Goal: Task Accomplishment & Management: Use online tool/utility

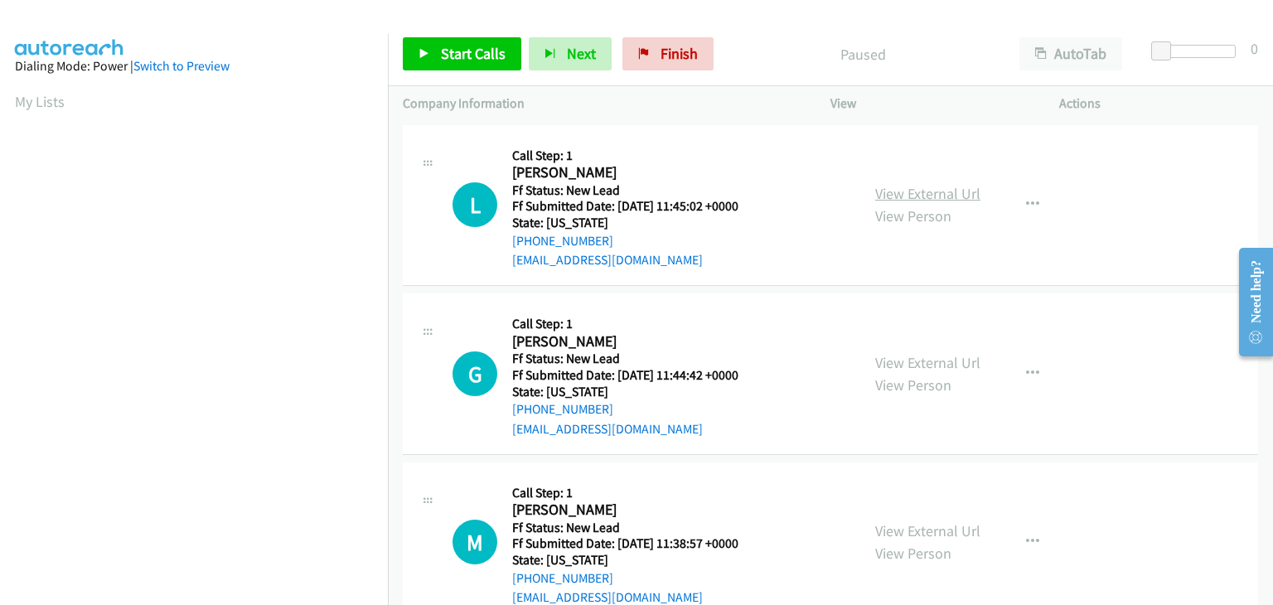
click at [921, 199] on link "View External Url" at bounding box center [927, 193] width 105 height 19
click at [460, 57] on span "Start Calls" at bounding box center [473, 53] width 65 height 19
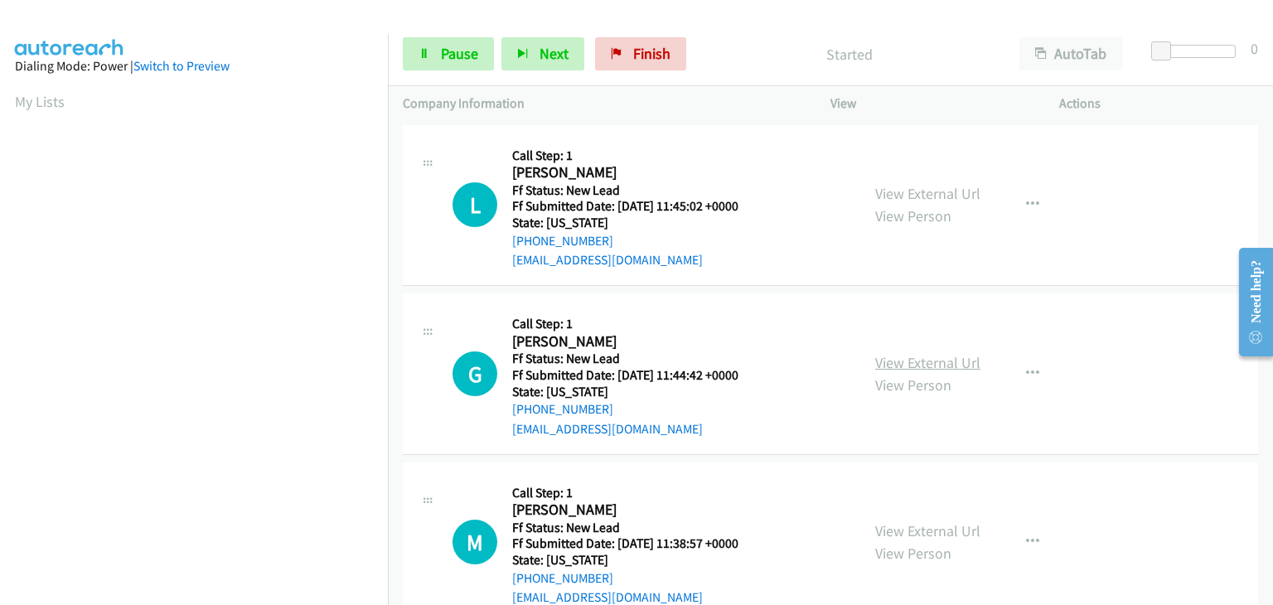
click at [890, 356] on link "View External Url" at bounding box center [927, 362] width 105 height 19
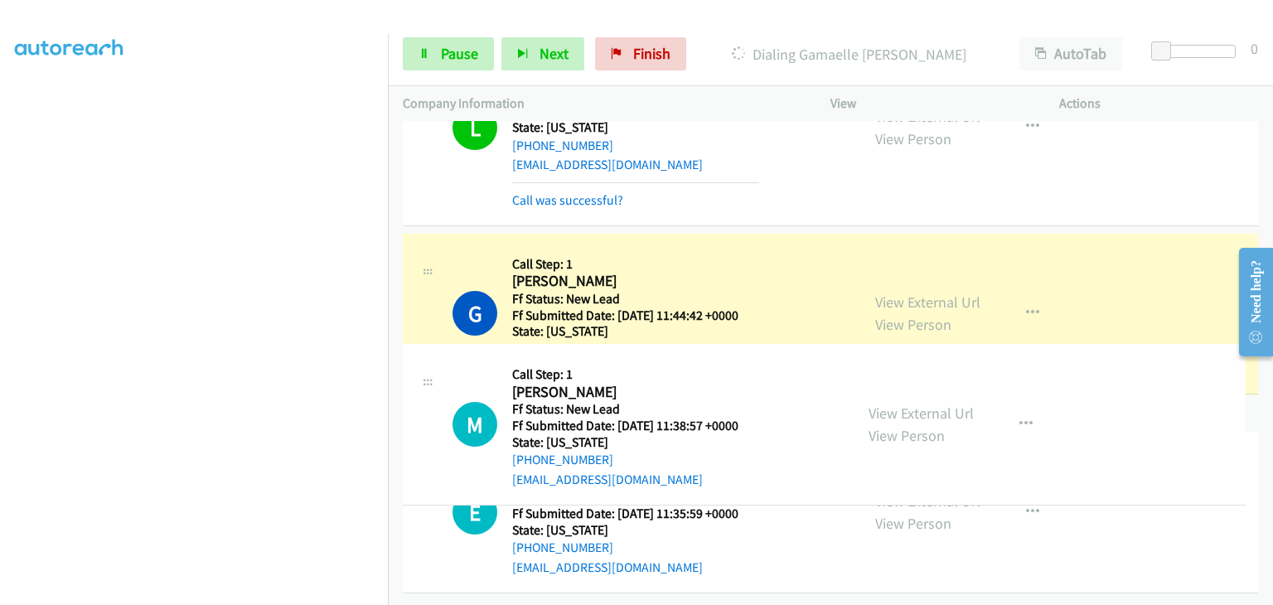
scroll to position [166, 0]
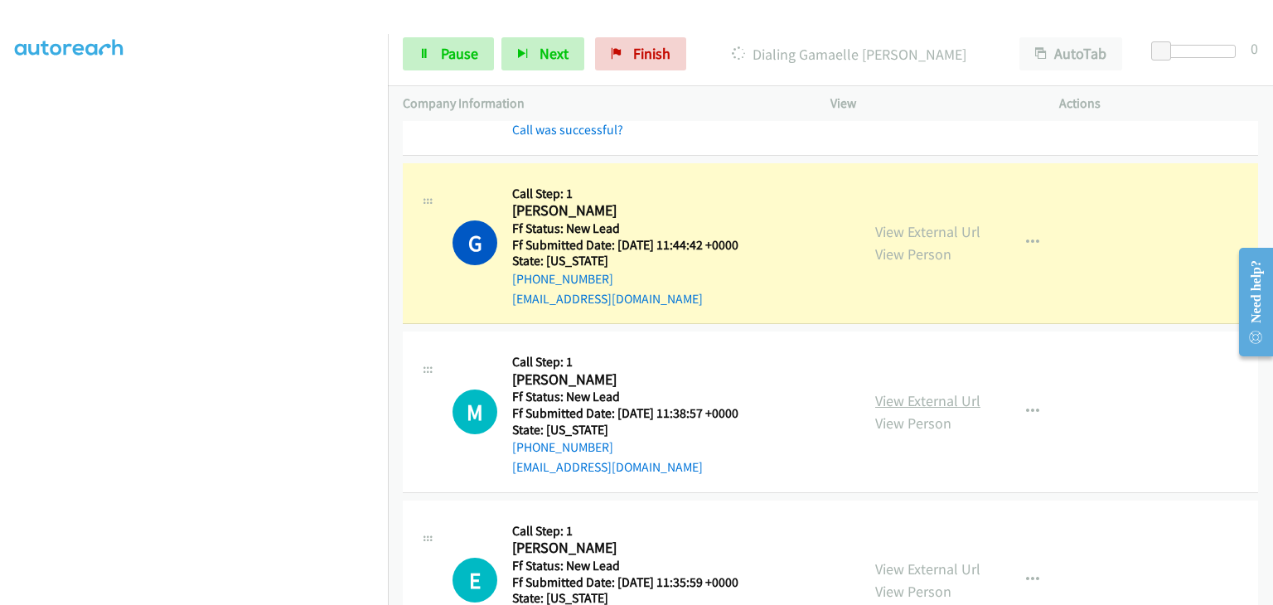
click at [922, 400] on link "View External Url" at bounding box center [927, 400] width 105 height 19
click at [461, 51] on span "Pause" at bounding box center [459, 53] width 37 height 19
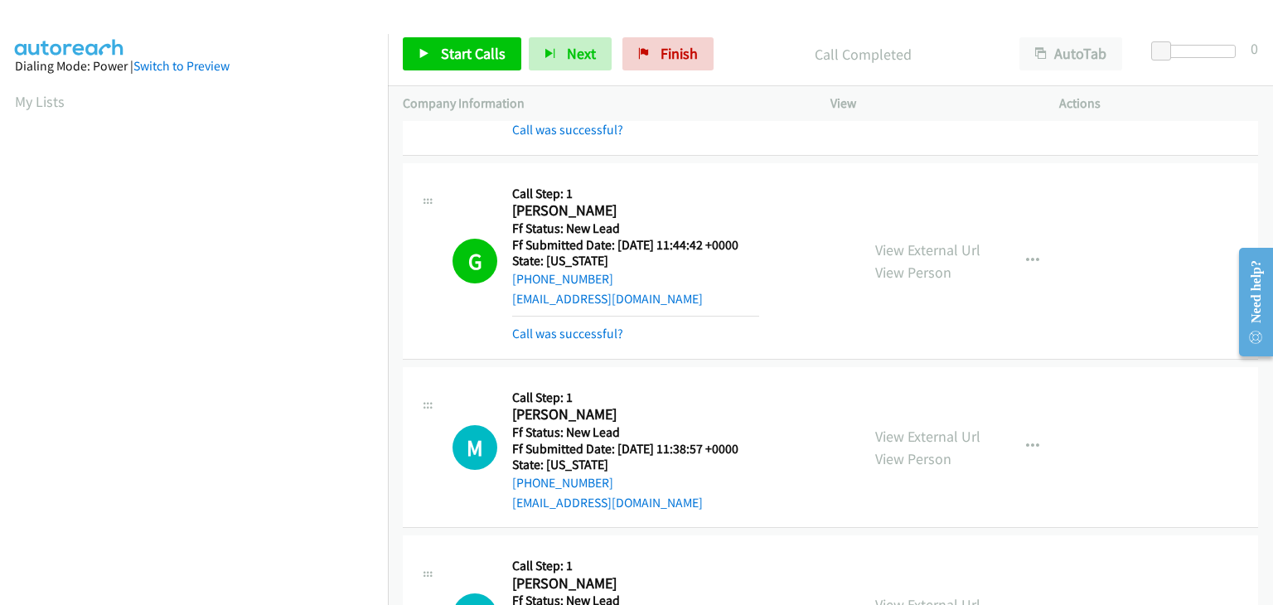
scroll to position [325, 0]
click at [608, 333] on link "Call was successful?" at bounding box center [567, 334] width 111 height 16
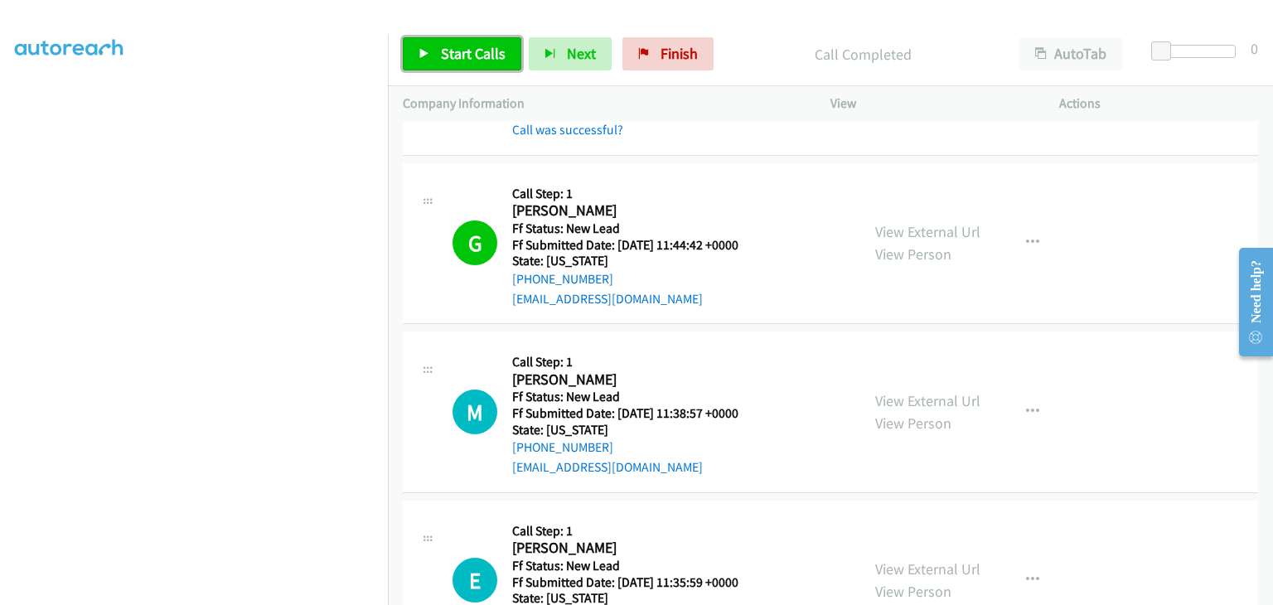
click at [476, 55] on span "Start Calls" at bounding box center [473, 53] width 65 height 19
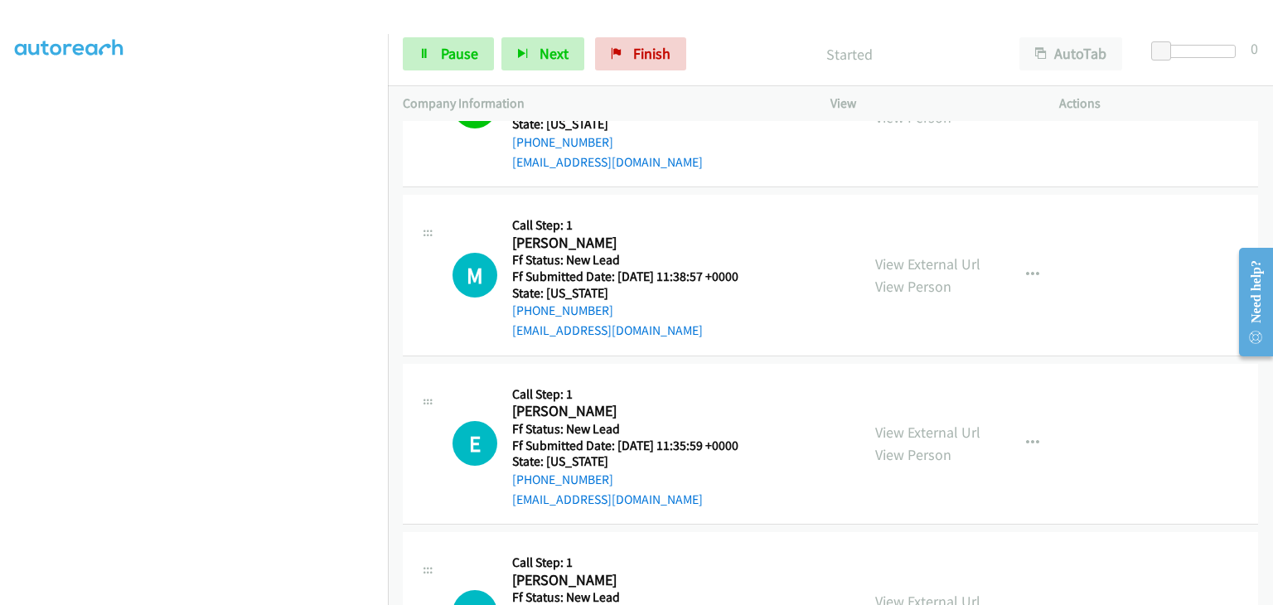
scroll to position [332, 0]
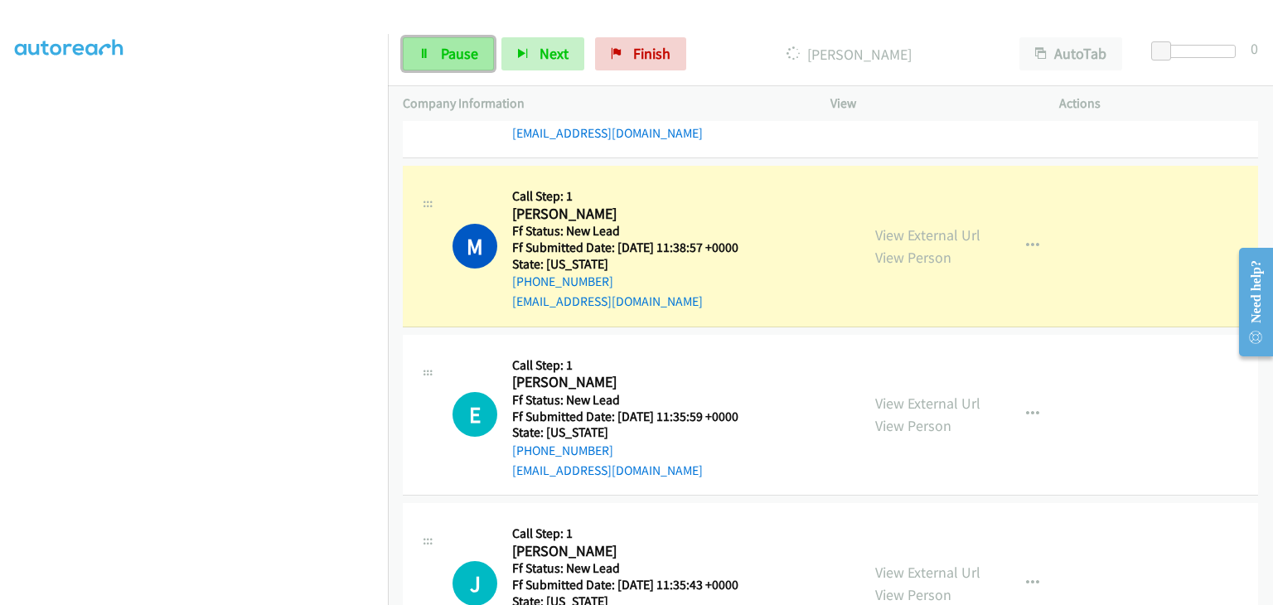
click at [450, 57] on span "Pause" at bounding box center [459, 53] width 37 height 19
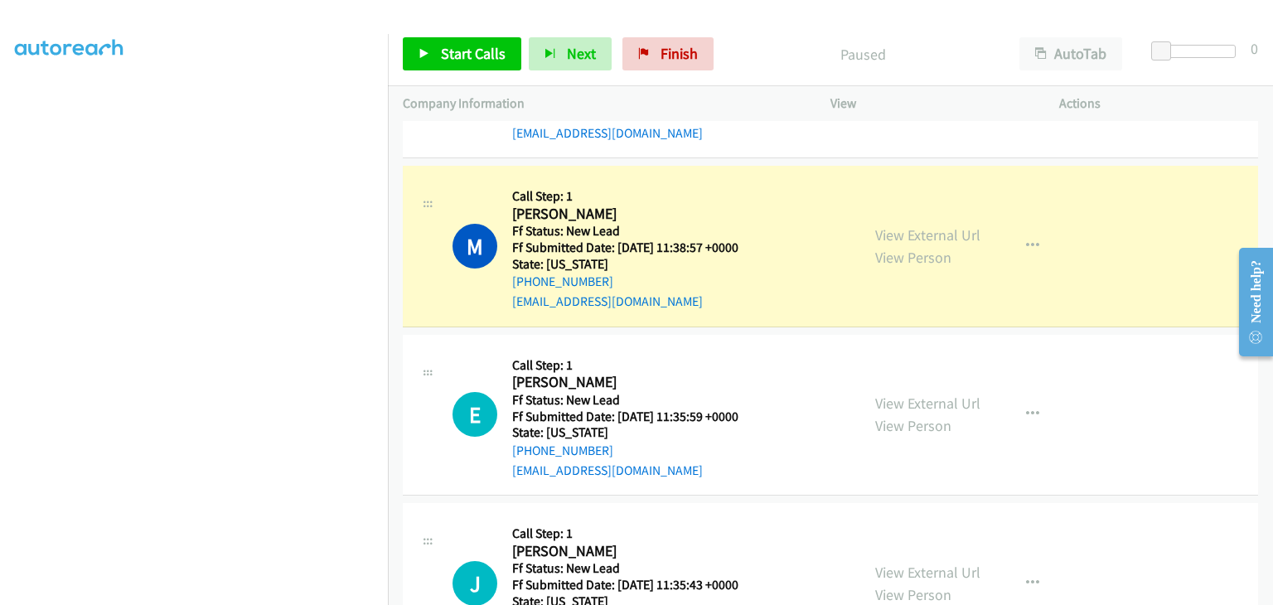
scroll to position [325, 0]
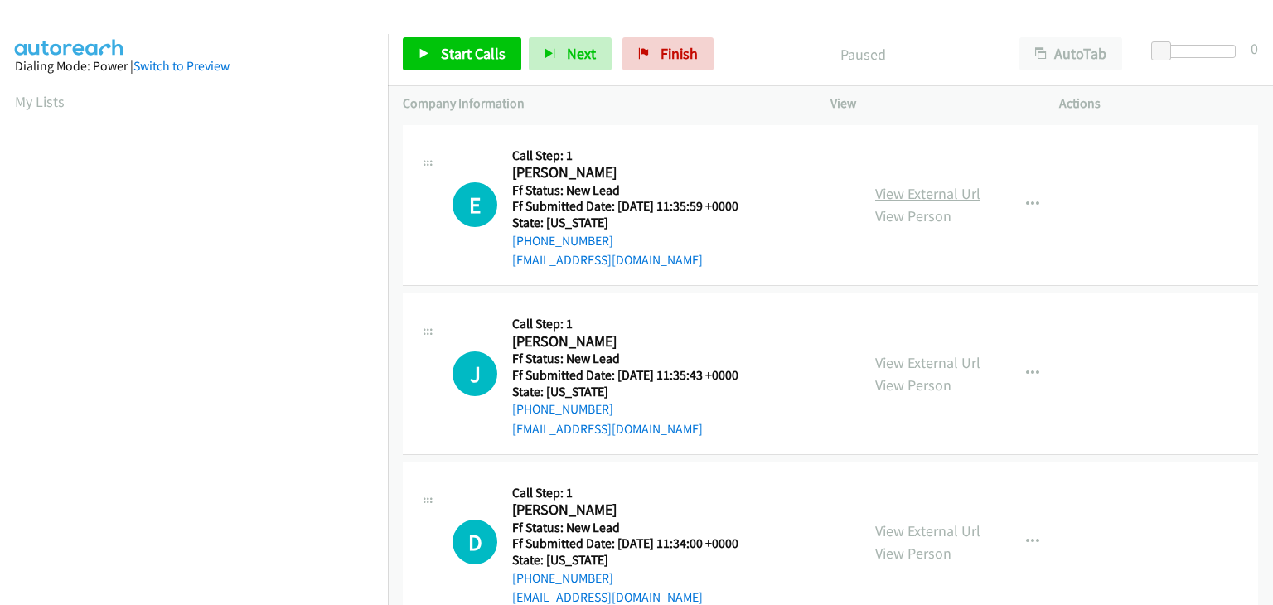
click at [931, 194] on link "View External Url" at bounding box center [927, 193] width 105 height 19
click at [474, 61] on span "Start Calls" at bounding box center [473, 53] width 65 height 19
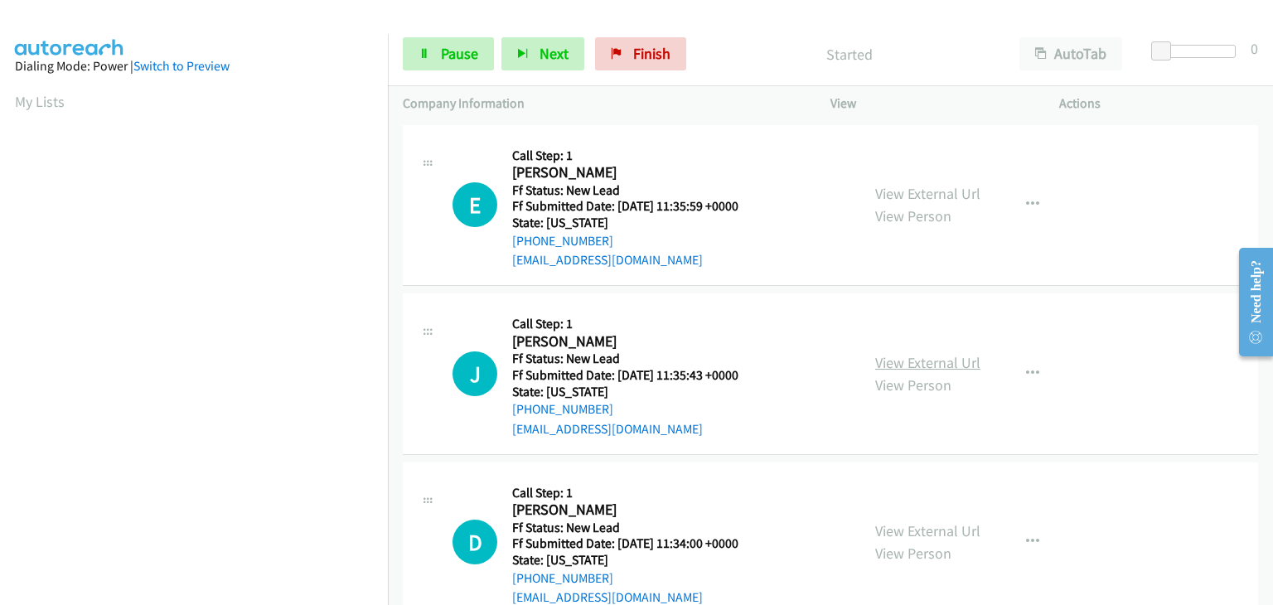
click at [938, 359] on link "View External Url" at bounding box center [927, 362] width 105 height 19
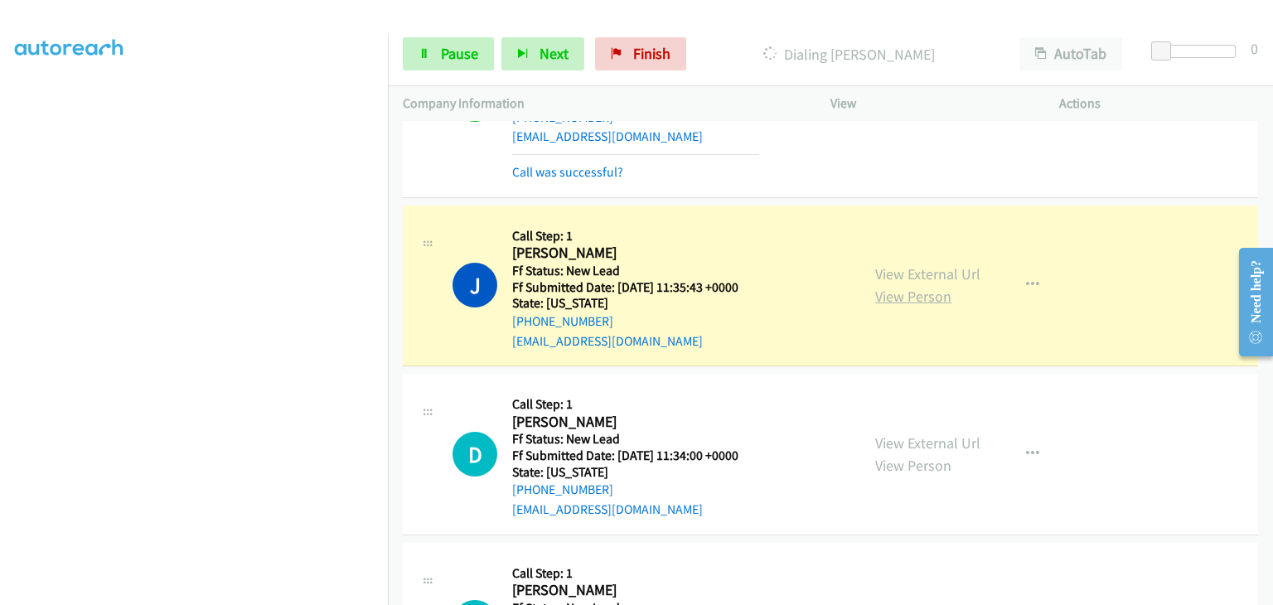
scroll to position [166, 0]
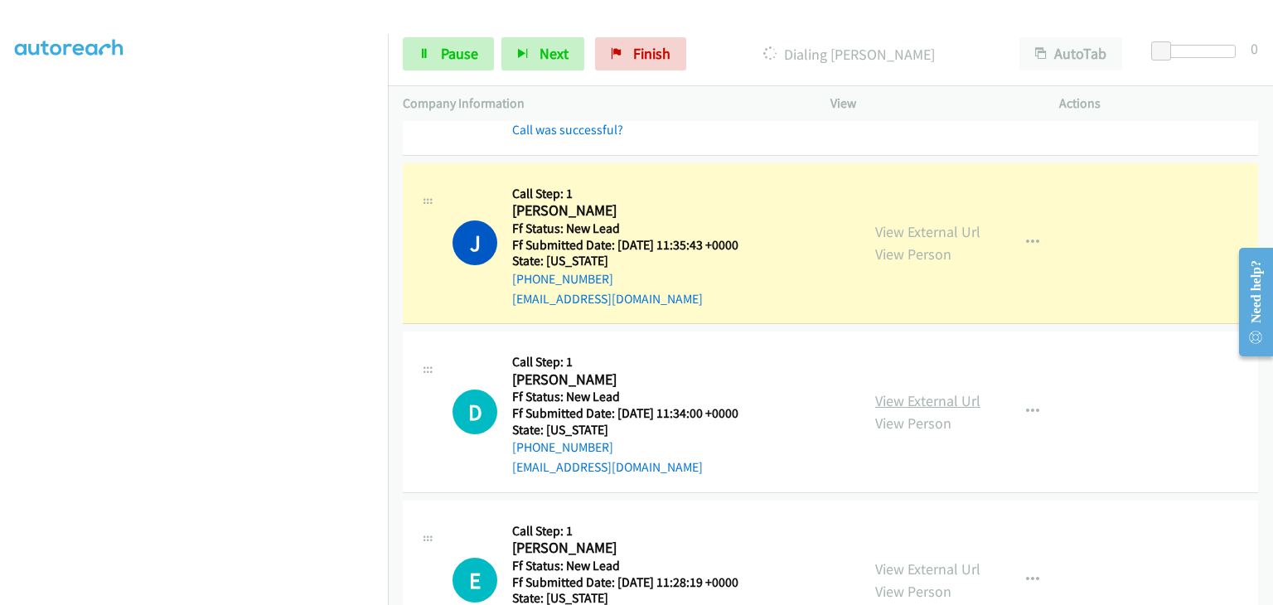
click at [924, 396] on link "View External Url" at bounding box center [927, 400] width 105 height 19
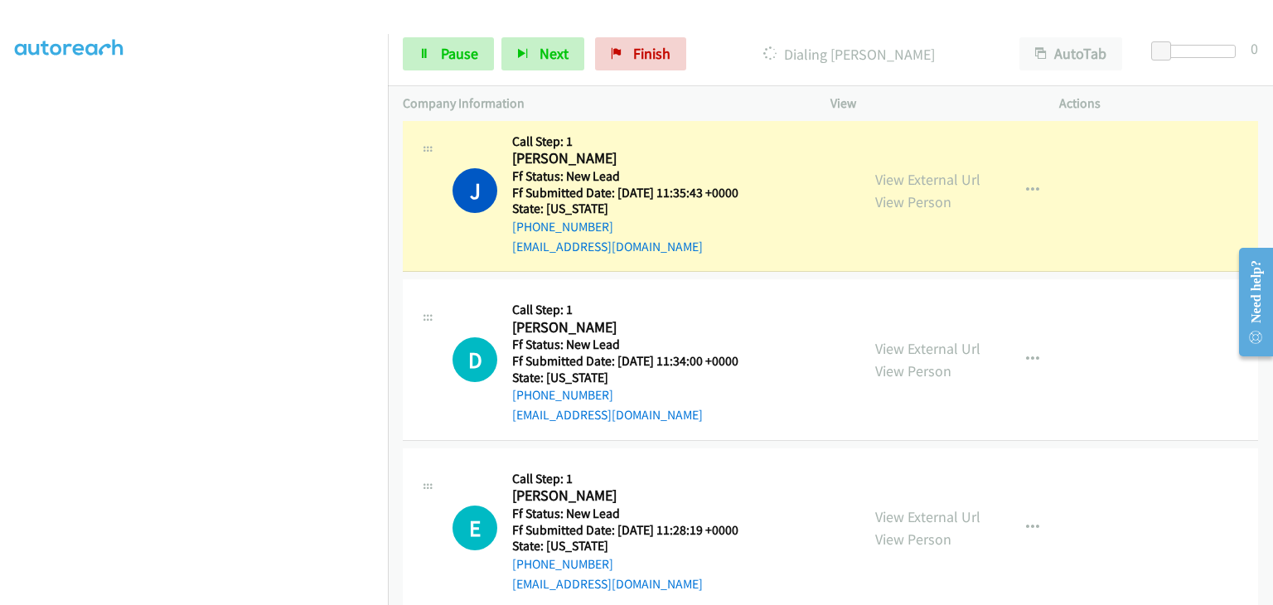
scroll to position [245, 0]
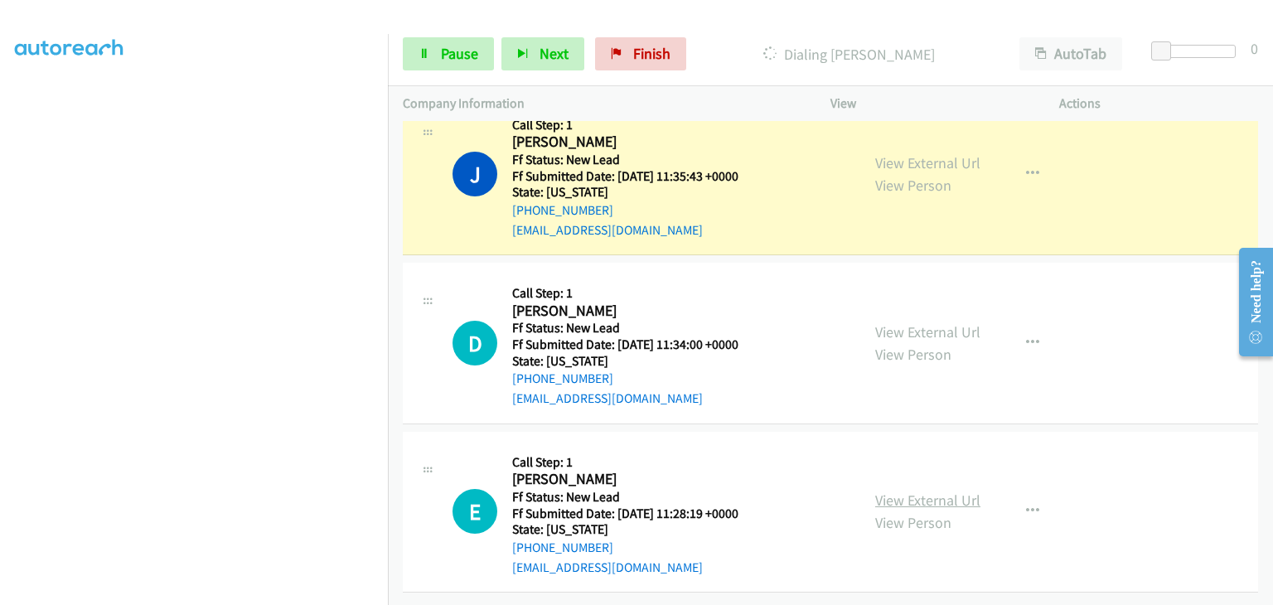
click at [928, 491] on link "View External Url" at bounding box center [927, 500] width 105 height 19
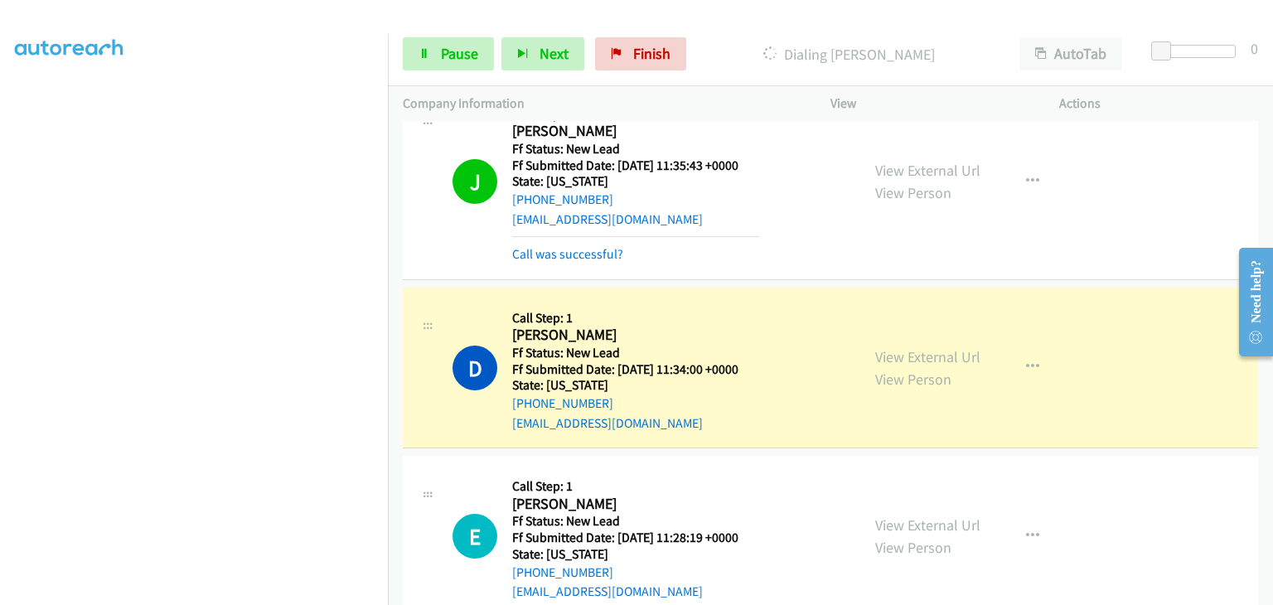
scroll to position [328, 0]
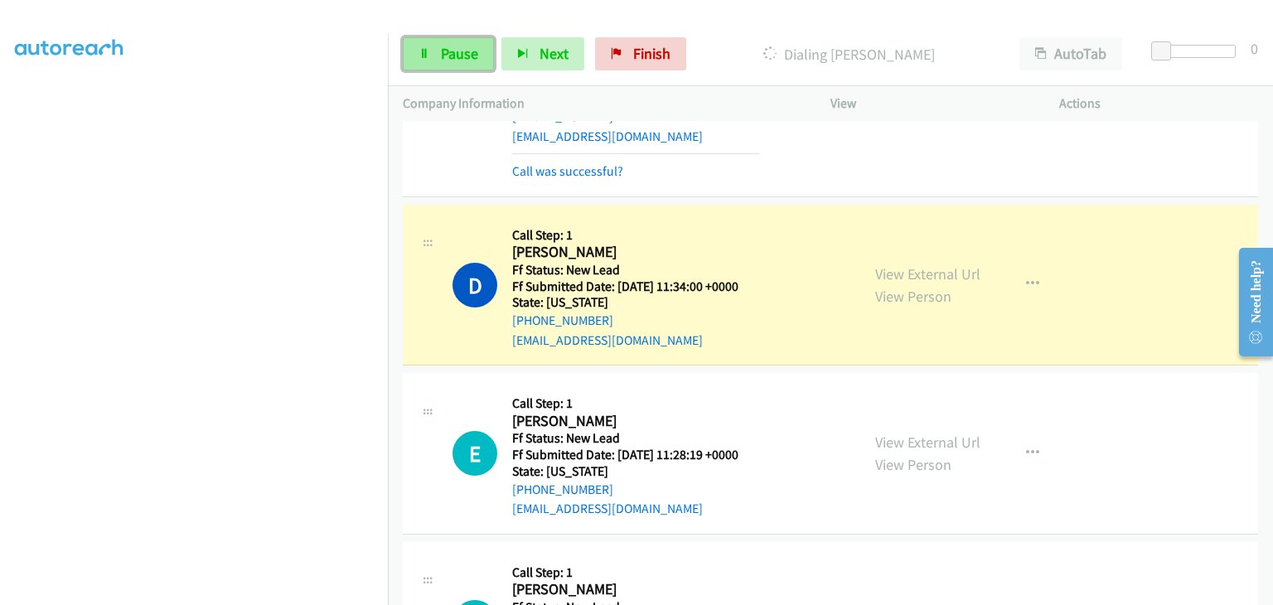
click at [475, 60] on span "Pause" at bounding box center [459, 53] width 37 height 19
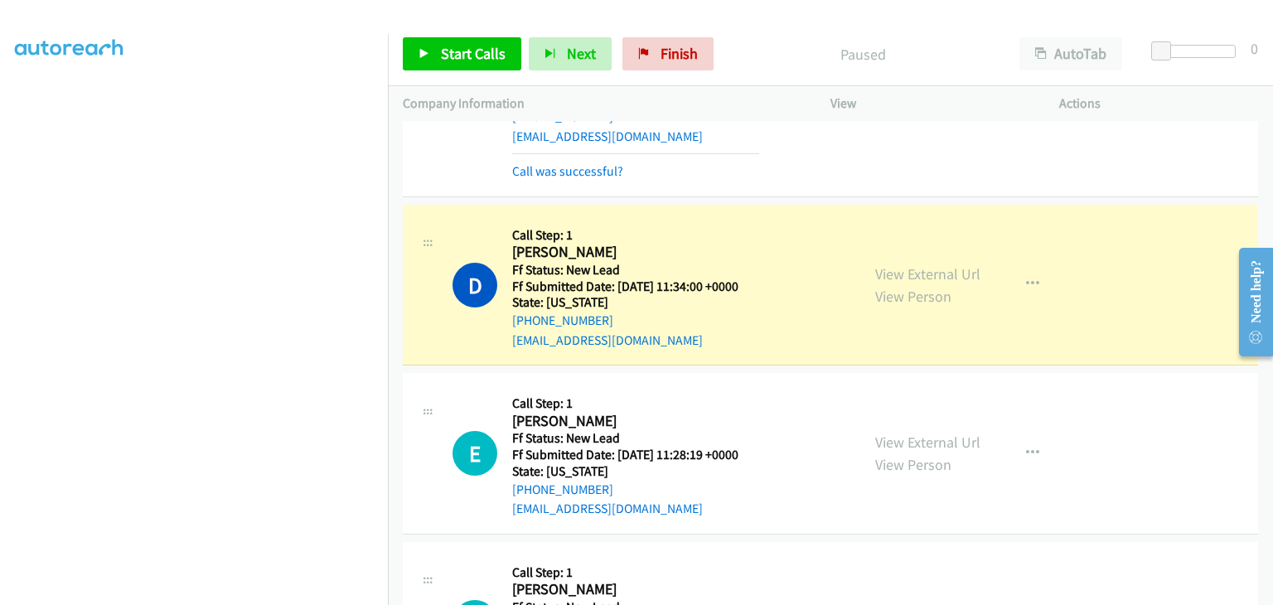
scroll to position [411, 0]
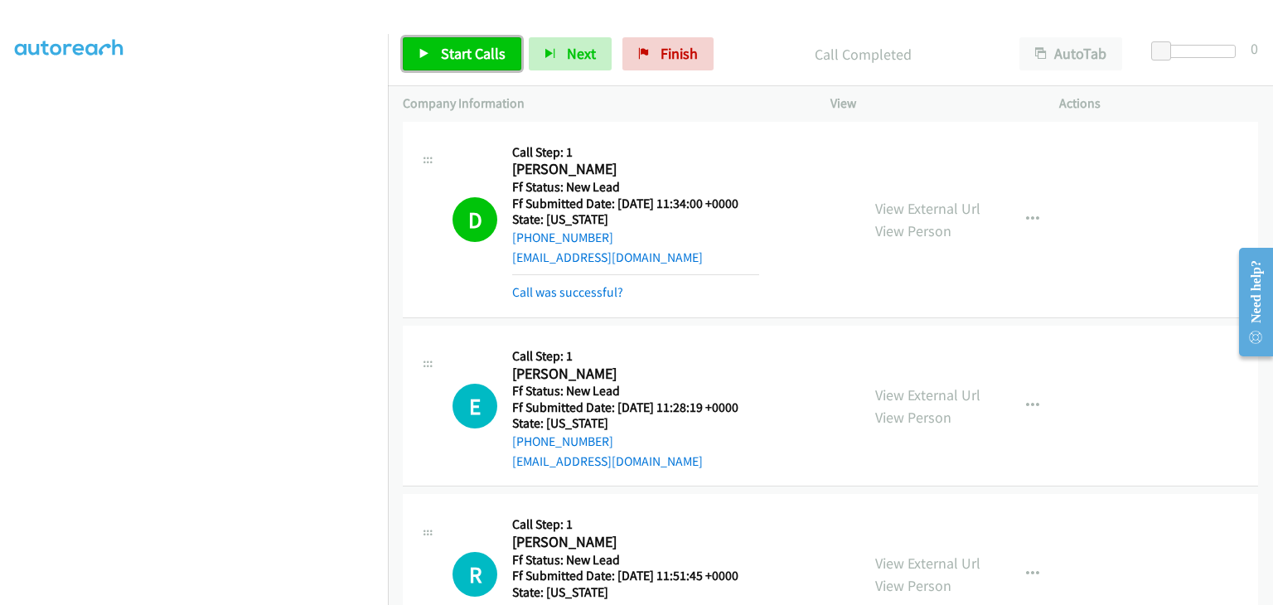
click at [476, 47] on span "Start Calls" at bounding box center [473, 53] width 65 height 19
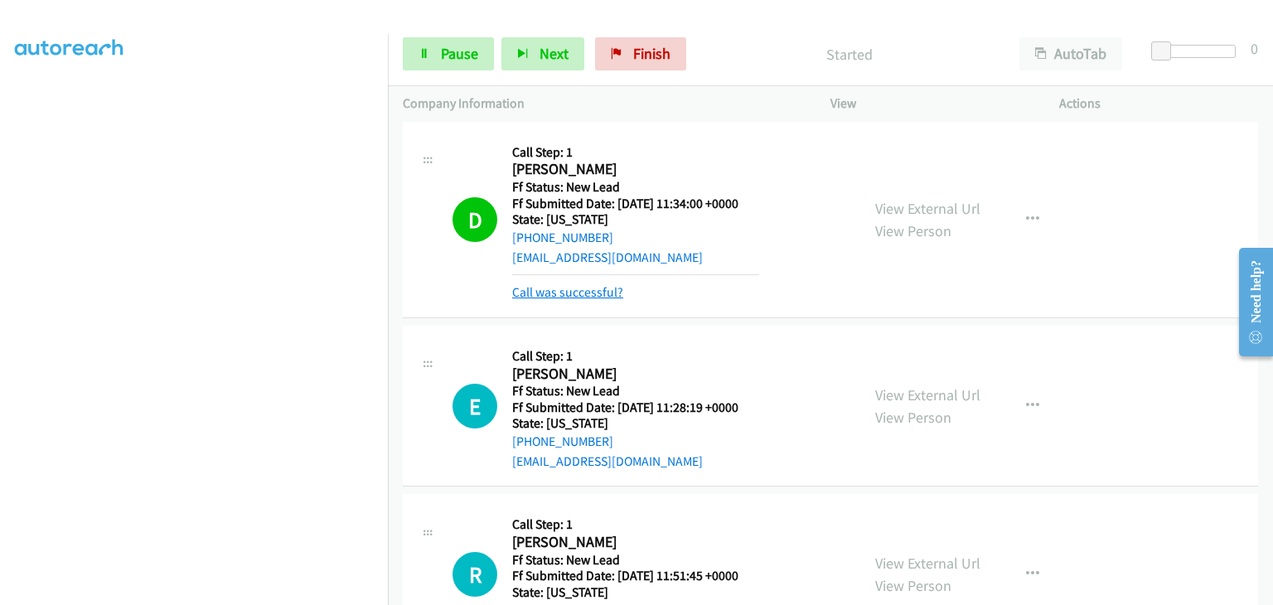
click at [610, 297] on link "Call was successful?" at bounding box center [567, 292] width 111 height 16
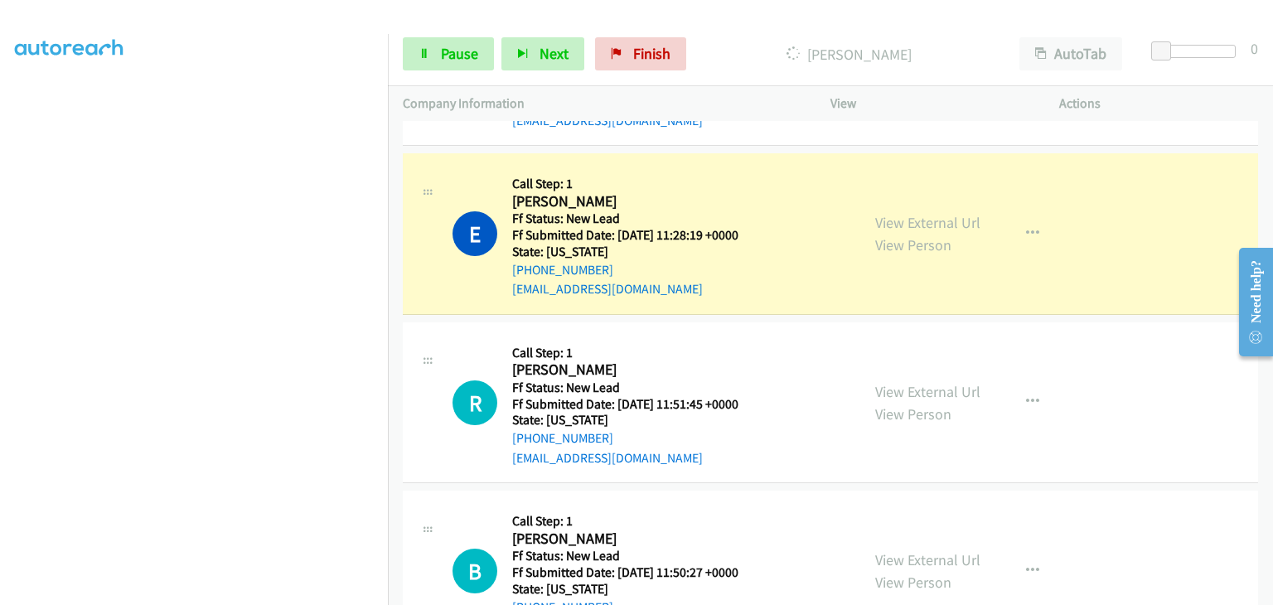
scroll to position [577, 0]
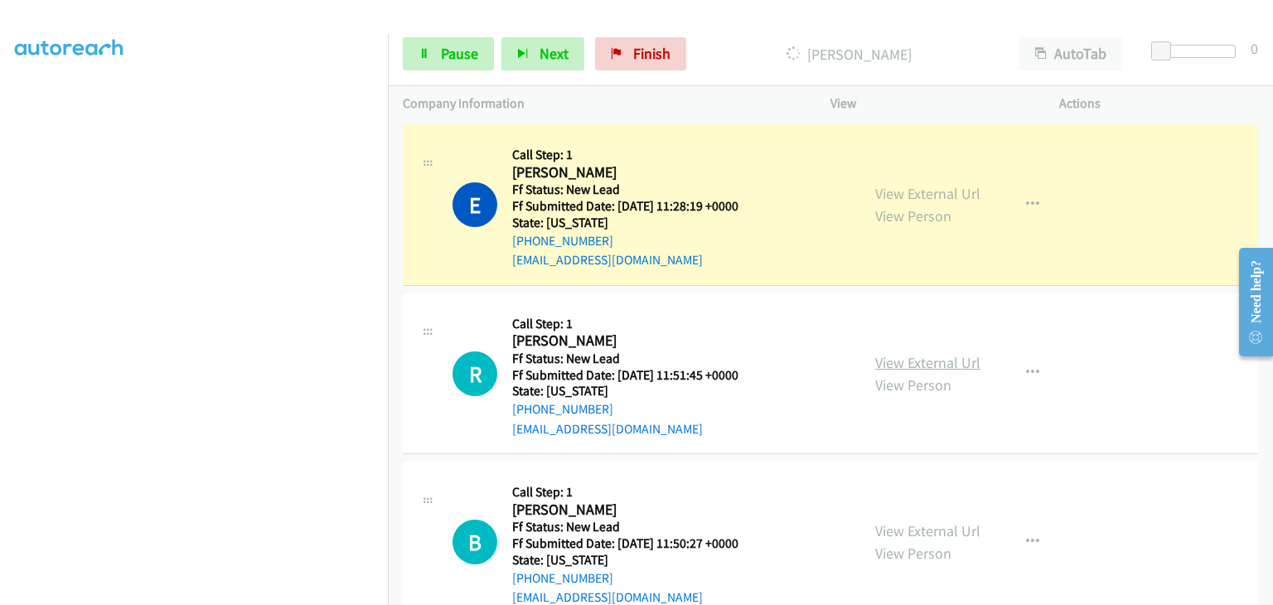
click at [912, 365] on link "View External Url" at bounding box center [927, 362] width 105 height 19
click at [428, 45] on link "Pause" at bounding box center [448, 53] width 91 height 33
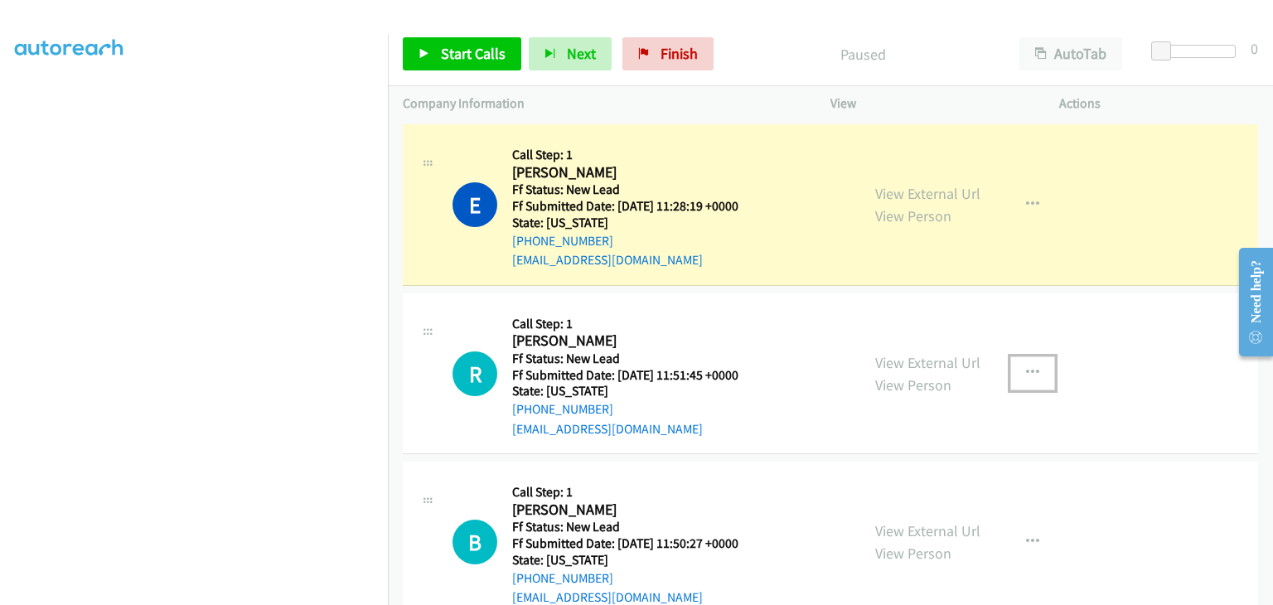
click at [1026, 375] on icon "button" at bounding box center [1032, 372] width 13 height 13
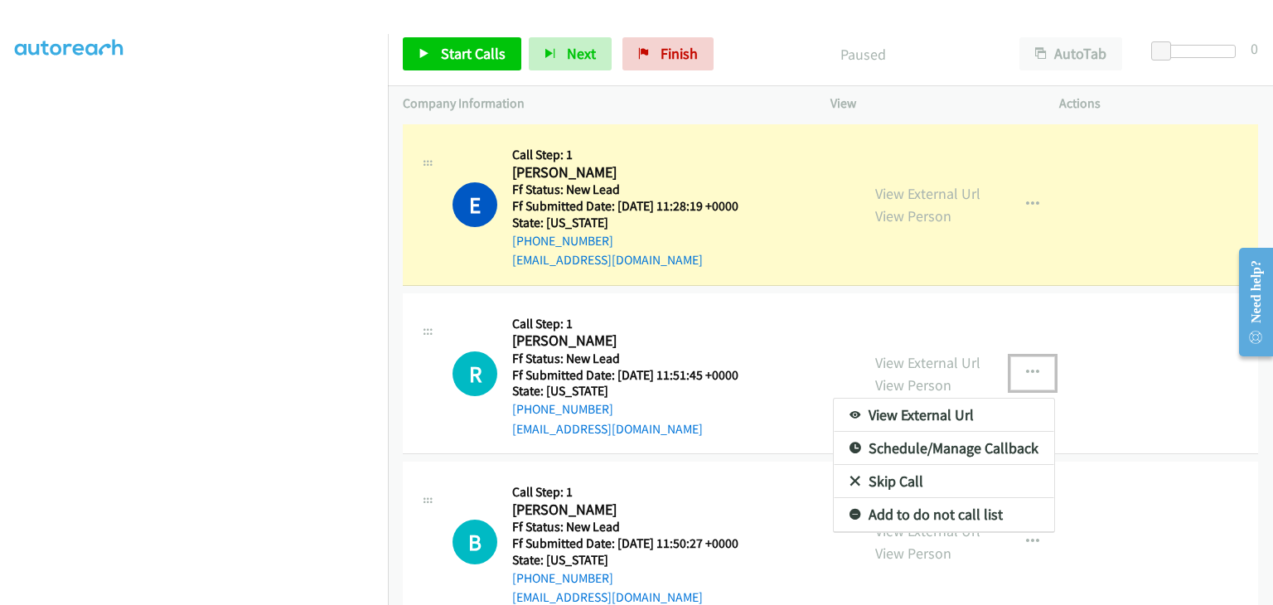
click at [928, 476] on link "Skip Call" at bounding box center [944, 481] width 221 height 33
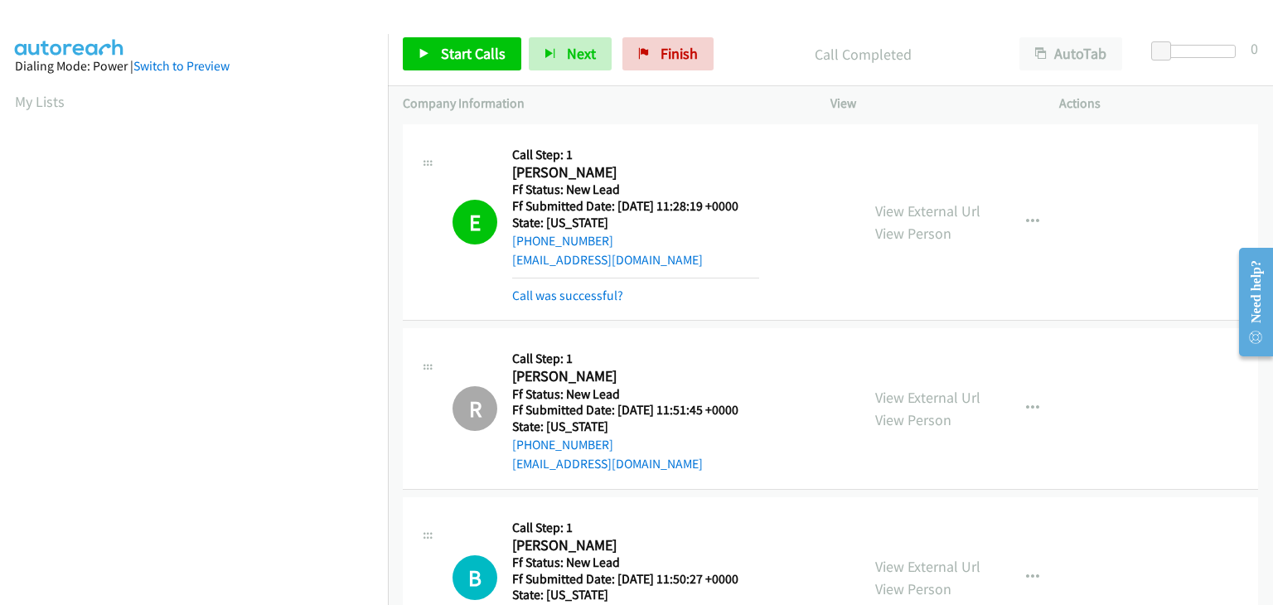
scroll to position [325, 0]
click at [580, 288] on link "Call was successful?" at bounding box center [567, 296] width 111 height 16
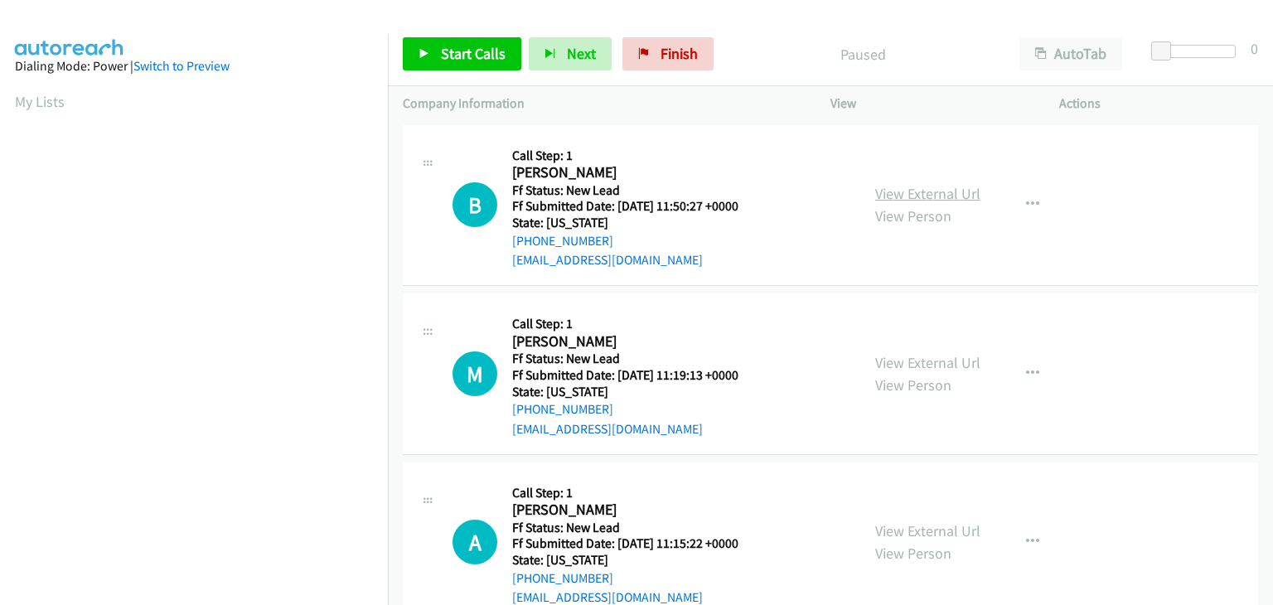
click at [930, 192] on link "View External Url" at bounding box center [927, 193] width 105 height 19
click at [458, 51] on span "Start Calls" at bounding box center [473, 53] width 65 height 19
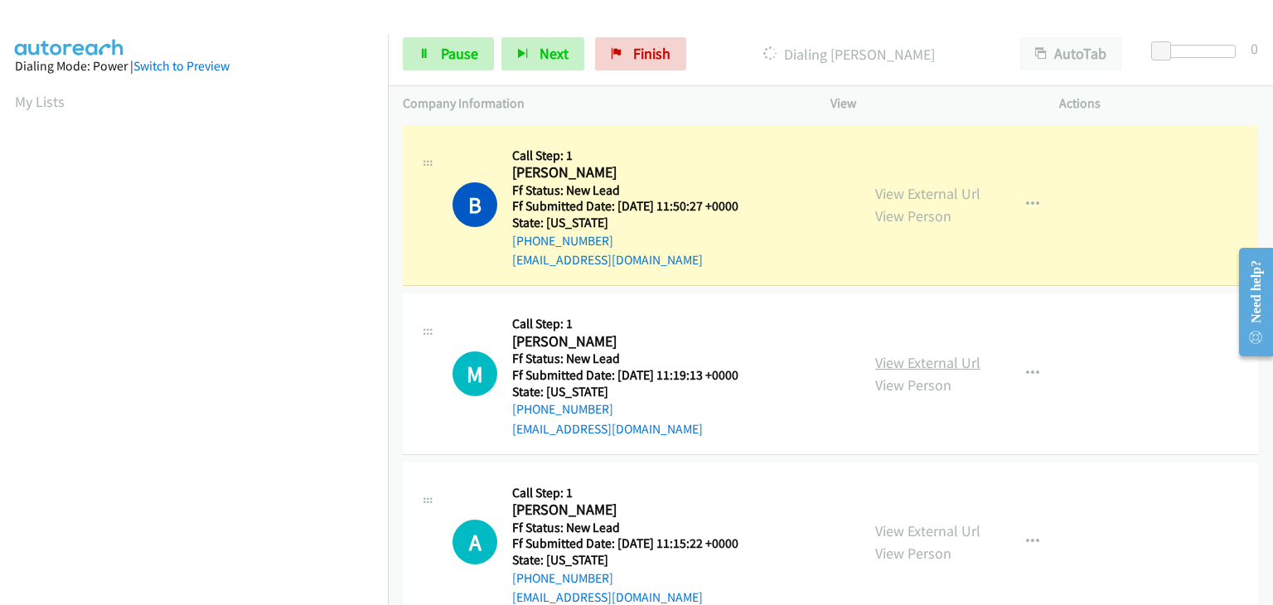
click at [919, 356] on link "View External Url" at bounding box center [927, 362] width 105 height 19
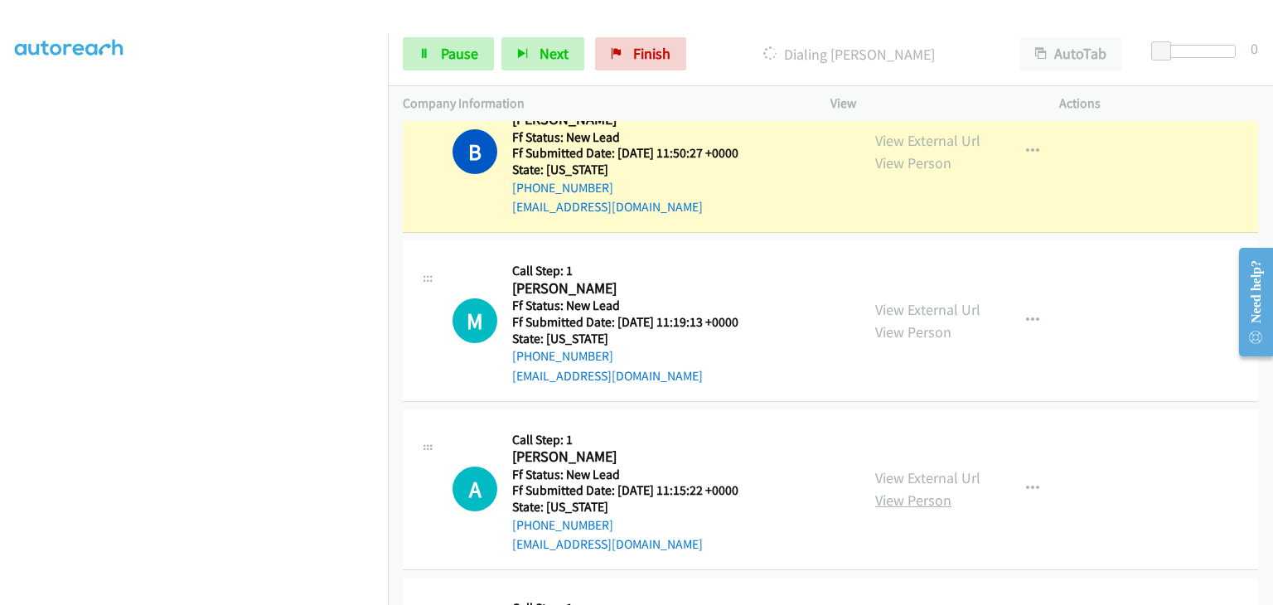
scroll to position [83, 0]
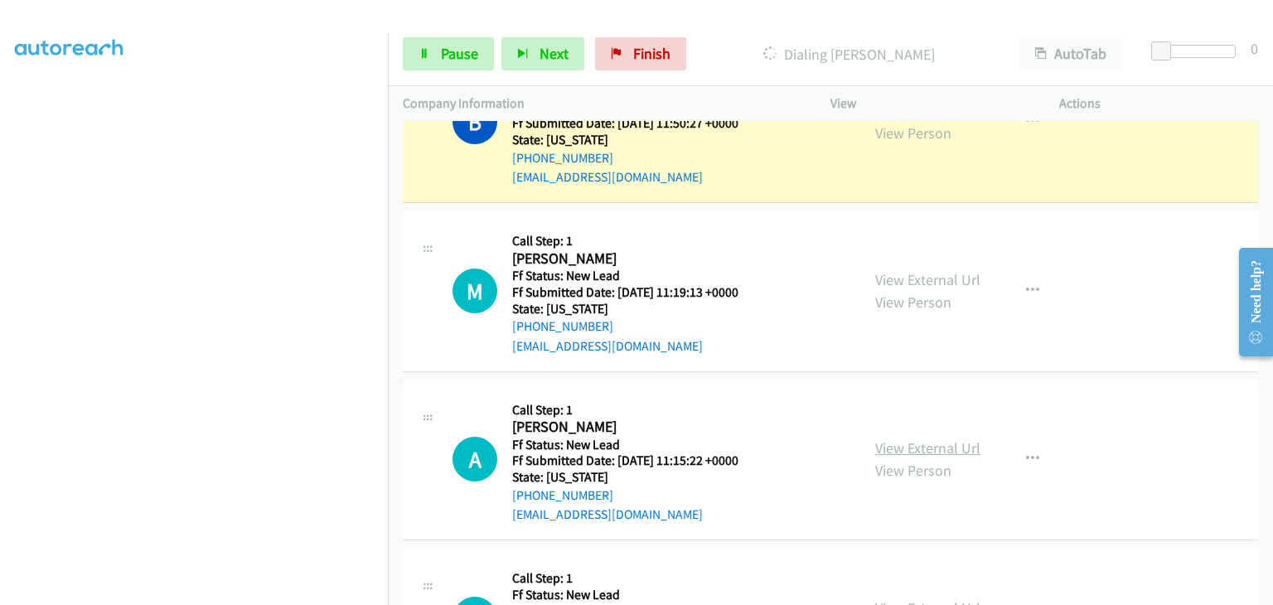
click at [936, 448] on link "View External Url" at bounding box center [927, 448] width 105 height 19
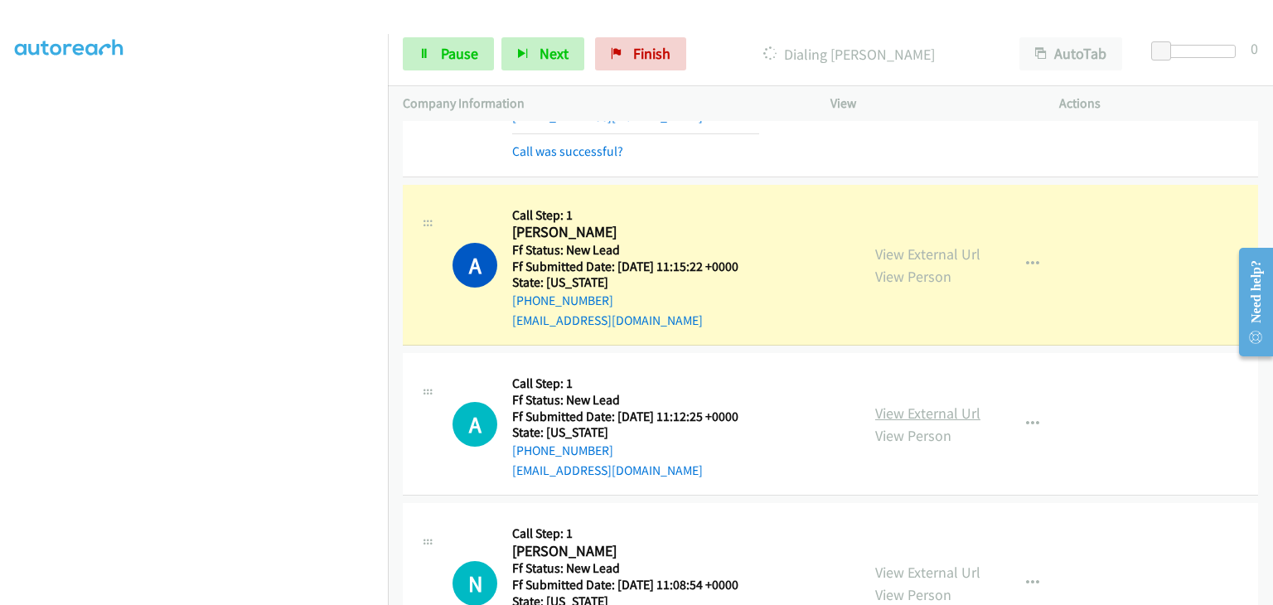
scroll to position [348, 0]
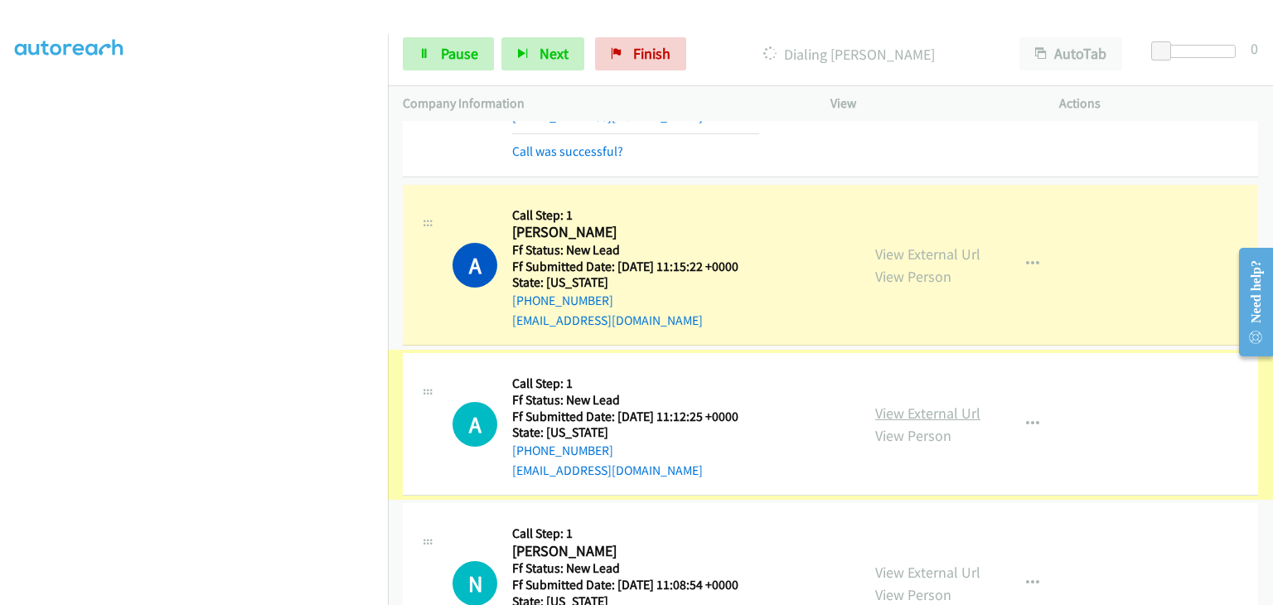
click at [912, 409] on link "View External Url" at bounding box center [927, 413] width 105 height 19
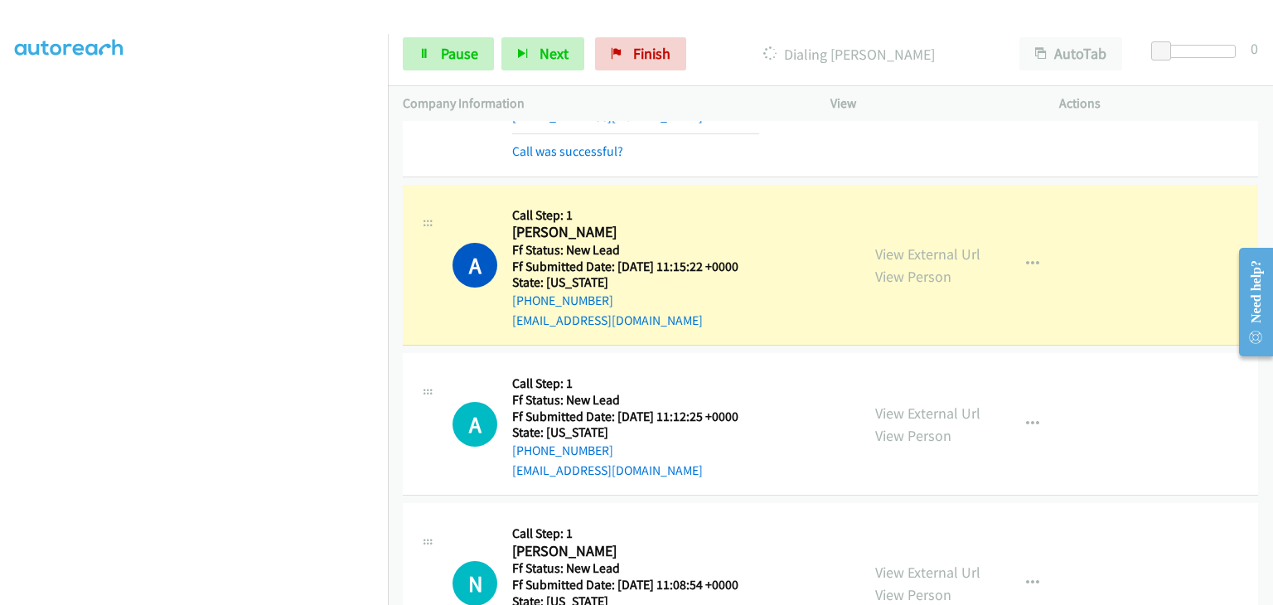
scroll to position [325, 0]
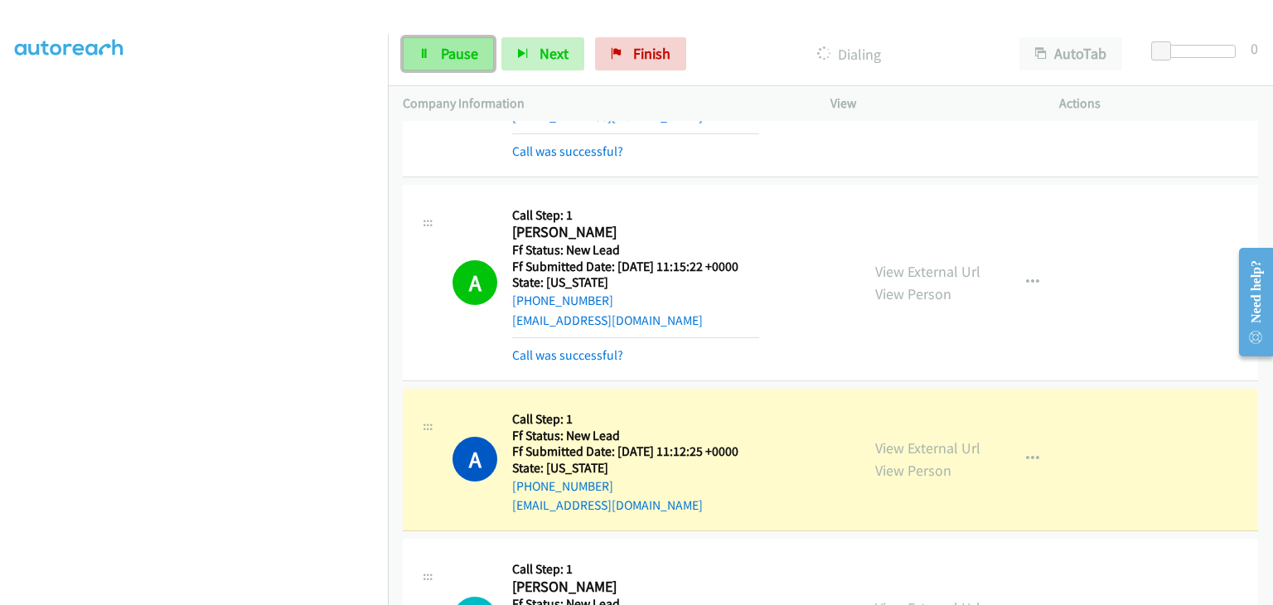
click at [438, 54] on link "Pause" at bounding box center [448, 53] width 91 height 33
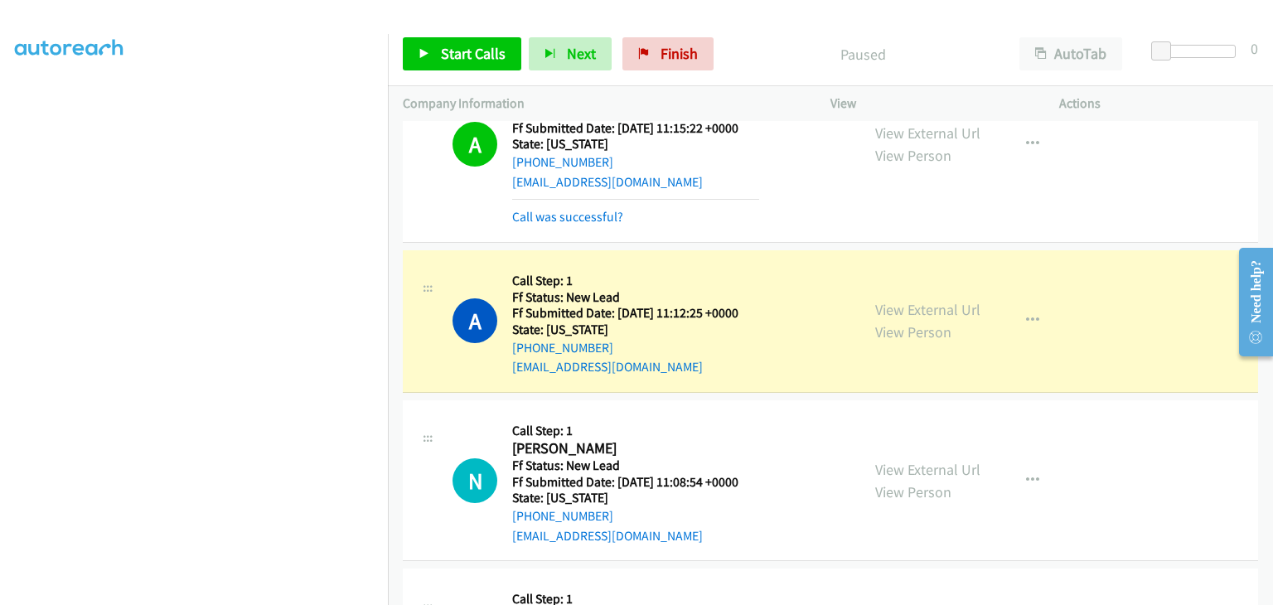
scroll to position [514, 0]
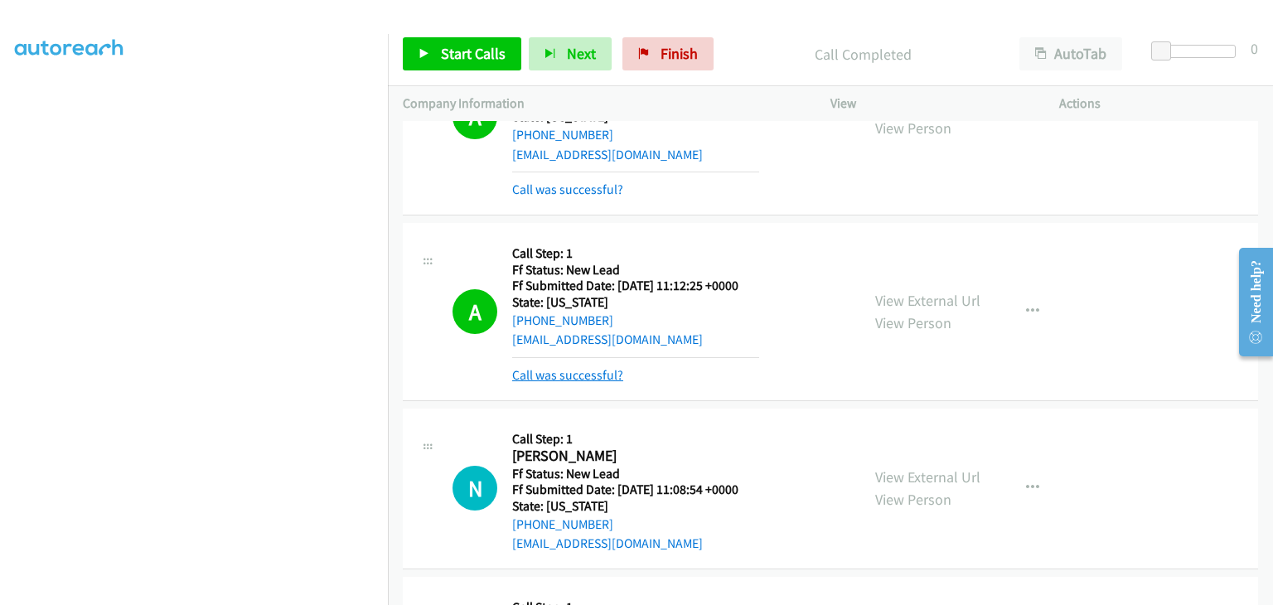
click at [606, 367] on link "Call was successful?" at bounding box center [567, 375] width 111 height 16
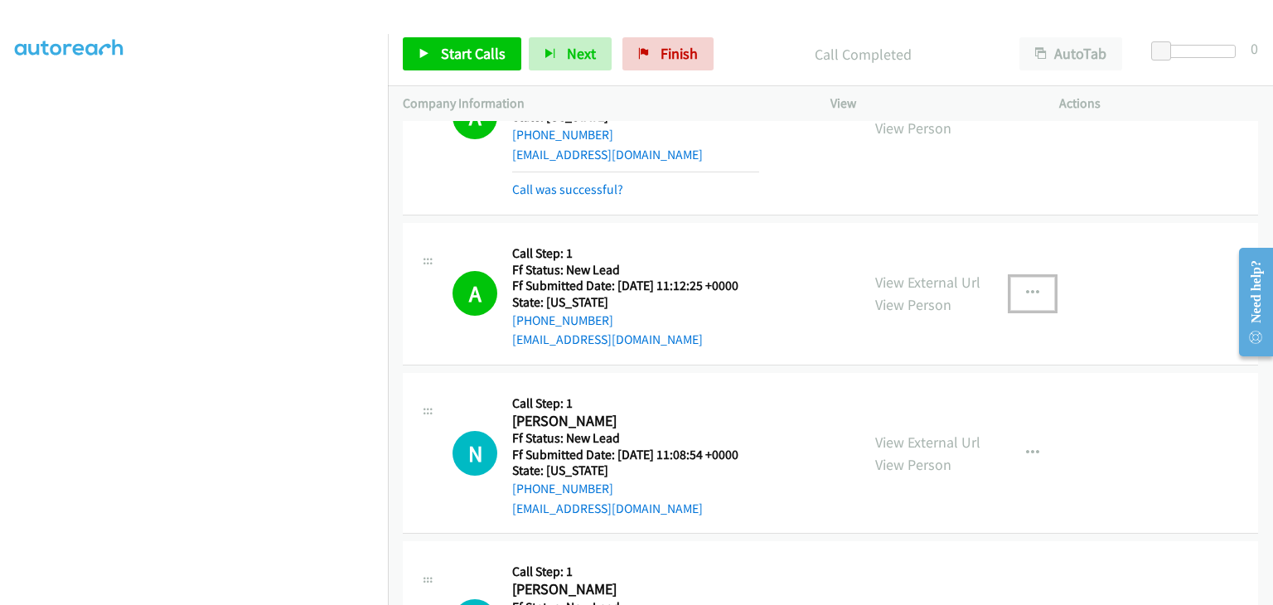
click at [1028, 297] on icon "button" at bounding box center [1032, 293] width 13 height 13
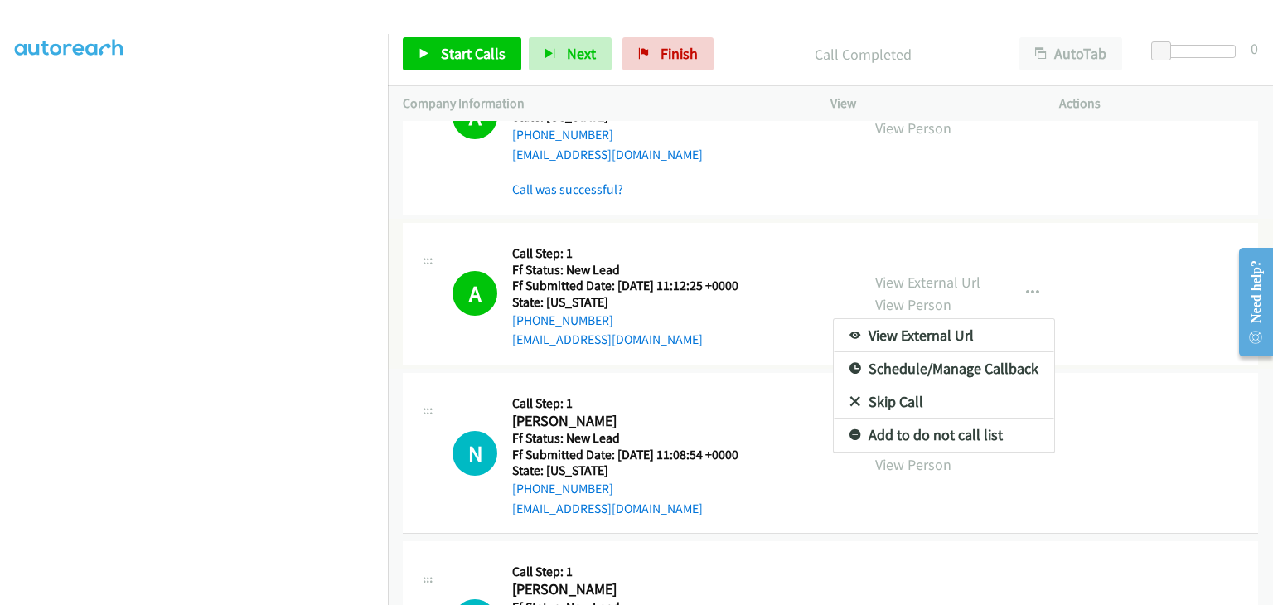
click at [952, 439] on link "Add to do not call list" at bounding box center [944, 435] width 221 height 33
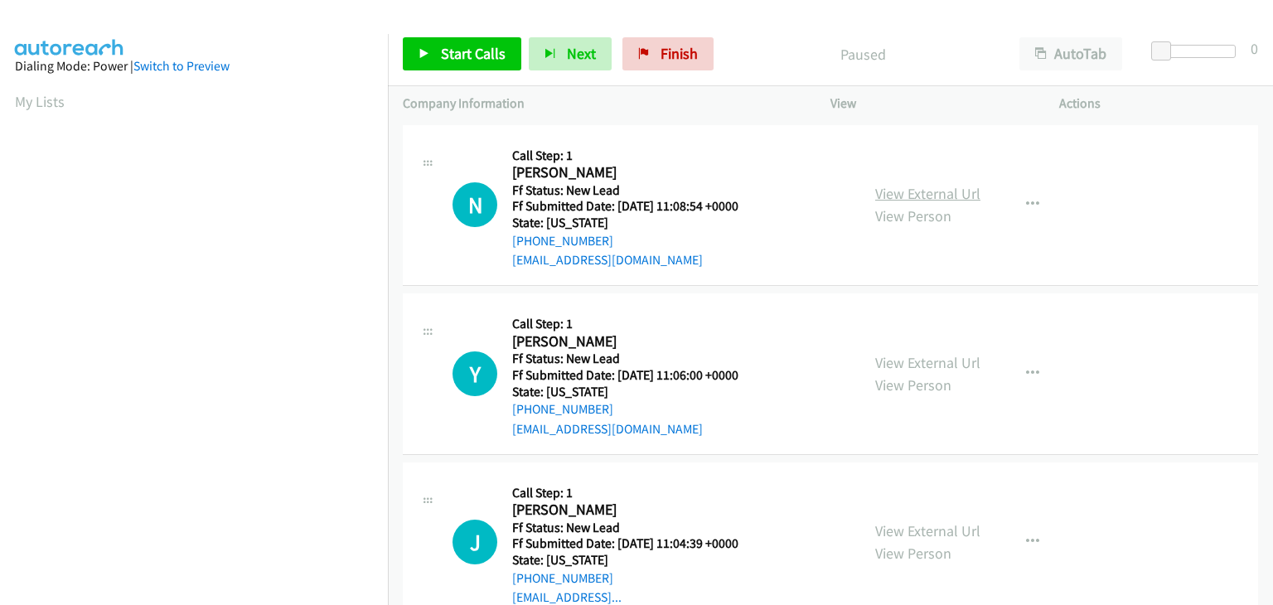
click at [905, 188] on link "View External Url" at bounding box center [927, 193] width 105 height 19
click at [457, 61] on span "Start Calls" at bounding box center [473, 53] width 65 height 19
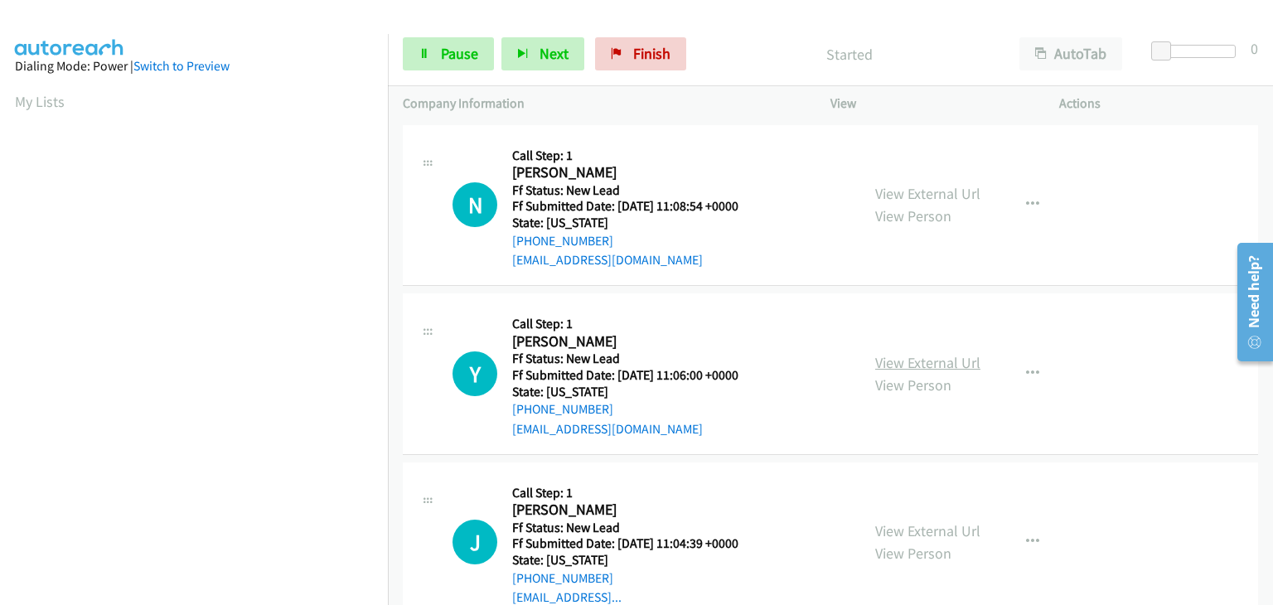
click at [925, 361] on link "View External Url" at bounding box center [927, 362] width 105 height 19
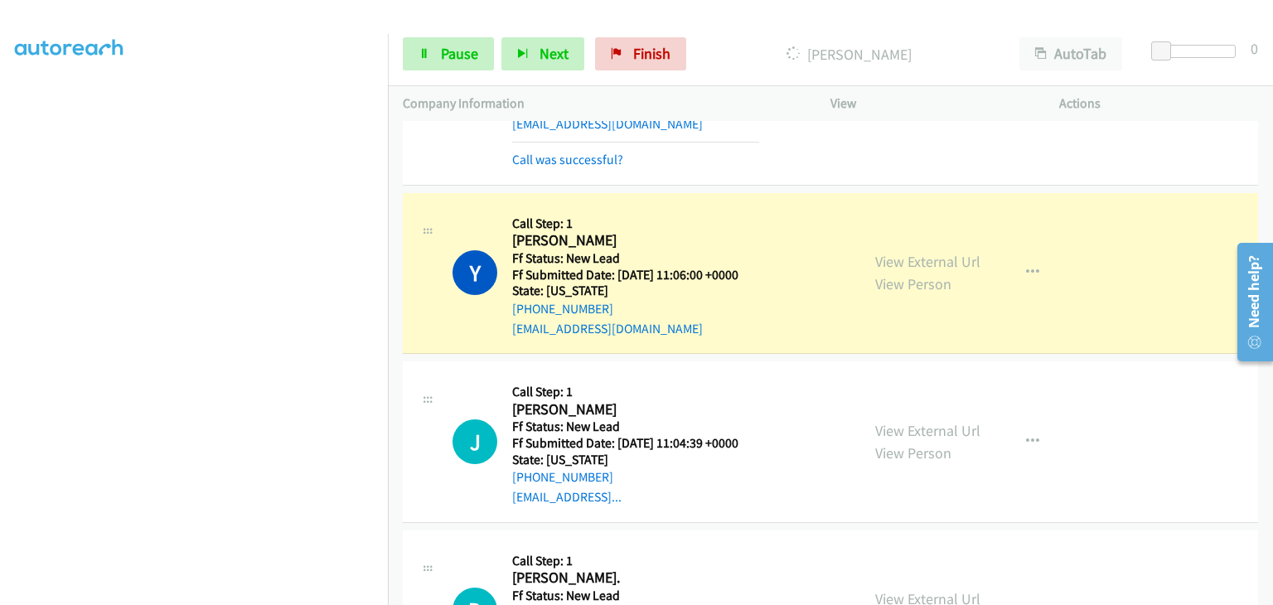
scroll to position [166, 0]
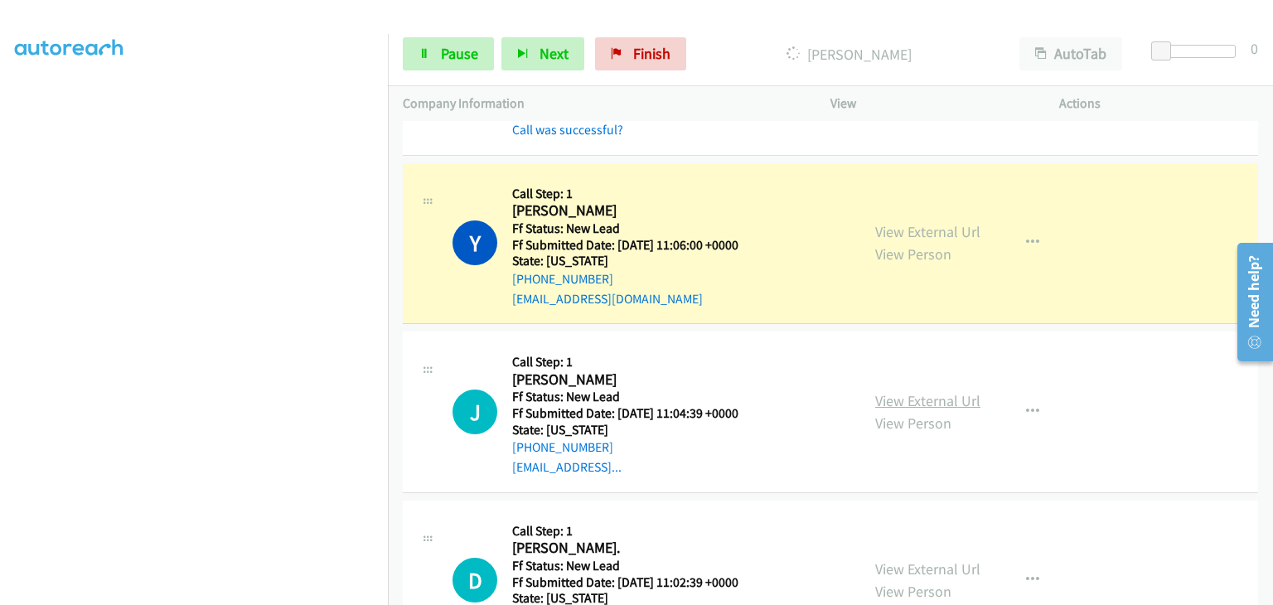
click at [930, 391] on link "View External Url" at bounding box center [927, 400] width 105 height 19
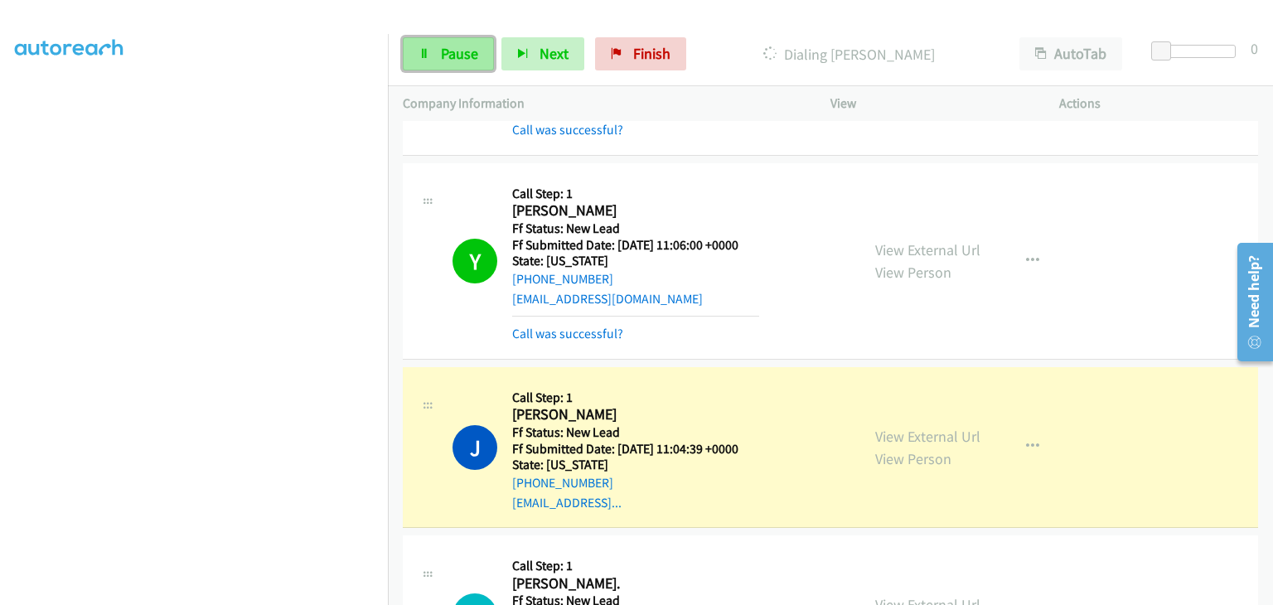
click at [434, 54] on link "Pause" at bounding box center [448, 53] width 91 height 33
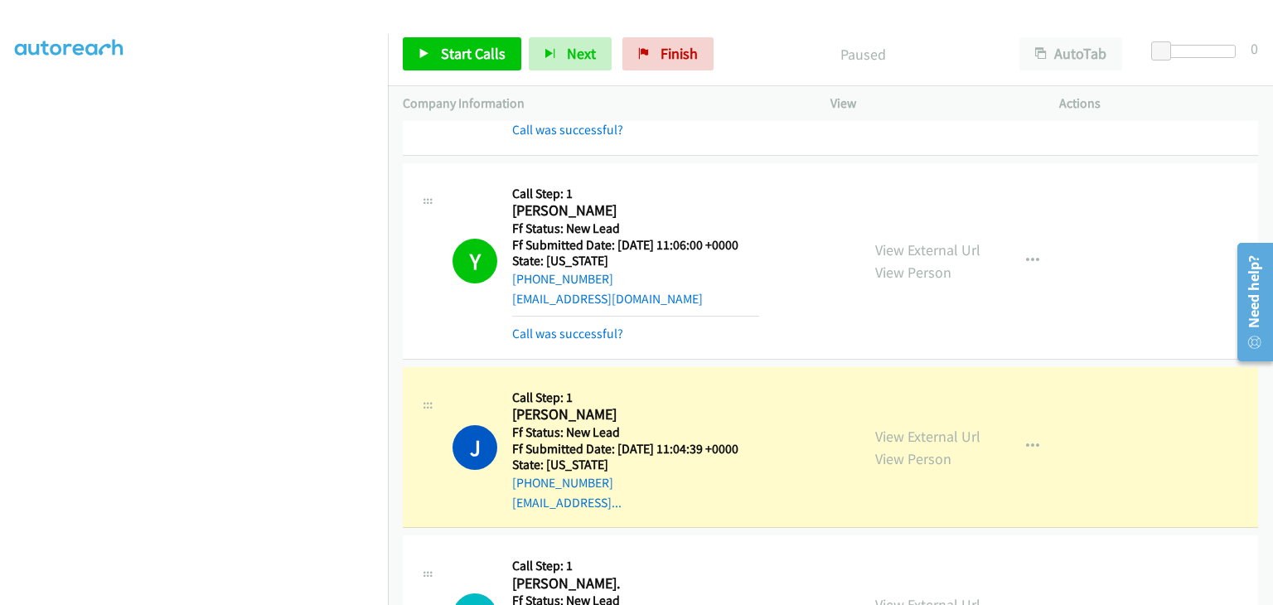
scroll to position [325, 0]
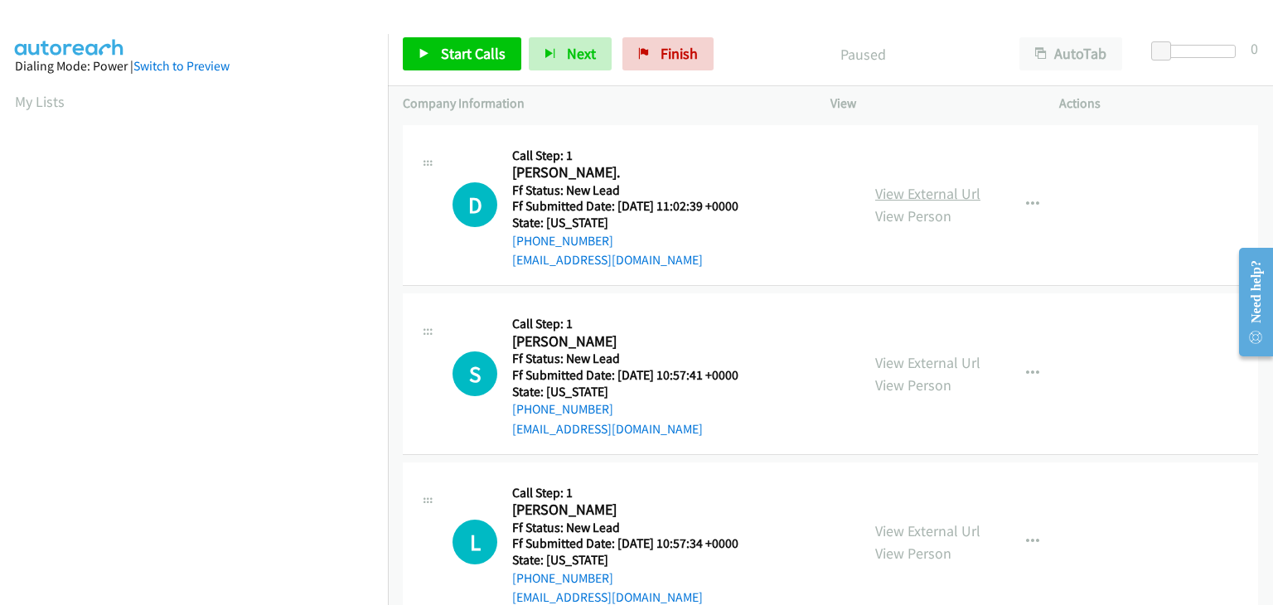
click at [905, 198] on link "View External Url" at bounding box center [927, 193] width 105 height 19
click at [429, 39] on link "Start Calls" at bounding box center [462, 53] width 119 height 33
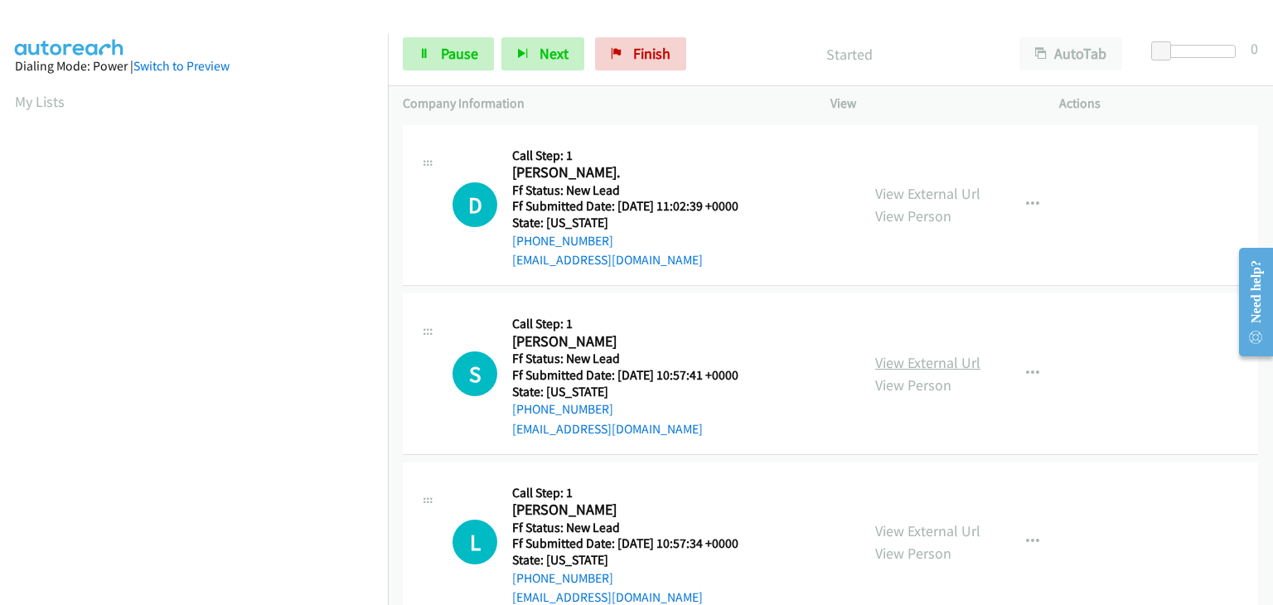
click at [930, 355] on link "View External Url" at bounding box center [927, 362] width 105 height 19
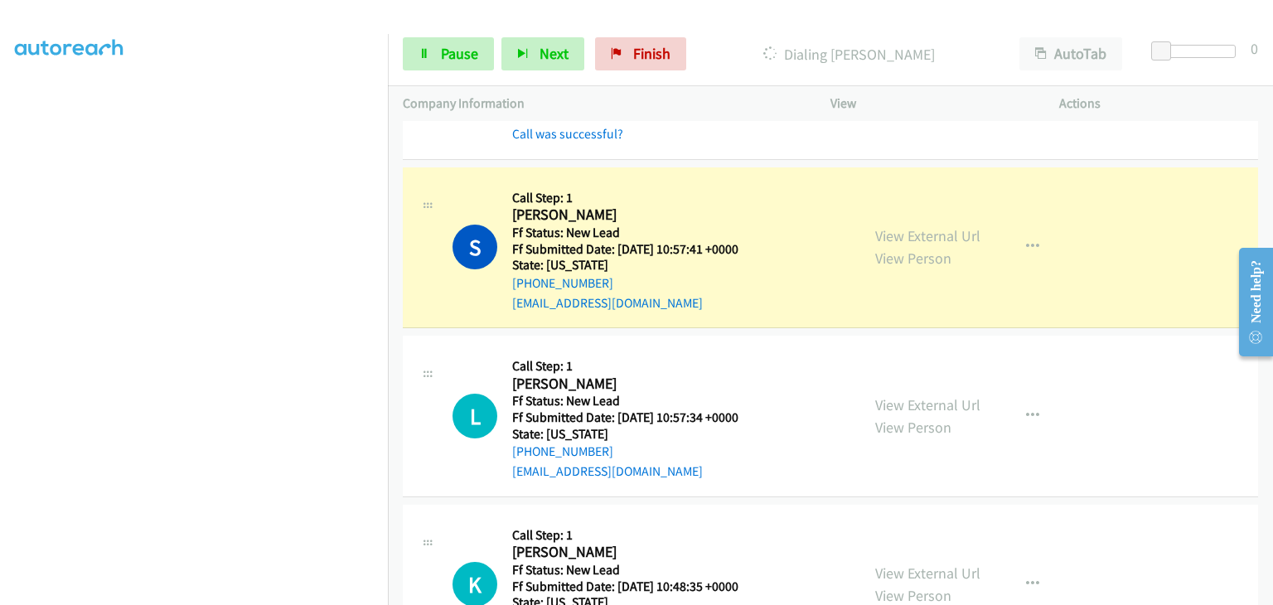
scroll to position [166, 0]
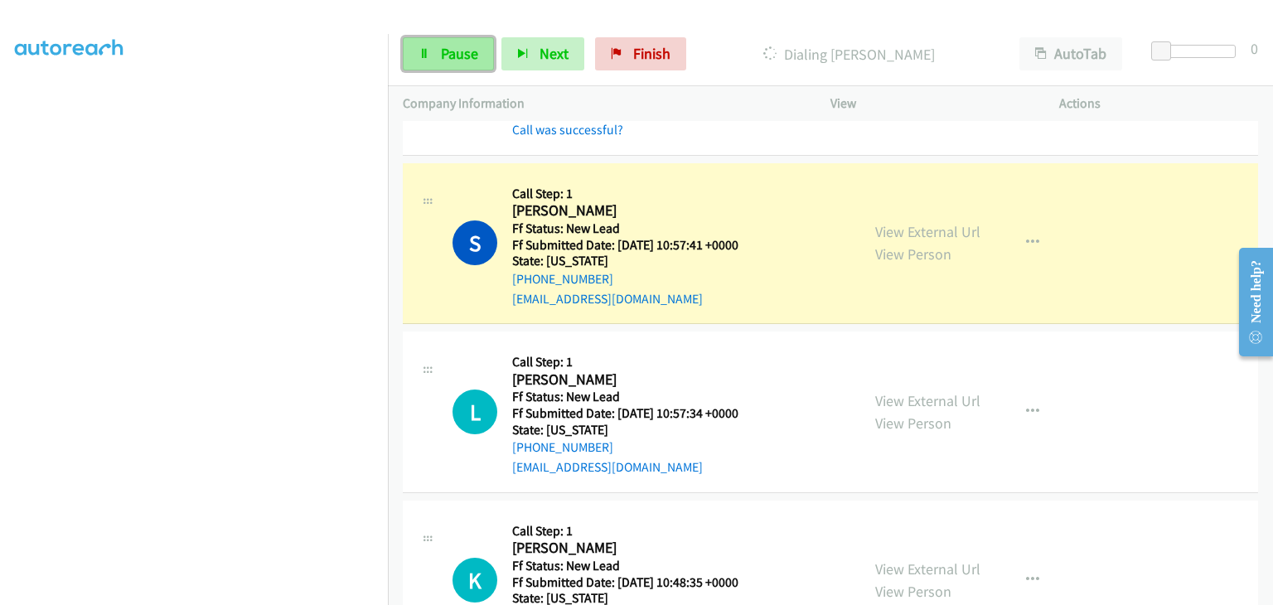
click at [422, 61] on link "Pause" at bounding box center [448, 53] width 91 height 33
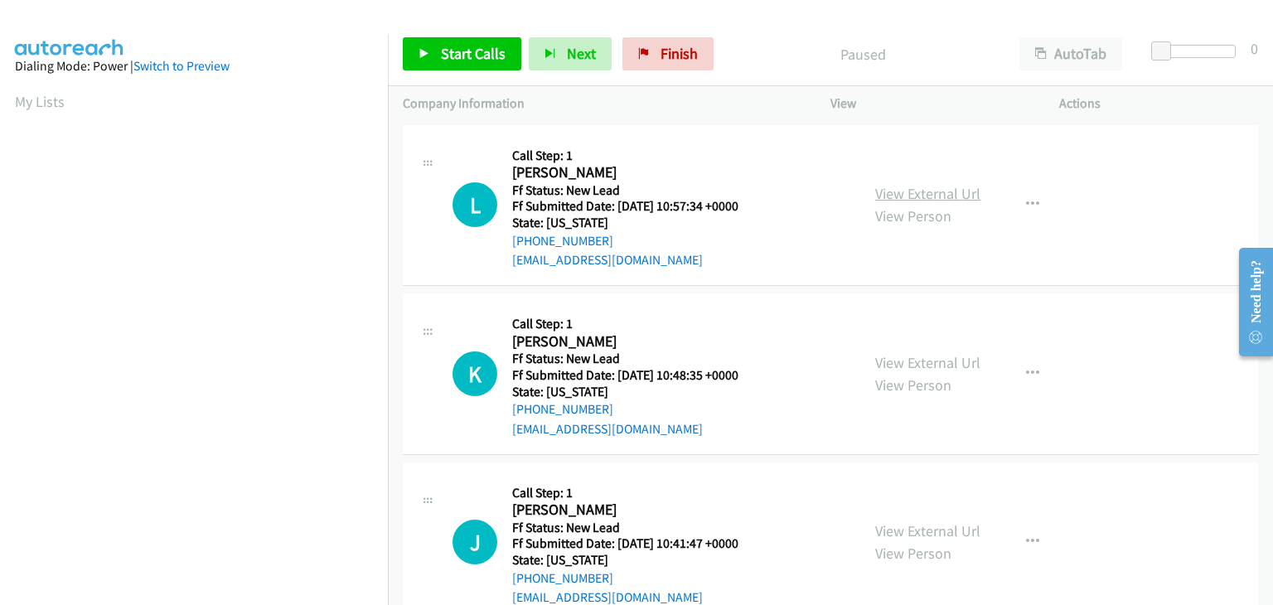
click at [900, 189] on link "View External Url" at bounding box center [927, 193] width 105 height 19
drag, startPoint x: 446, startPoint y: 45, endPoint x: 820, endPoint y: 57, distance: 374.1
click at [446, 45] on span "Start Calls" at bounding box center [473, 53] width 65 height 19
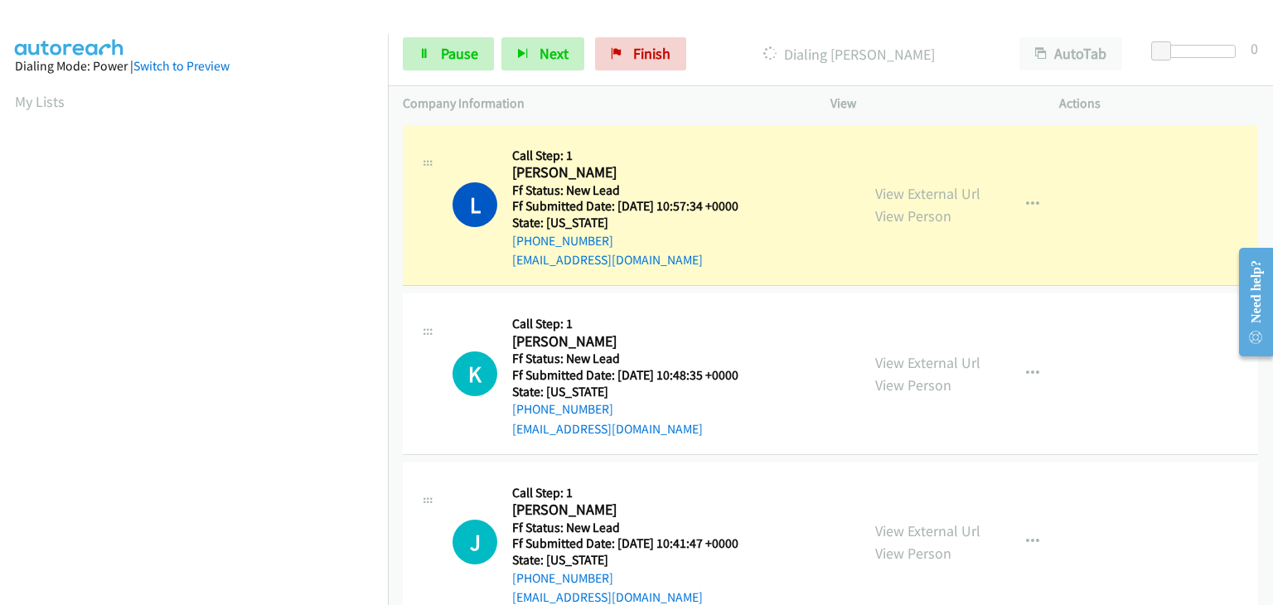
scroll to position [325, 0]
click at [932, 356] on link "View External Url" at bounding box center [927, 362] width 105 height 19
drag, startPoint x: 476, startPoint y: 56, endPoint x: 353, endPoint y: 99, distance: 129.8
click at [476, 56] on span "Pause" at bounding box center [459, 53] width 37 height 19
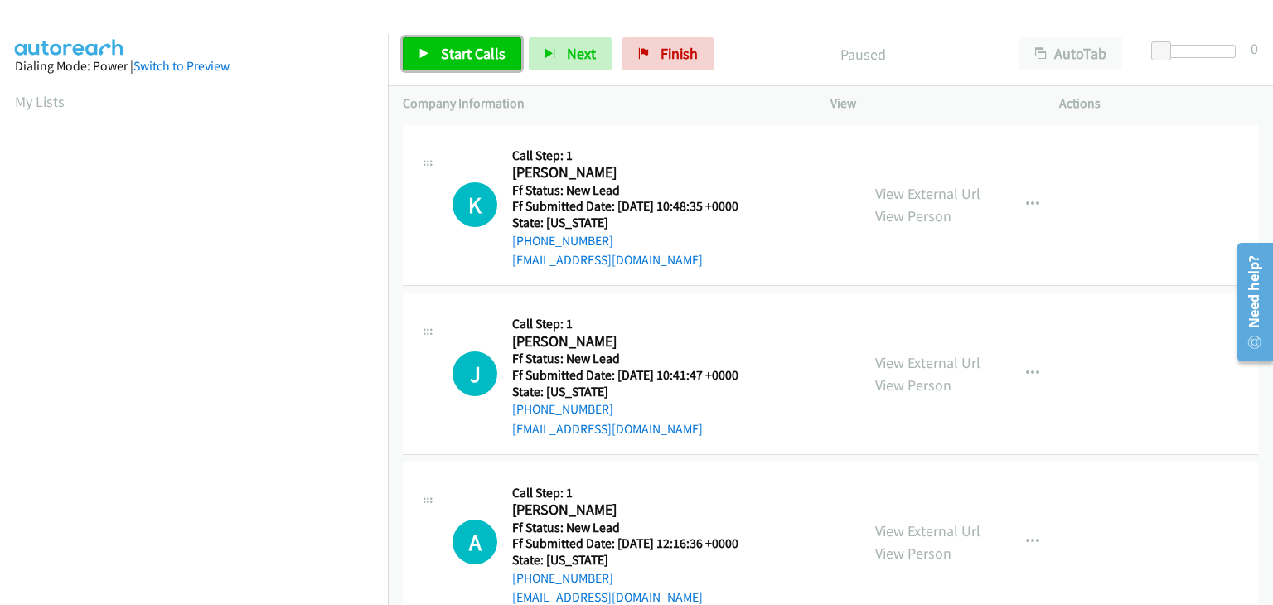
click at [461, 57] on span "Start Calls" at bounding box center [473, 53] width 65 height 19
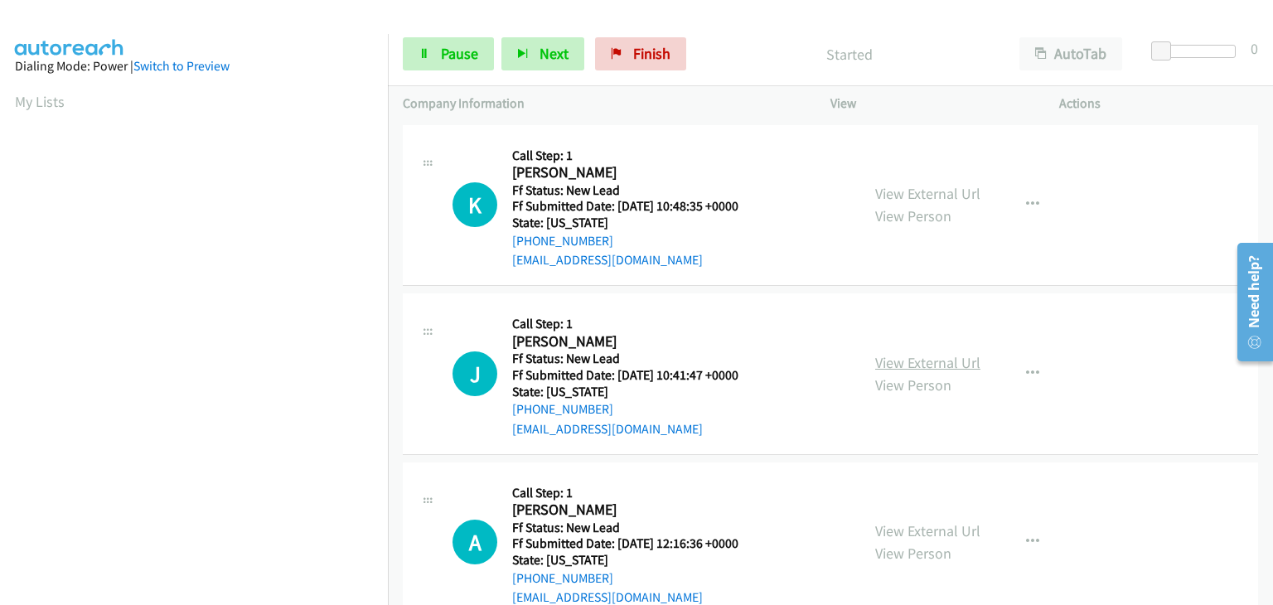
click at [884, 359] on link "View External Url" at bounding box center [927, 362] width 105 height 19
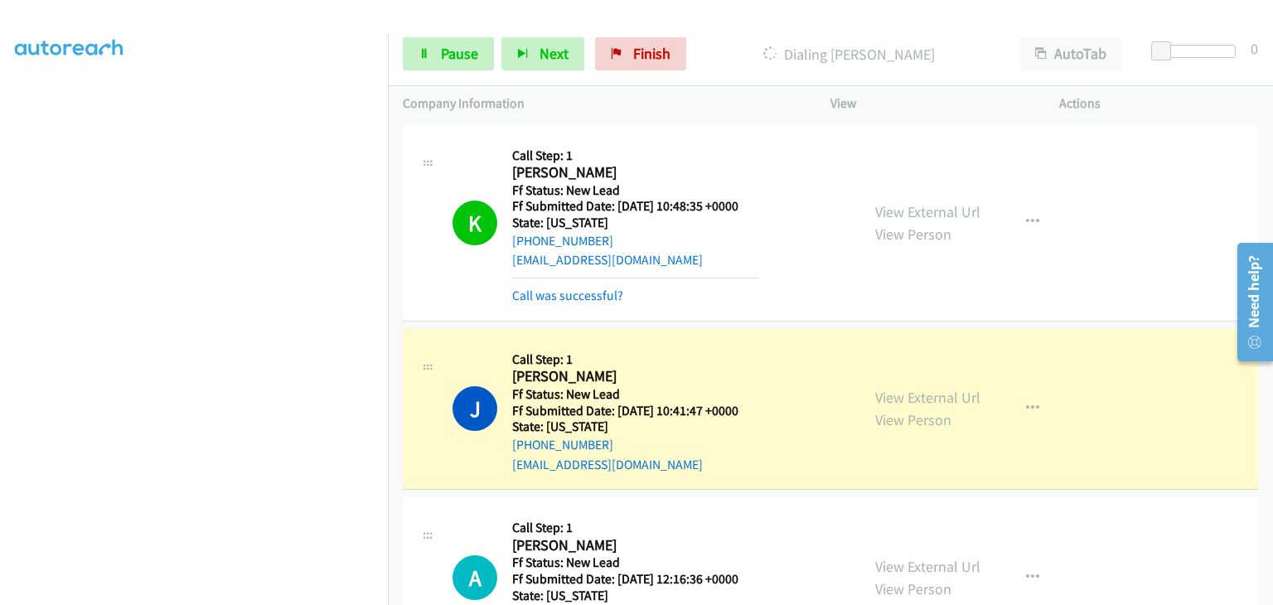
scroll to position [166, 0]
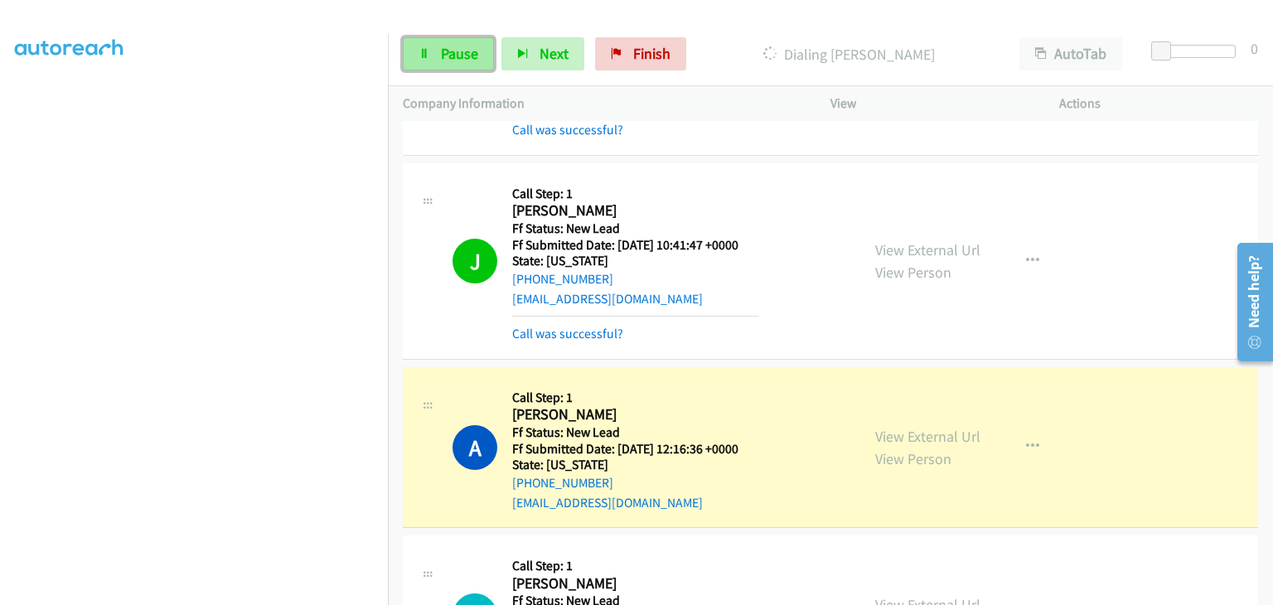
click at [450, 48] on span "Pause" at bounding box center [459, 53] width 37 height 19
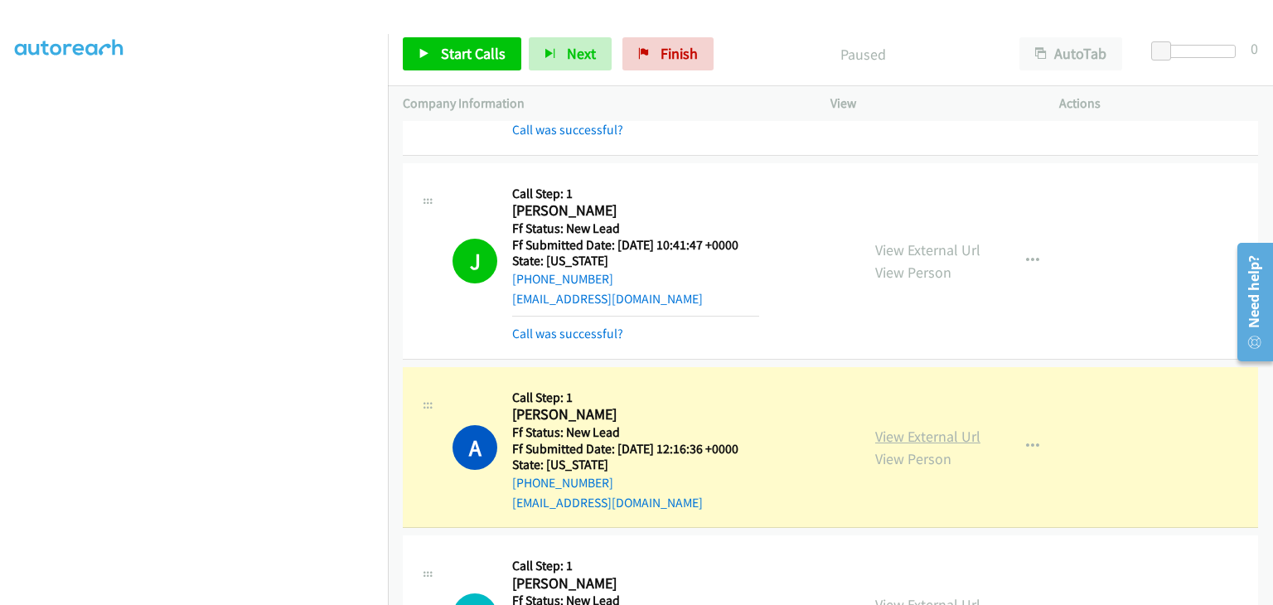
click at [915, 434] on link "View External Url" at bounding box center [927, 436] width 105 height 19
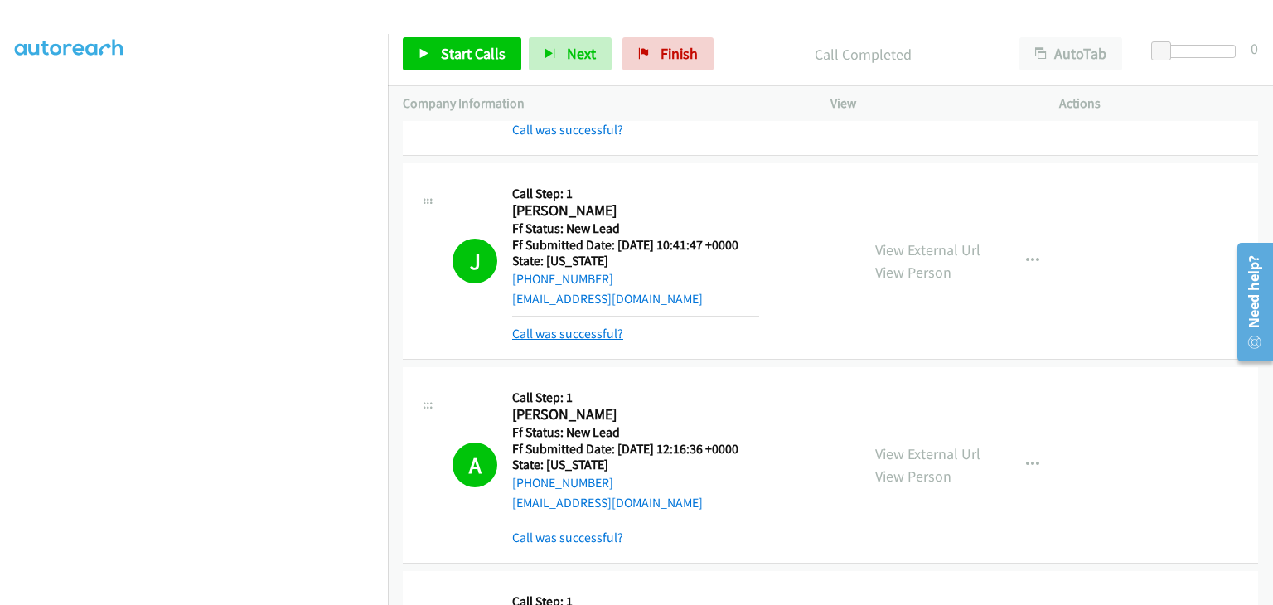
click at [592, 336] on link "Call was successful?" at bounding box center [567, 334] width 111 height 16
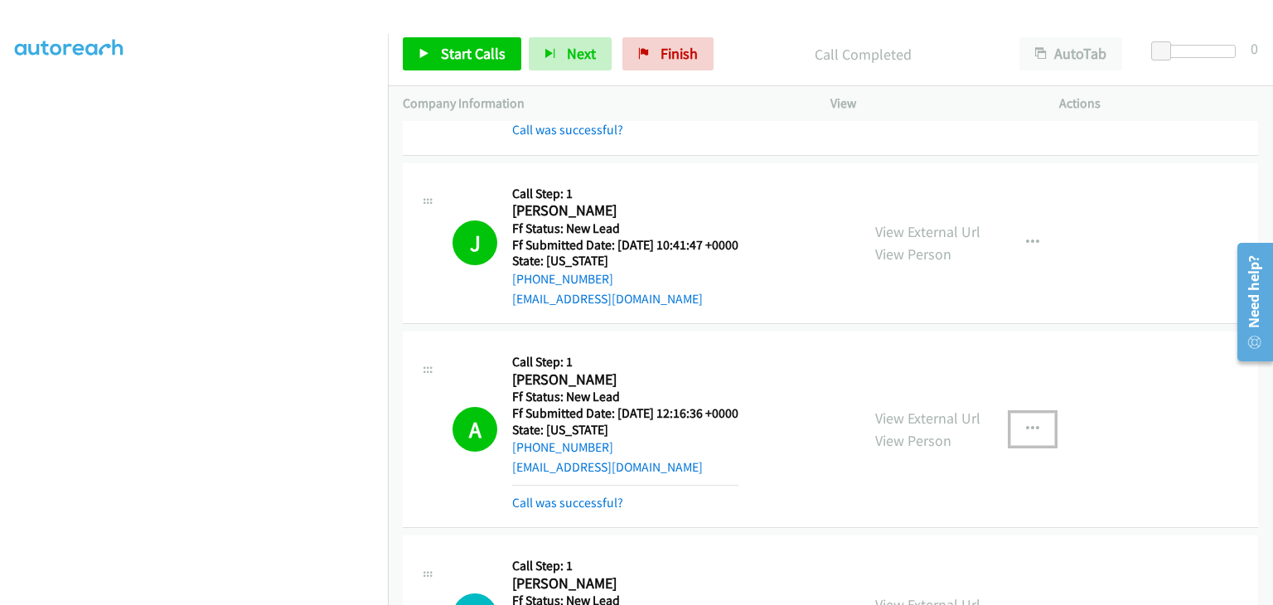
click at [1031, 428] on icon "button" at bounding box center [1032, 429] width 13 height 13
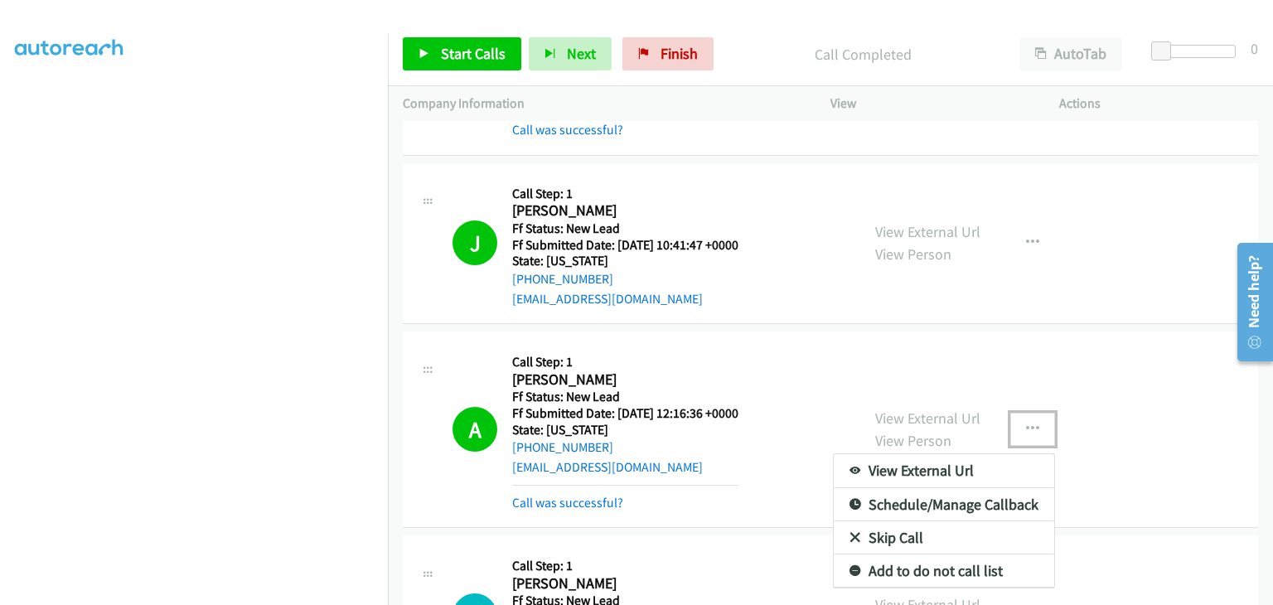
click at [933, 571] on link "Add to do not call list" at bounding box center [944, 571] width 221 height 33
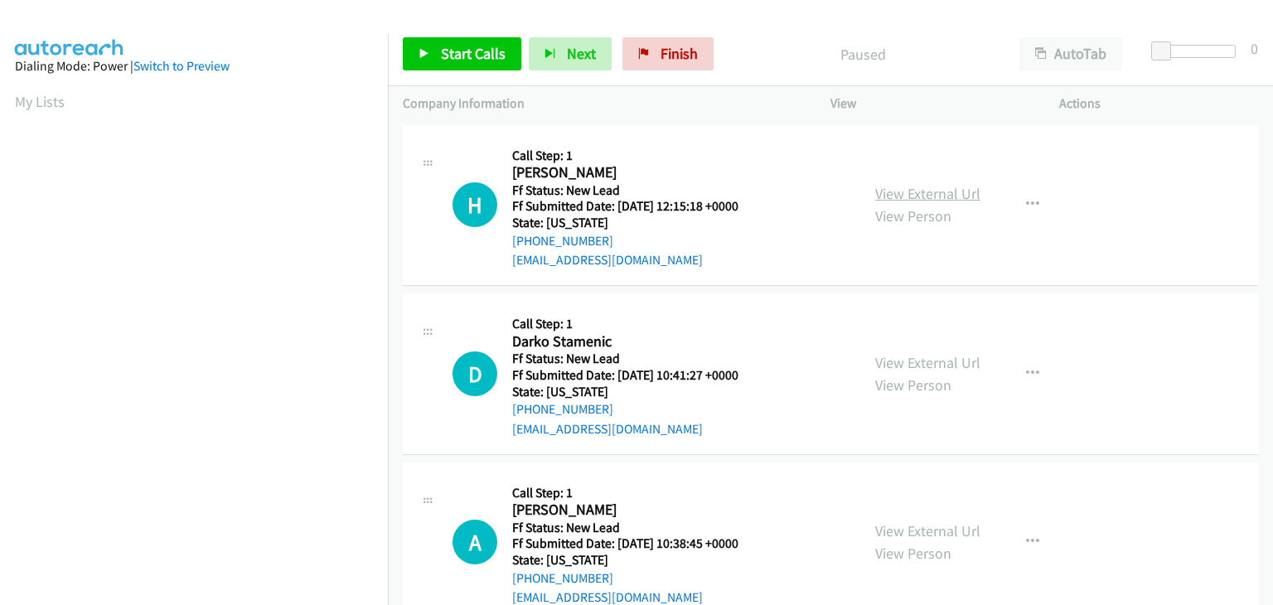
click at [915, 196] on link "View External Url" at bounding box center [927, 193] width 105 height 19
drag, startPoint x: 459, startPoint y: 50, endPoint x: 637, endPoint y: 113, distance: 188.3
click at [459, 50] on span "Start Calls" at bounding box center [473, 53] width 65 height 19
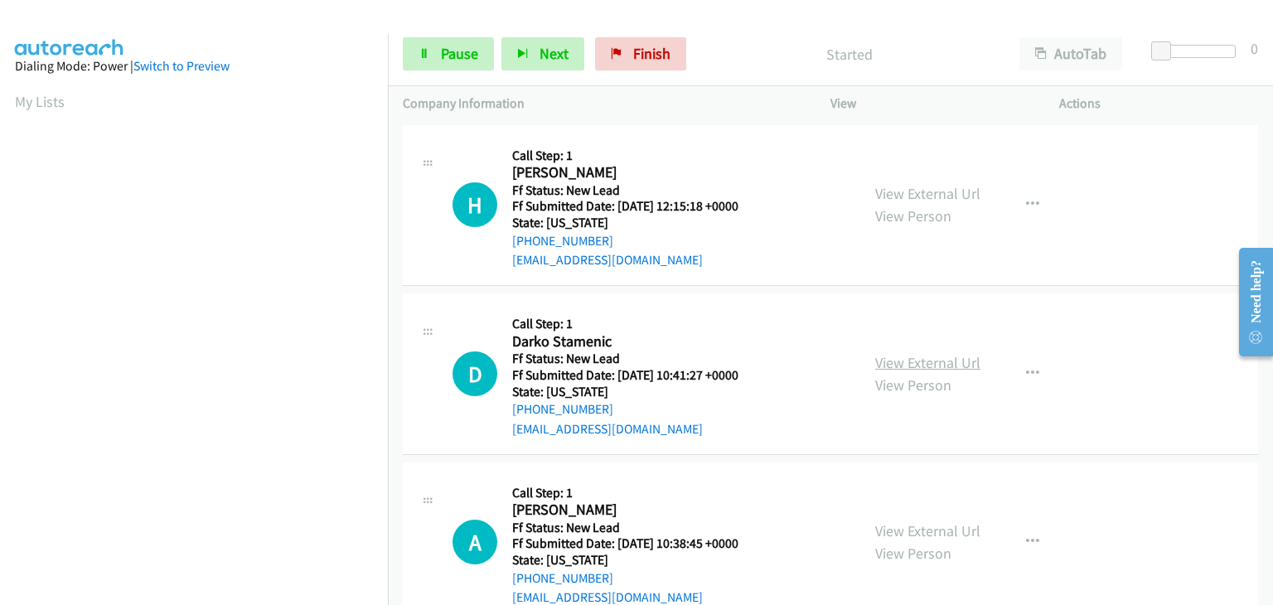
click at [950, 367] on link "View External Url" at bounding box center [927, 362] width 105 height 19
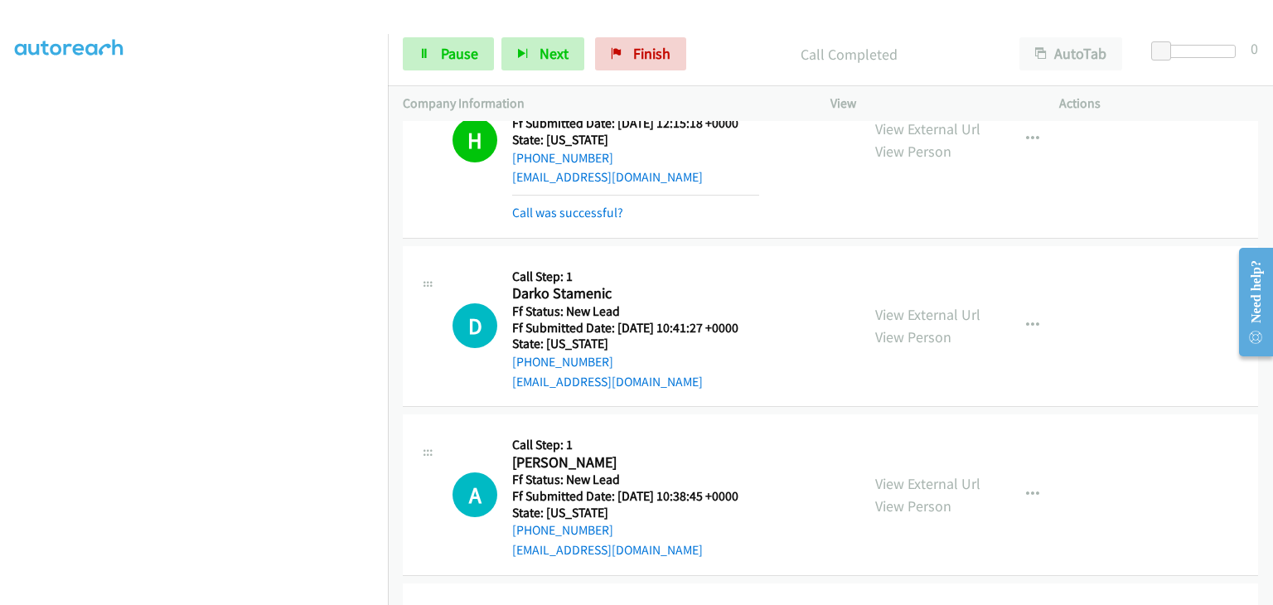
scroll to position [166, 0]
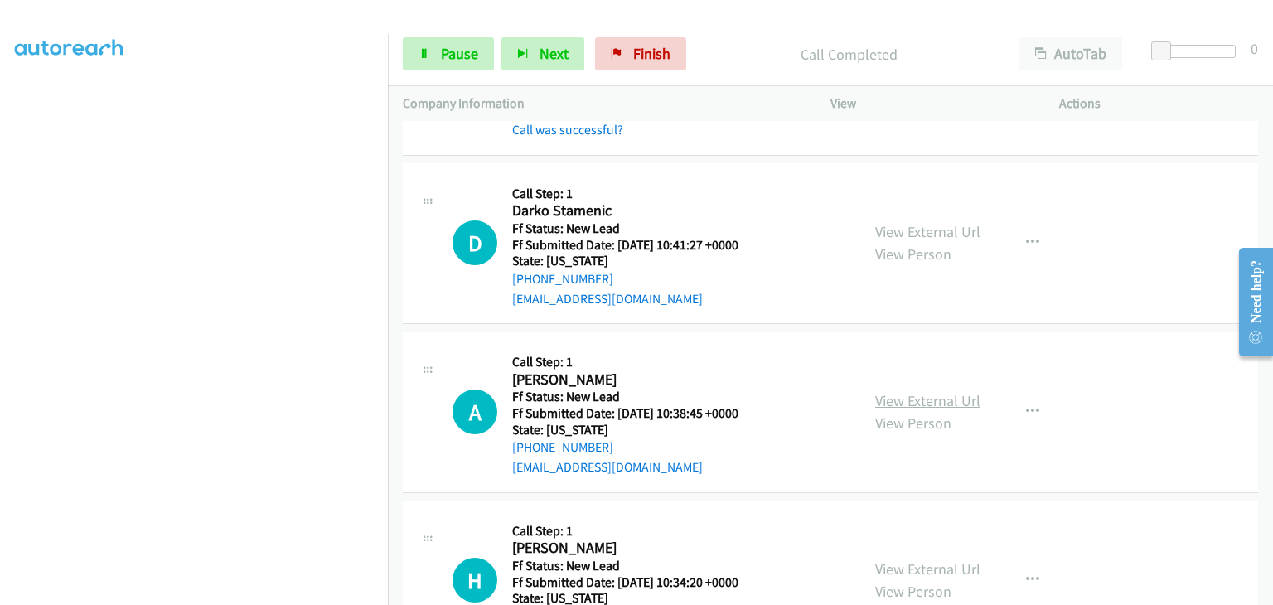
click at [896, 397] on link "View External Url" at bounding box center [927, 400] width 105 height 19
click at [448, 51] on span "Pause" at bounding box center [459, 53] width 37 height 19
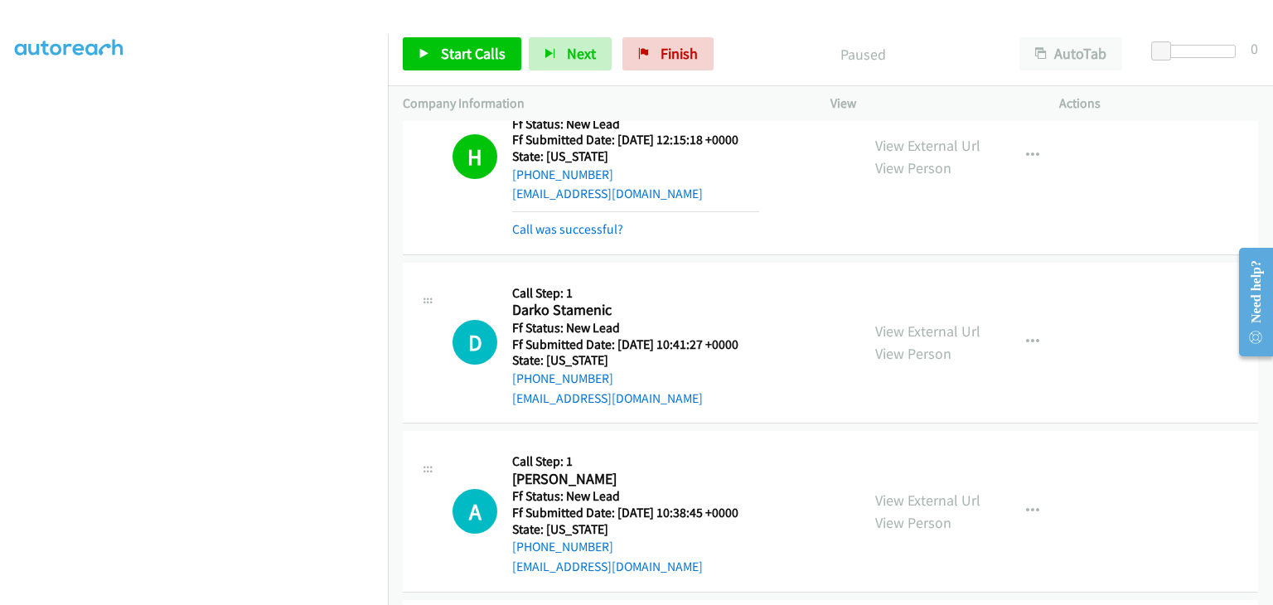
scroll to position [0, 0]
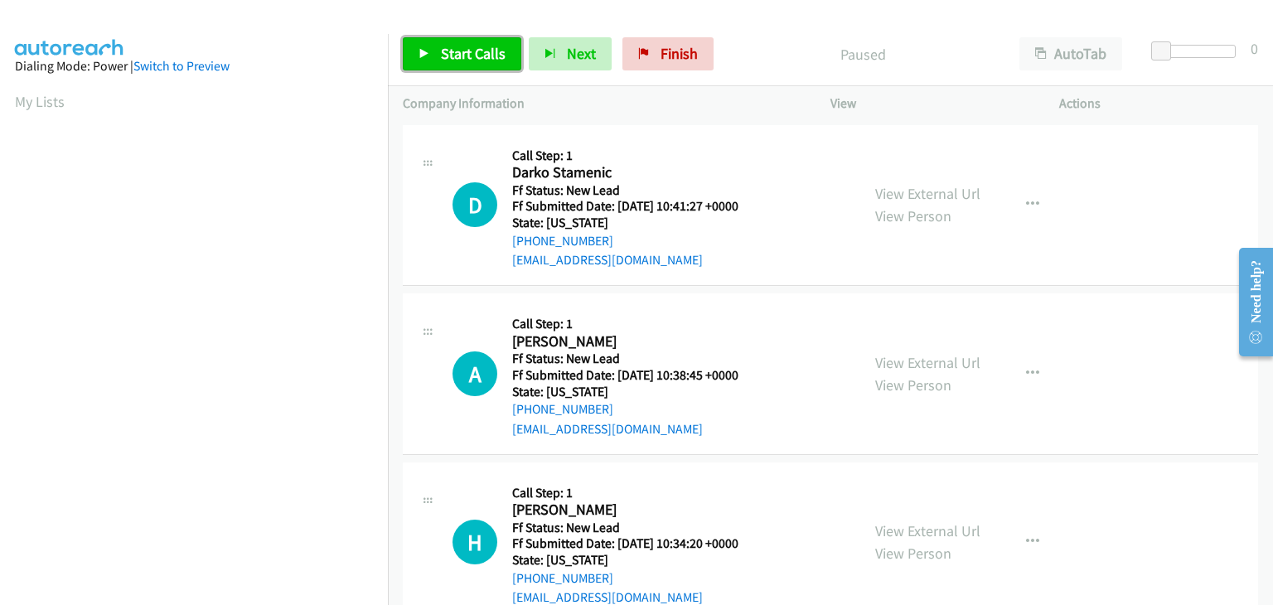
click at [461, 63] on link "Start Calls" at bounding box center [462, 53] width 119 height 33
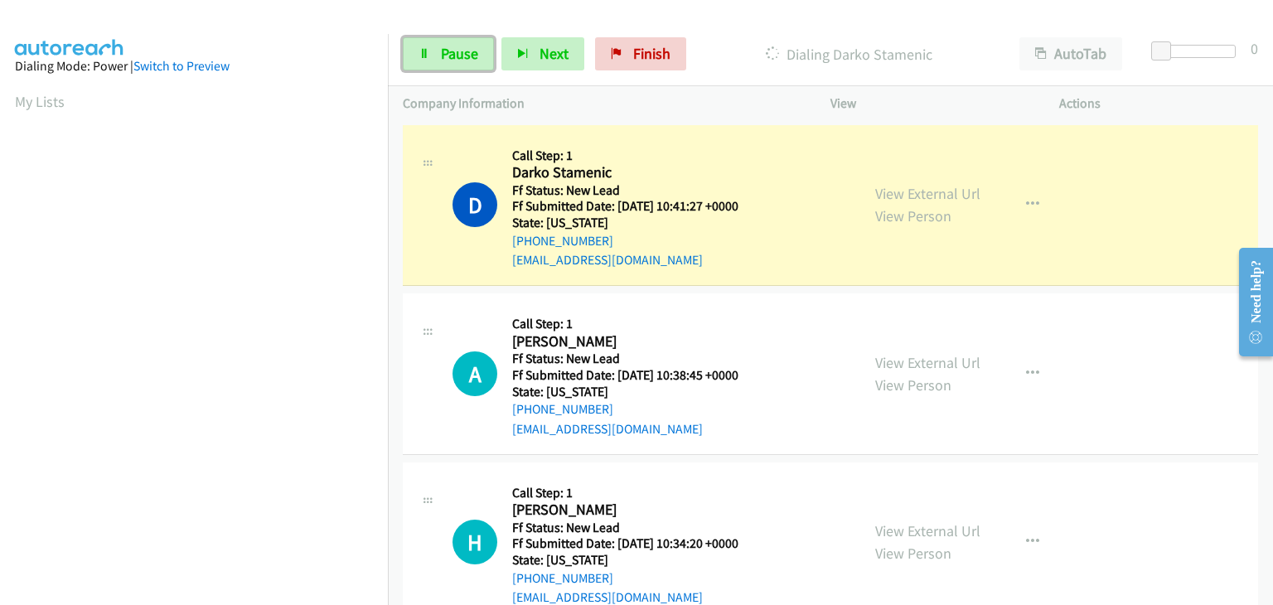
drag, startPoint x: 441, startPoint y: 47, endPoint x: 716, endPoint y: 78, distance: 276.9
click at [441, 47] on span "Pause" at bounding box center [459, 53] width 37 height 19
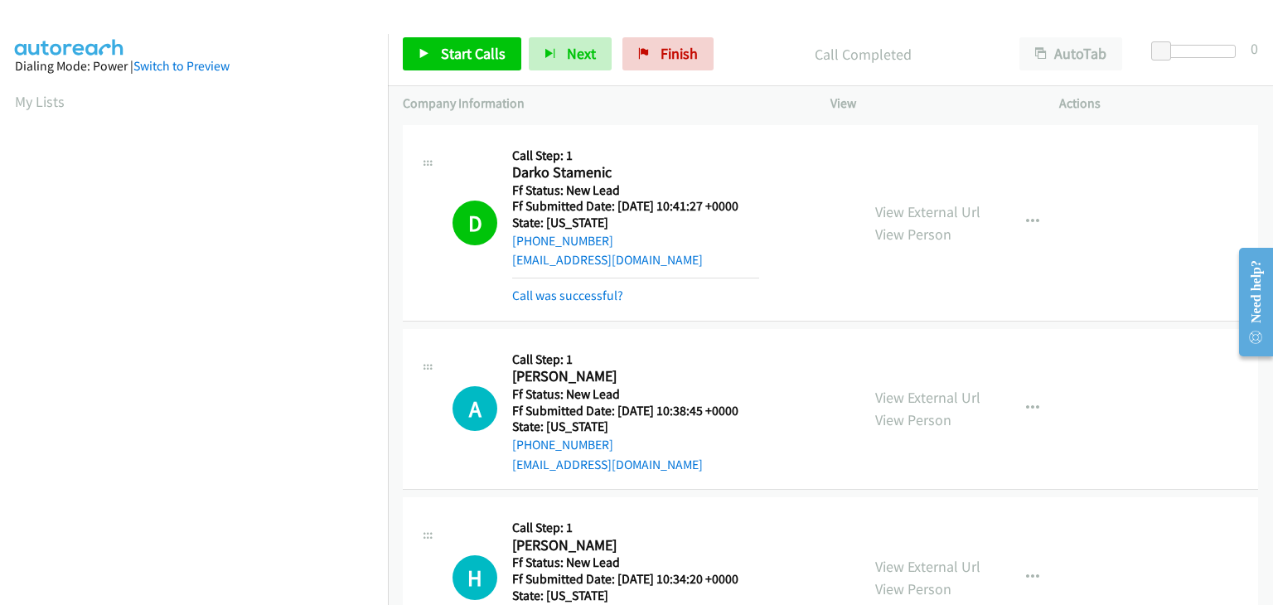
scroll to position [325, 0]
drag, startPoint x: 599, startPoint y: 298, endPoint x: 623, endPoint y: 294, distance: 25.1
click at [599, 298] on link "Call was successful?" at bounding box center [567, 296] width 111 height 16
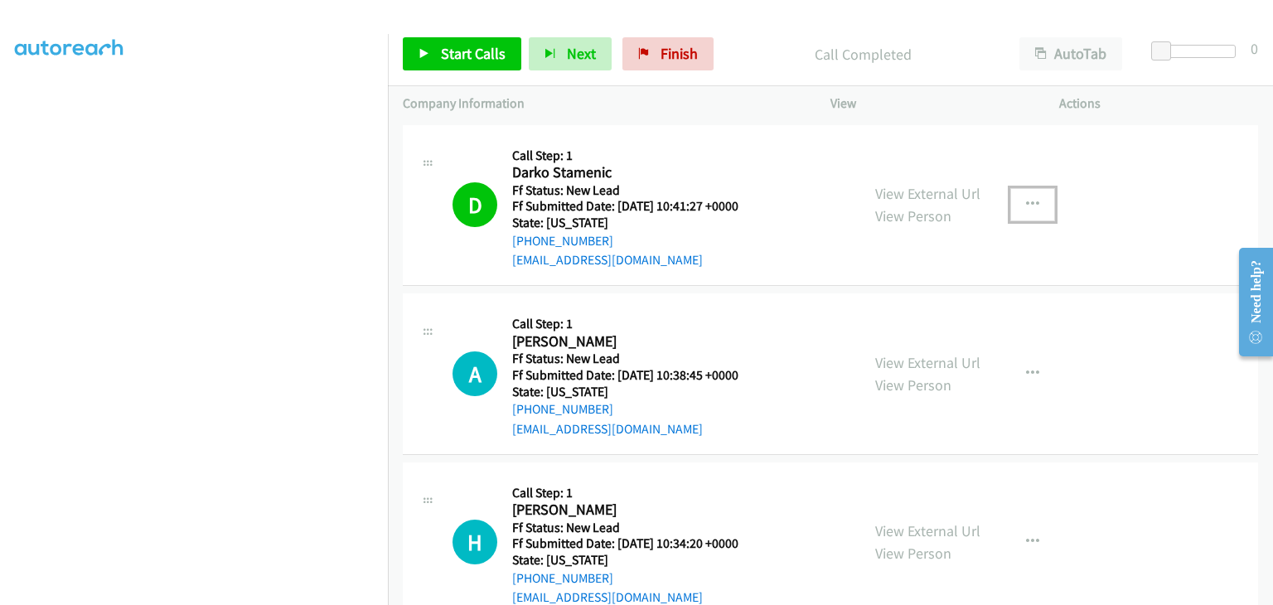
click at [1021, 214] on button "button" at bounding box center [1033, 204] width 45 height 33
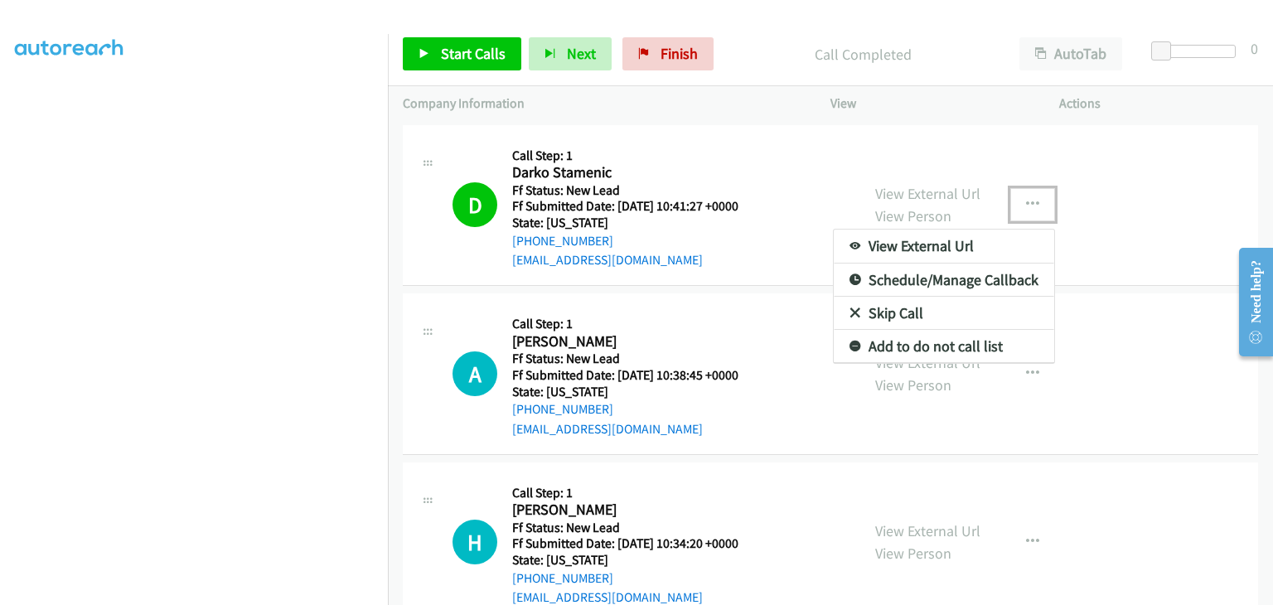
click at [943, 342] on link "Add to do not call list" at bounding box center [944, 346] width 221 height 33
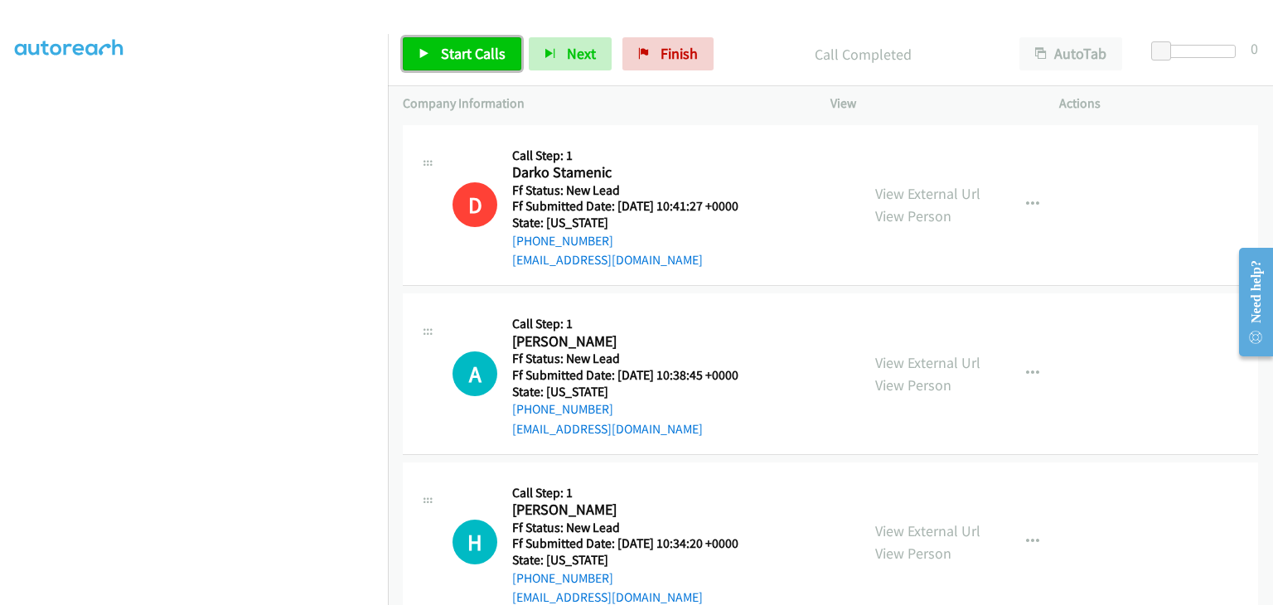
click at [454, 53] on span "Start Calls" at bounding box center [473, 53] width 65 height 19
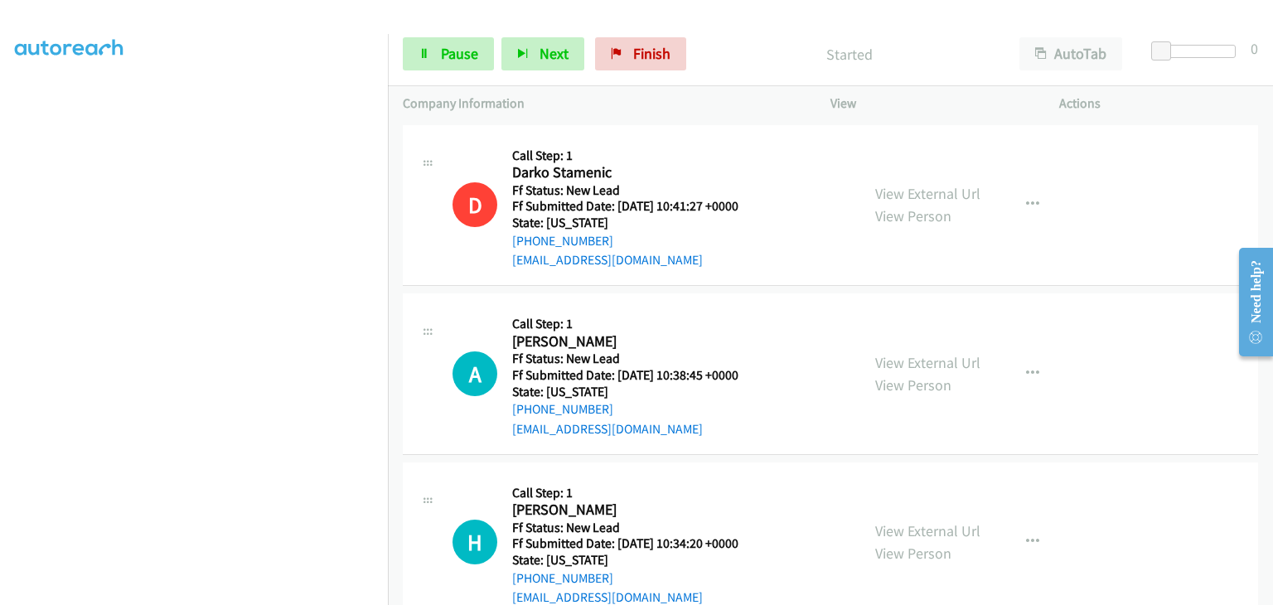
scroll to position [83, 0]
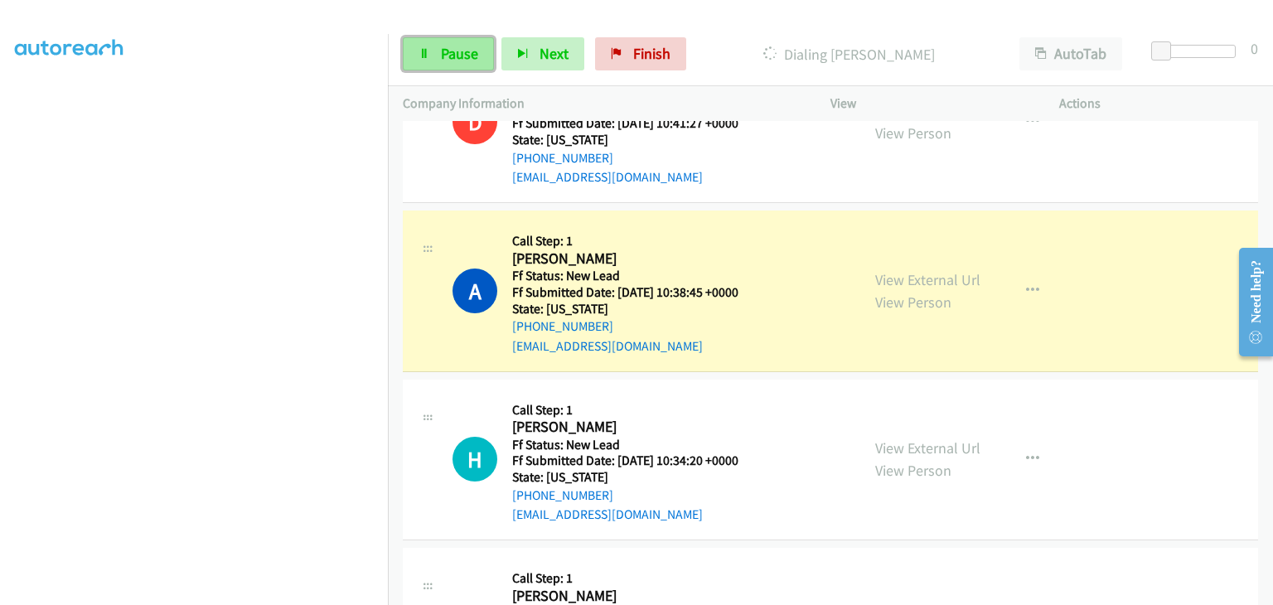
click at [463, 61] on span "Pause" at bounding box center [459, 53] width 37 height 19
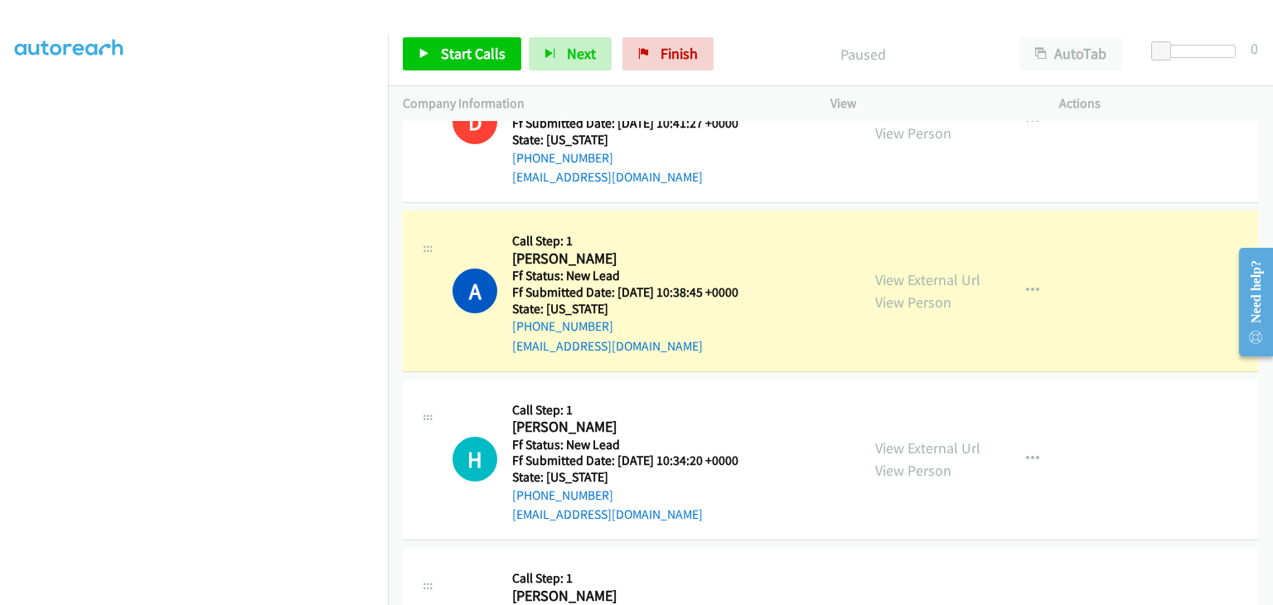
scroll to position [325, 0]
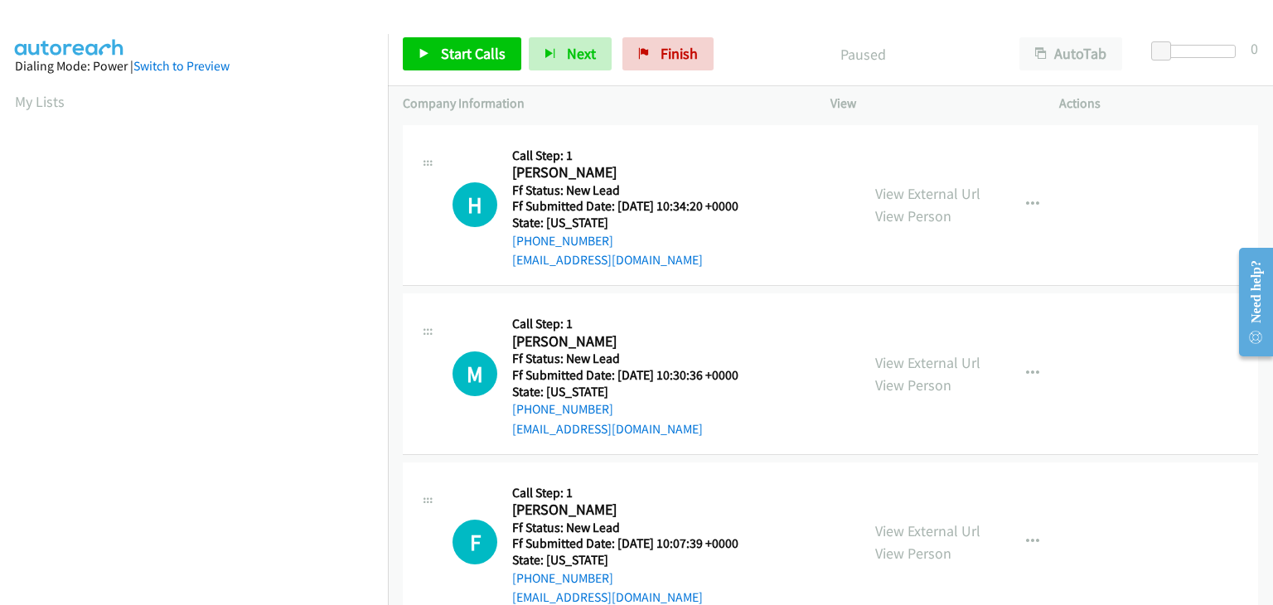
scroll to position [325, 0]
click at [950, 184] on link "View External Url" at bounding box center [927, 193] width 105 height 19
click at [423, 53] on icon at bounding box center [425, 55] width 12 height 12
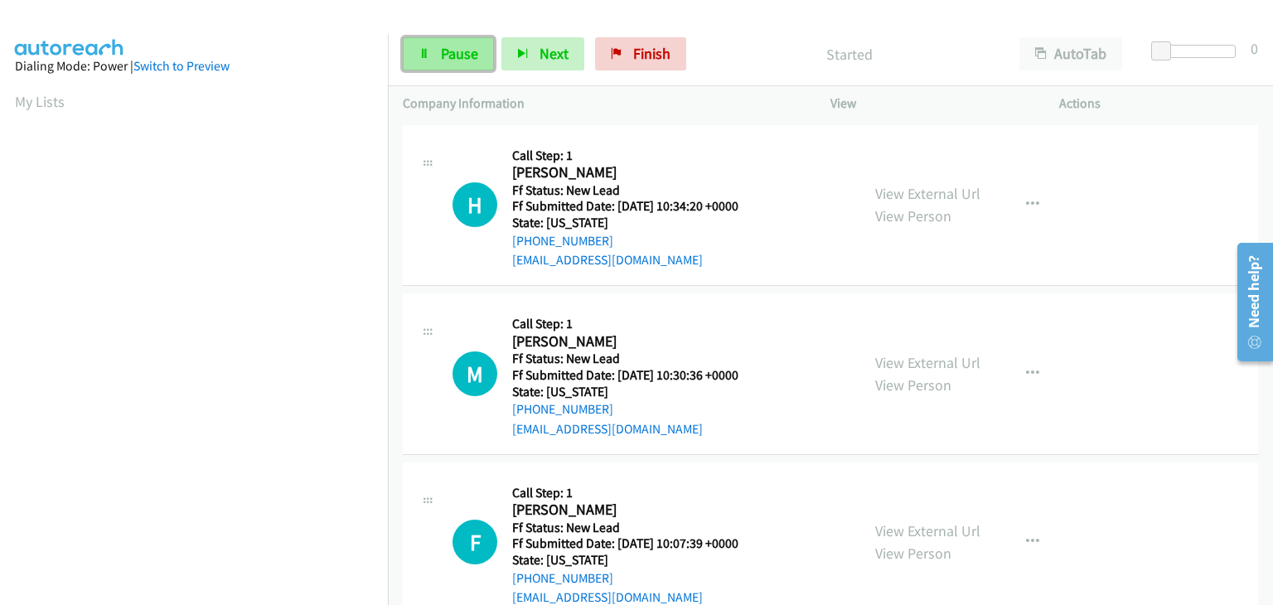
click at [464, 51] on span "Pause" at bounding box center [459, 53] width 37 height 19
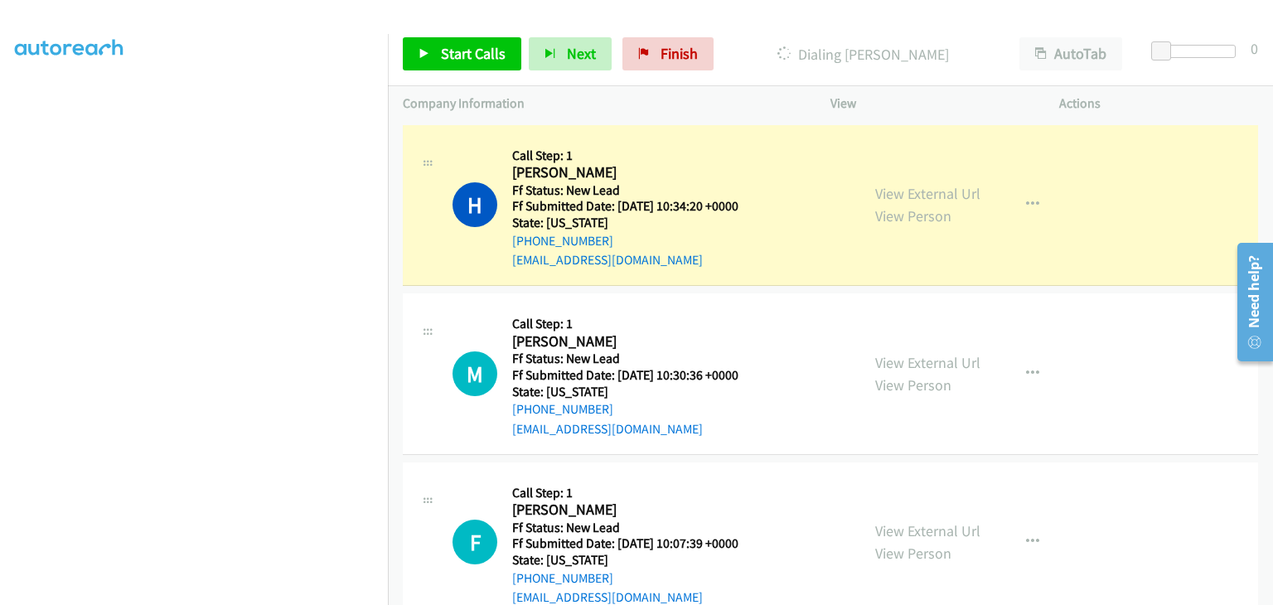
scroll to position [325, 0]
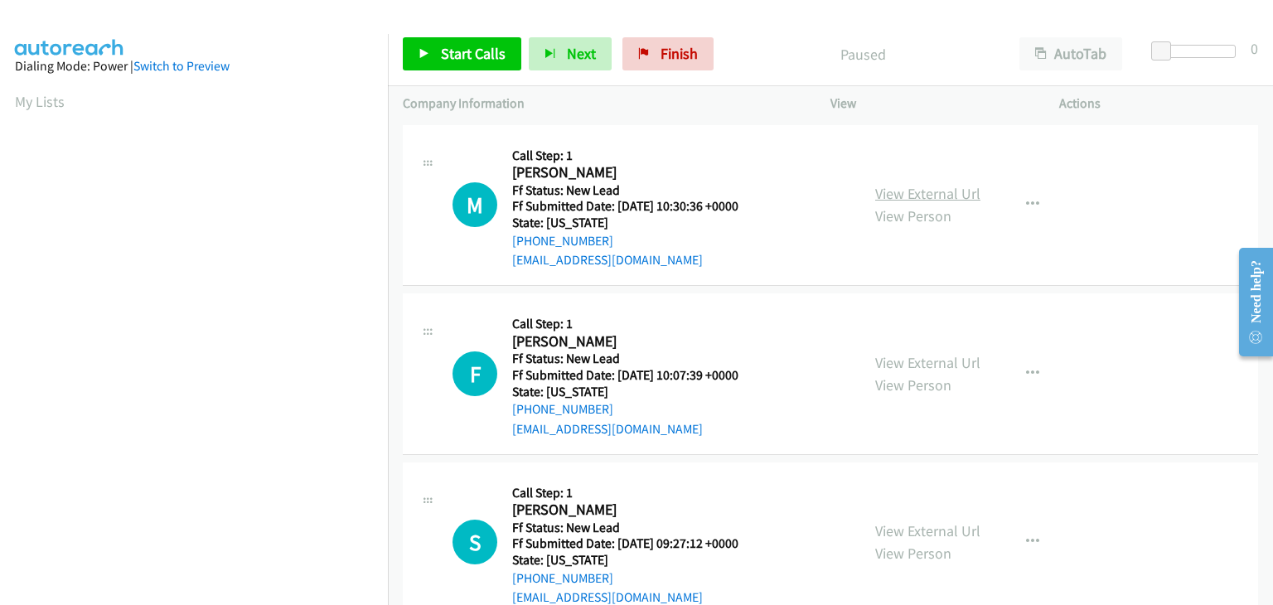
click at [910, 192] on link "View External Url" at bounding box center [927, 193] width 105 height 19
click at [507, 57] on link "Start Calls" at bounding box center [462, 53] width 119 height 33
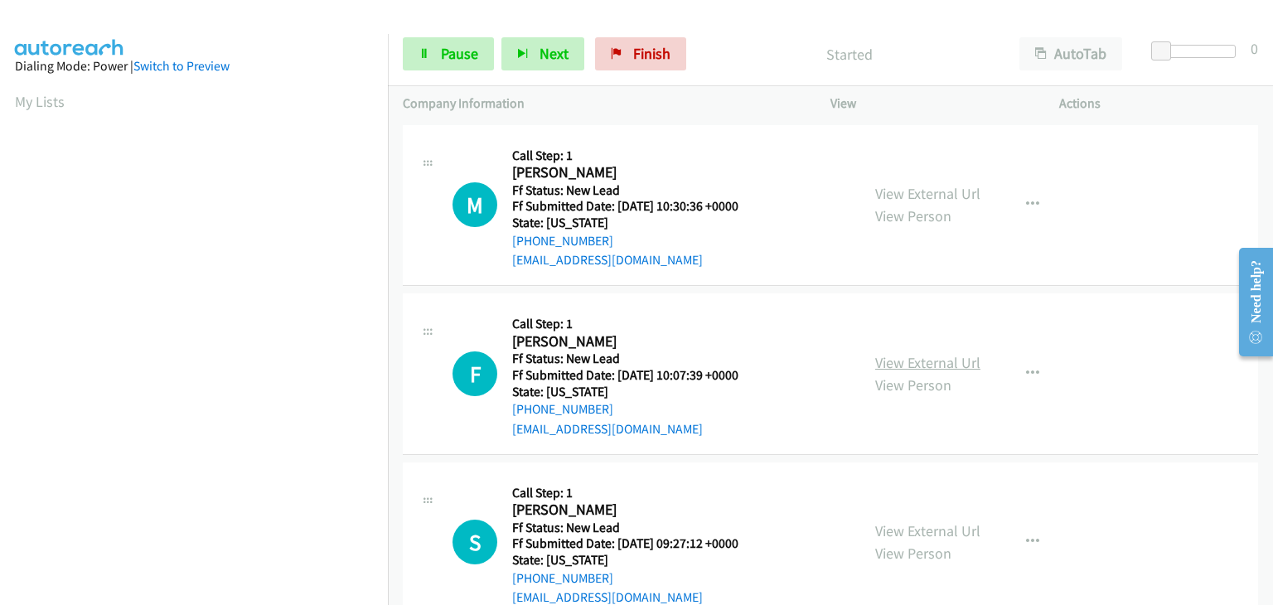
click at [929, 355] on link "View External Url" at bounding box center [927, 362] width 105 height 19
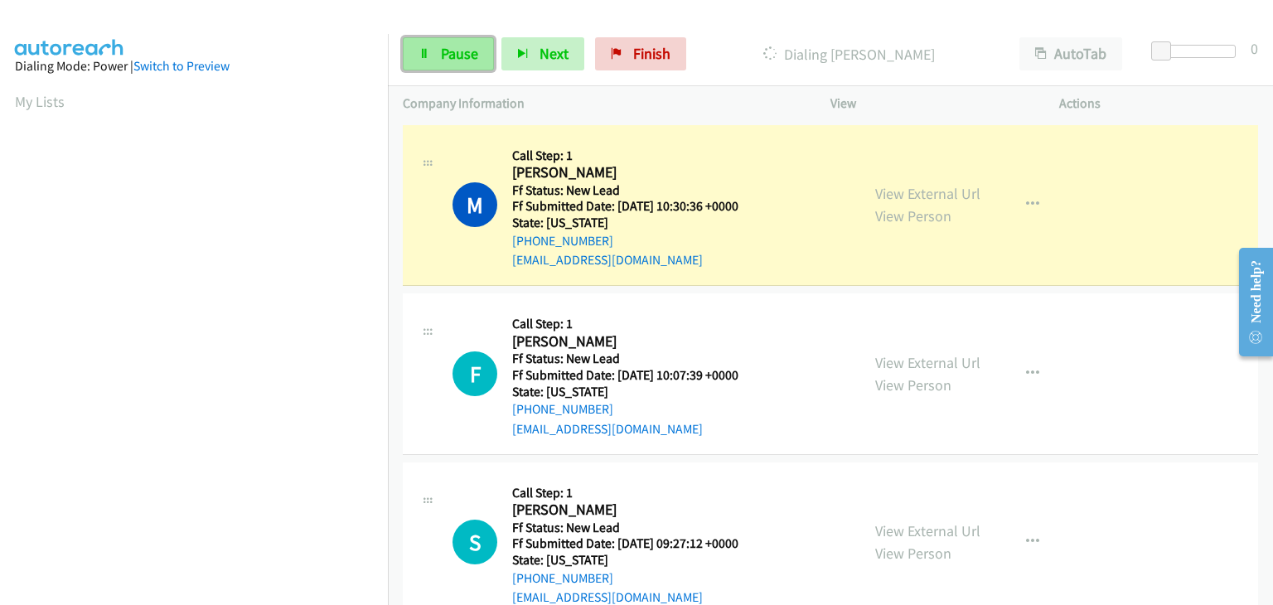
click at [481, 65] on link "Pause" at bounding box center [448, 53] width 91 height 33
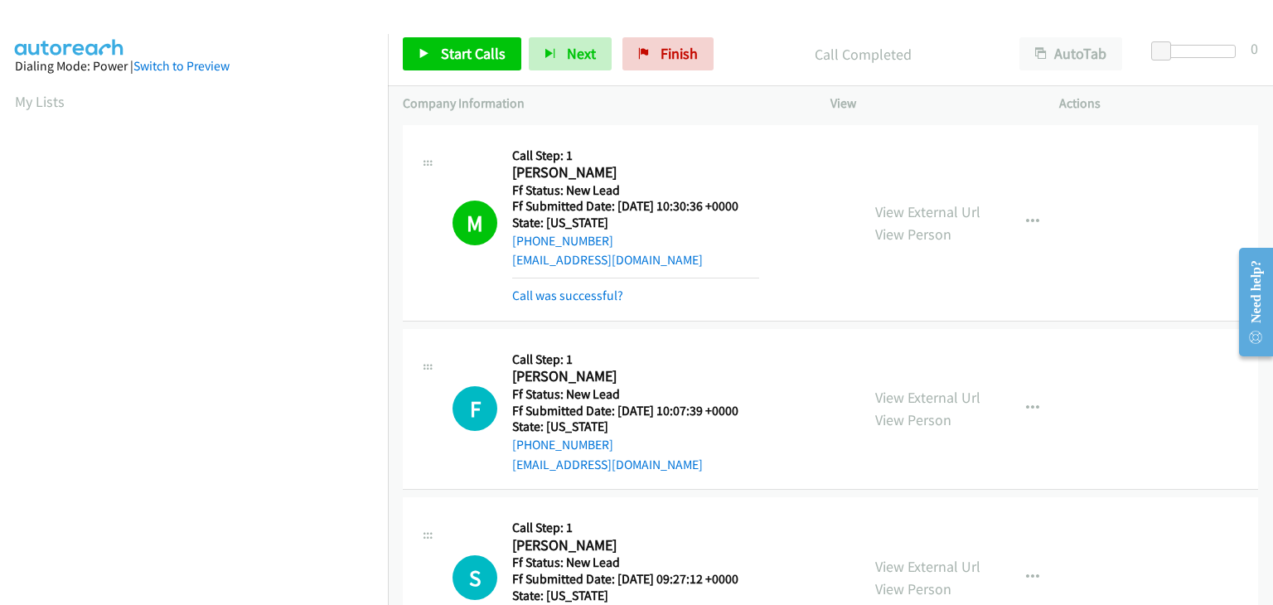
scroll to position [325, 0]
click at [589, 292] on link "Call was successful?" at bounding box center [567, 296] width 111 height 16
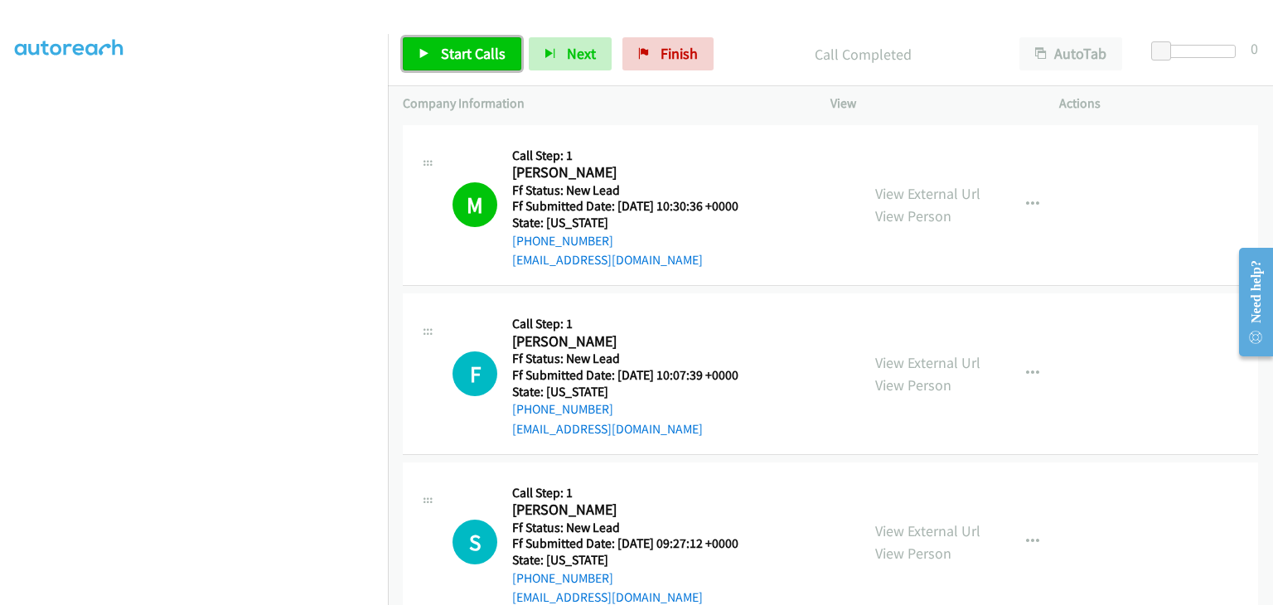
click at [448, 54] on span "Start Calls" at bounding box center [473, 53] width 65 height 19
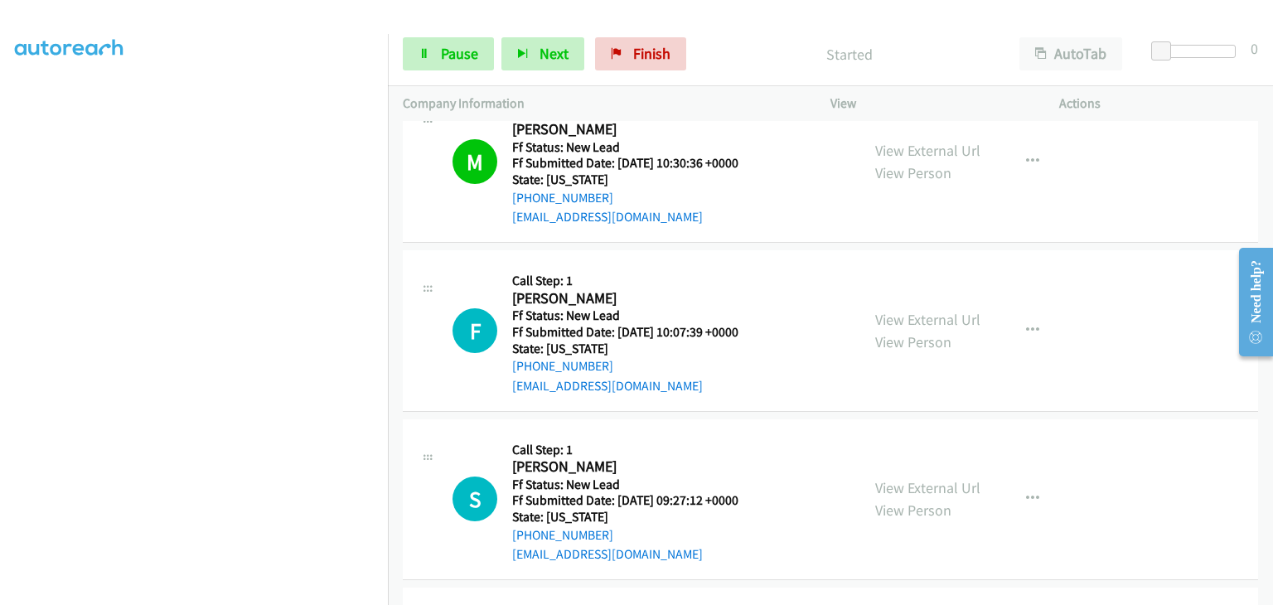
scroll to position [83, 0]
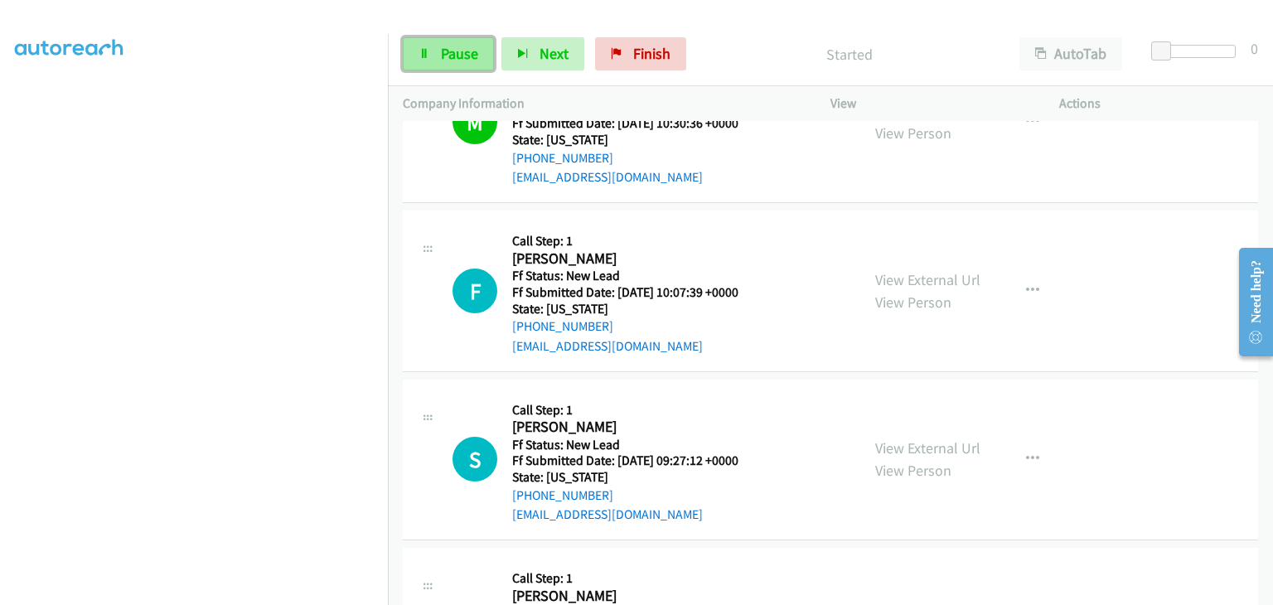
click at [470, 57] on span "Pause" at bounding box center [459, 53] width 37 height 19
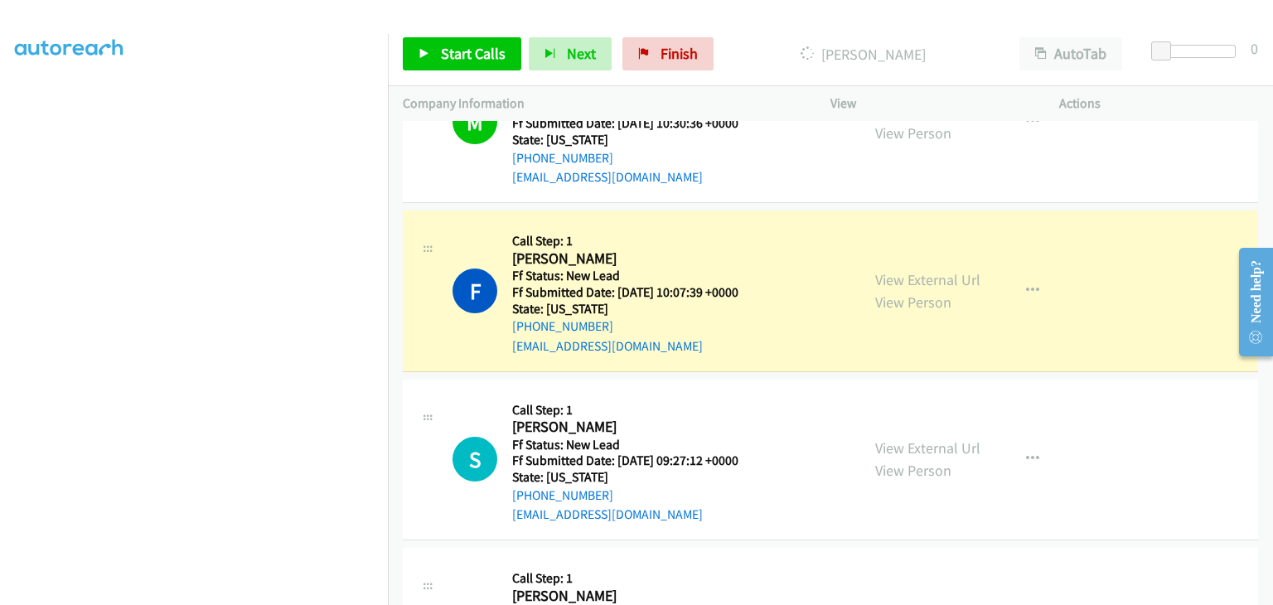
scroll to position [325, 0]
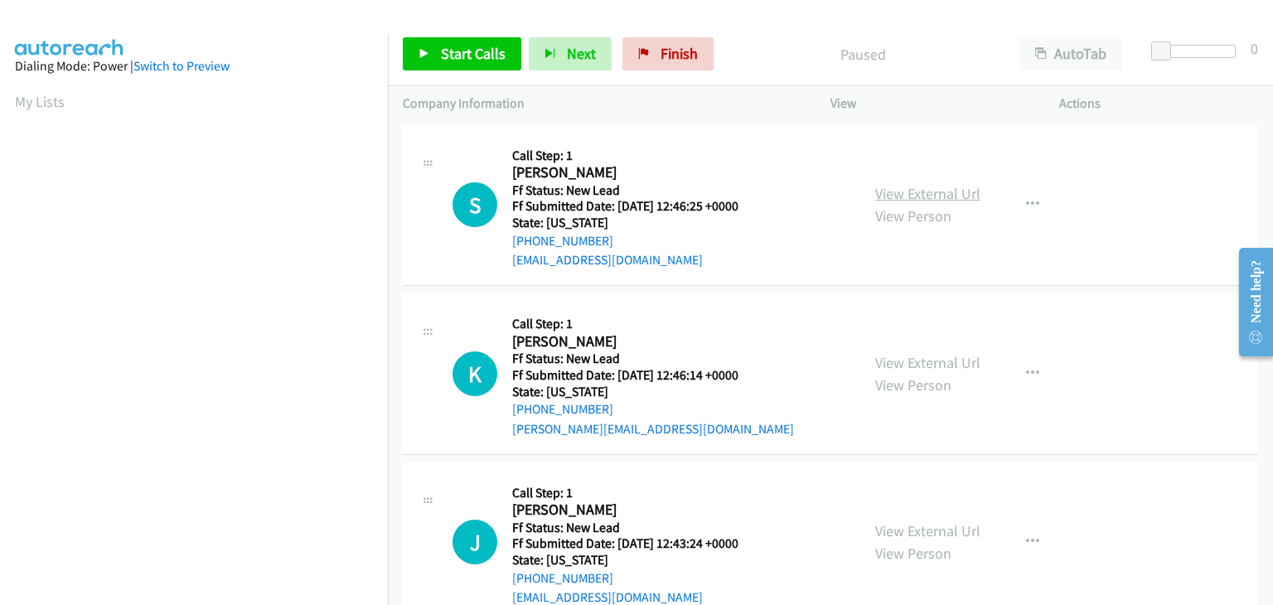
click at [933, 187] on link "View External Url" at bounding box center [927, 193] width 105 height 19
click at [458, 62] on span "Start Calls" at bounding box center [473, 53] width 65 height 19
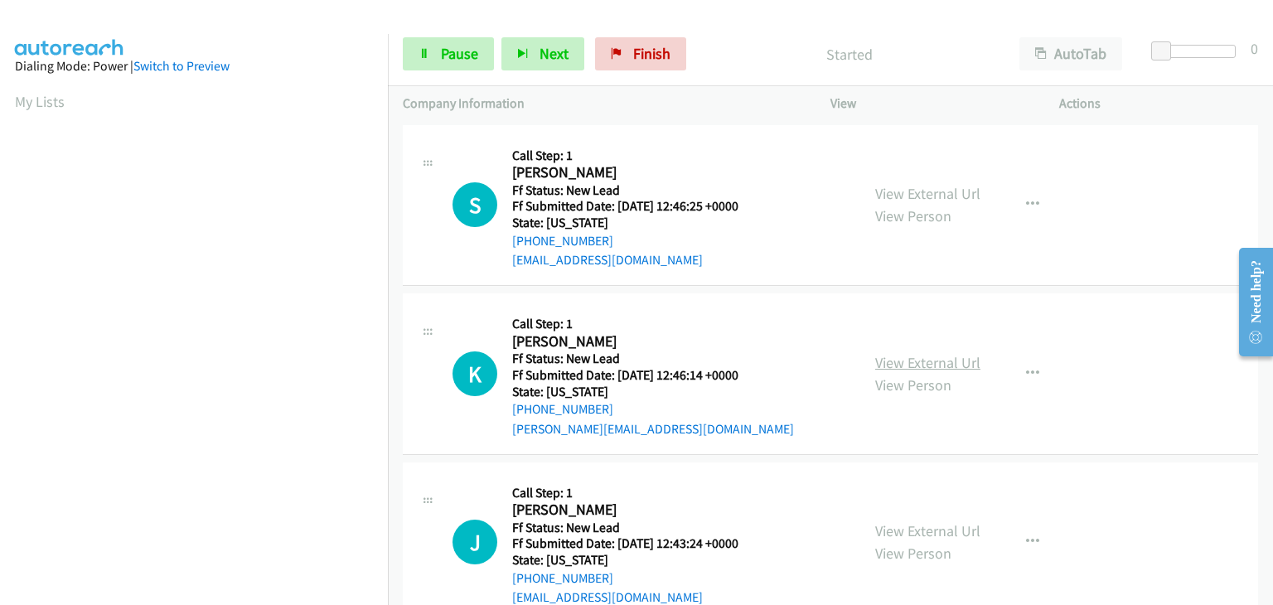
click at [919, 361] on link "View External Url" at bounding box center [927, 362] width 105 height 19
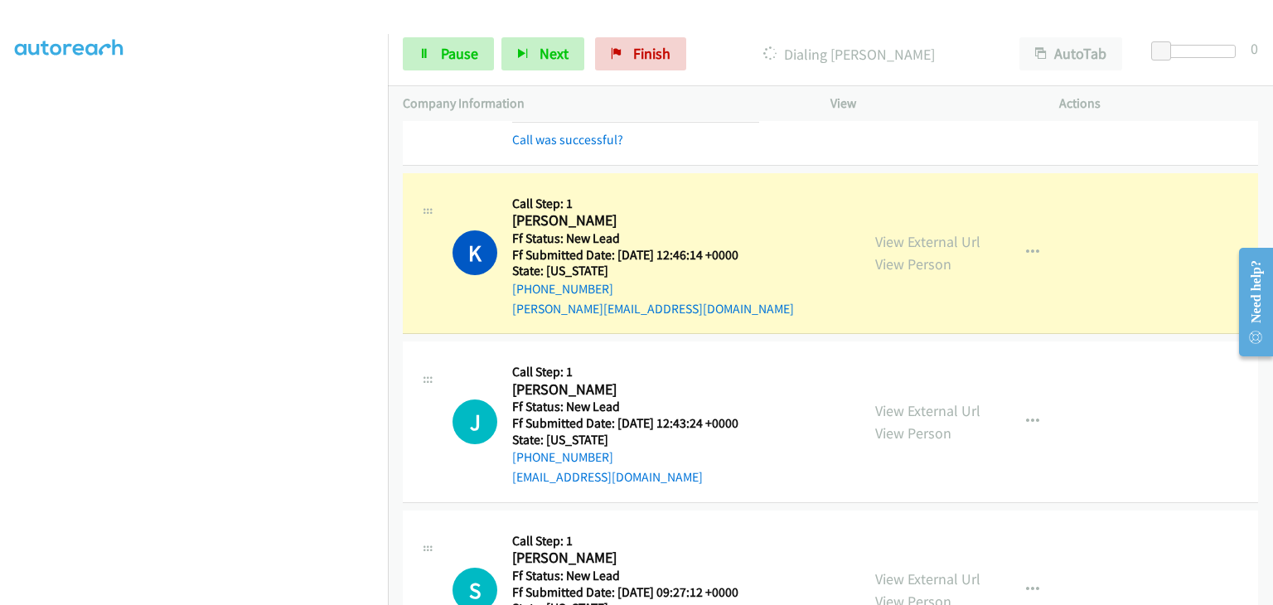
scroll to position [166, 0]
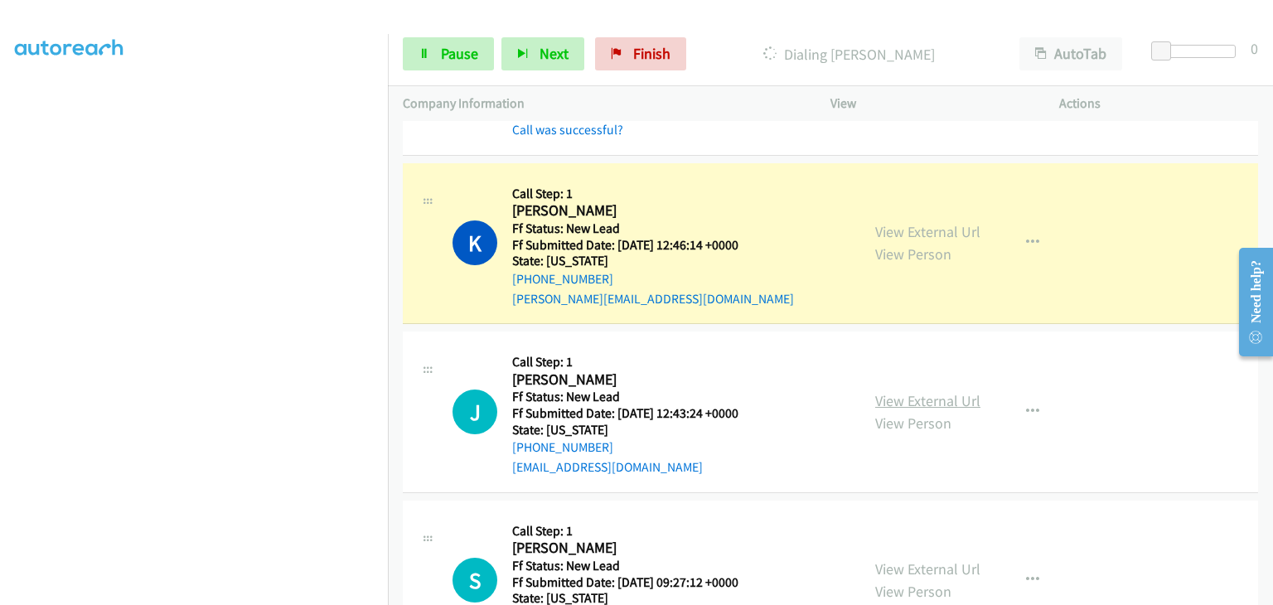
click at [919, 400] on link "View External Url" at bounding box center [927, 400] width 105 height 19
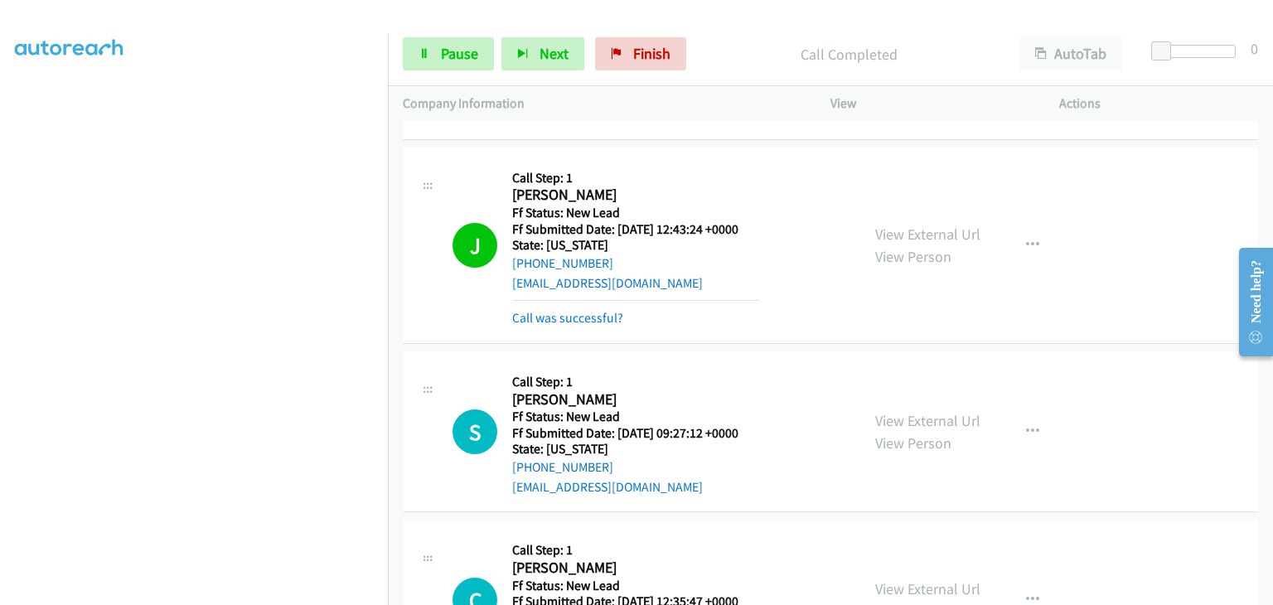
scroll to position [415, 0]
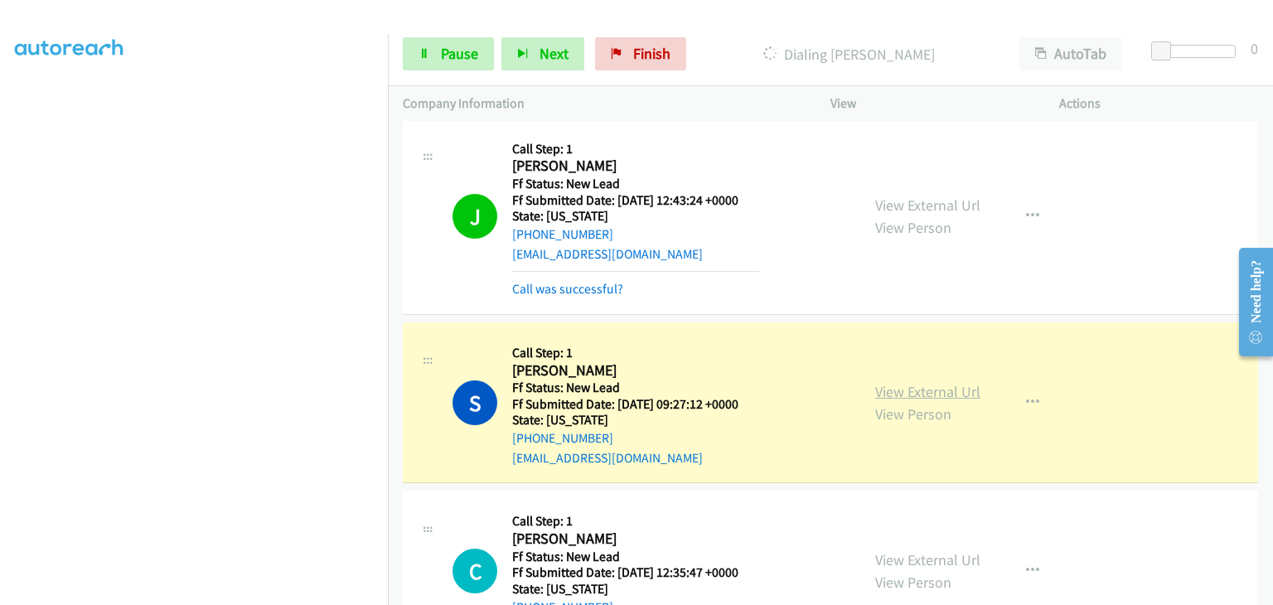
click at [912, 395] on link "View External Url" at bounding box center [927, 391] width 105 height 19
click at [456, 39] on link "Pause" at bounding box center [448, 53] width 91 height 33
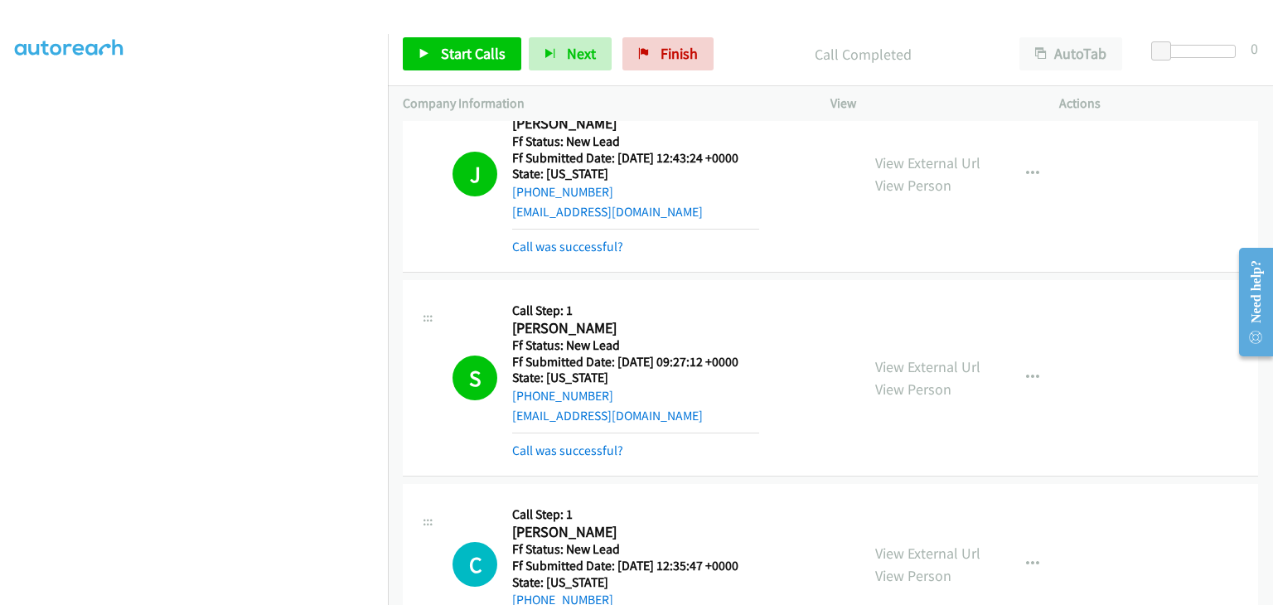
scroll to position [580, 0]
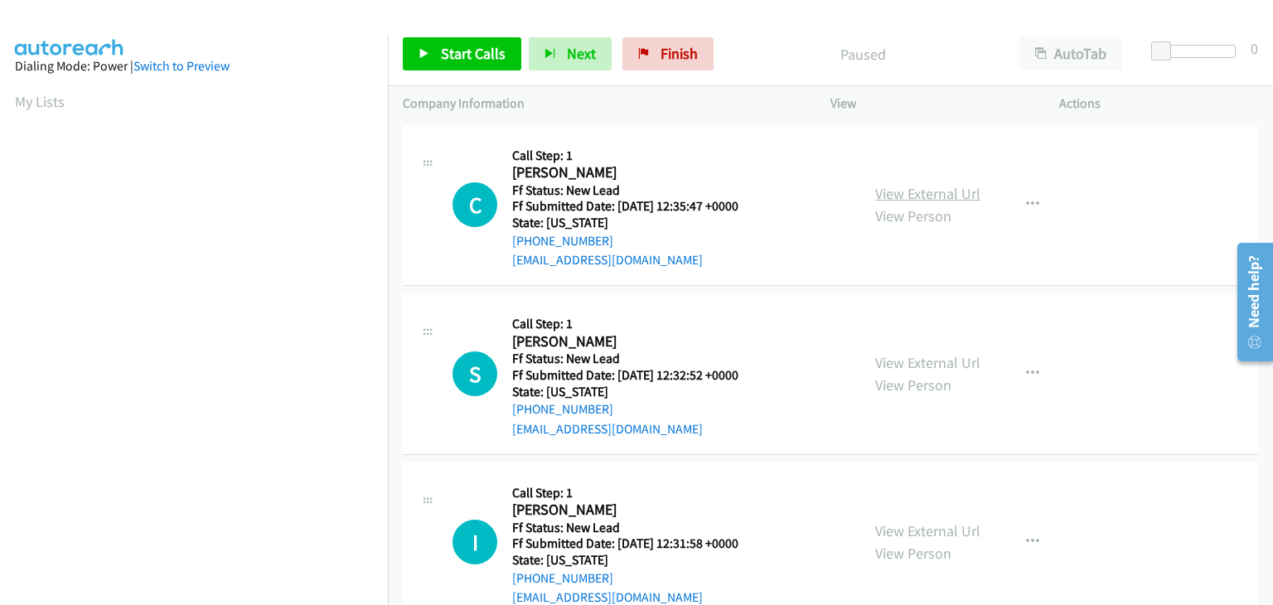
click at [922, 196] on link "View External Url" at bounding box center [927, 193] width 105 height 19
click at [474, 49] on span "Start Calls" at bounding box center [473, 53] width 65 height 19
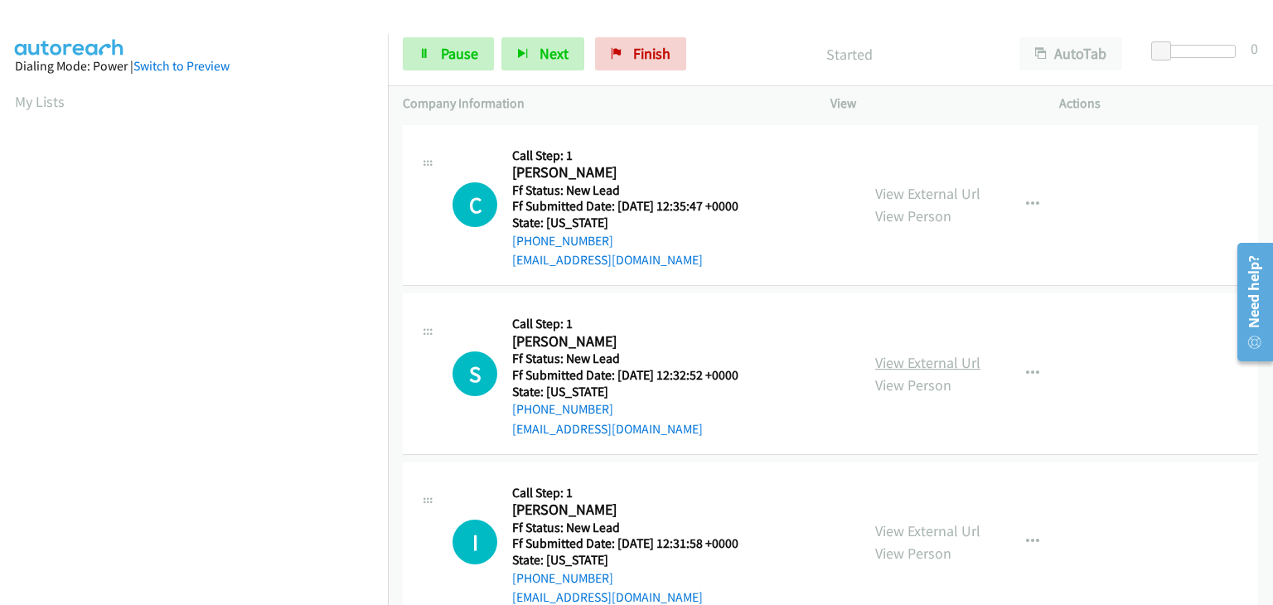
click at [920, 358] on link "View External Url" at bounding box center [927, 362] width 105 height 19
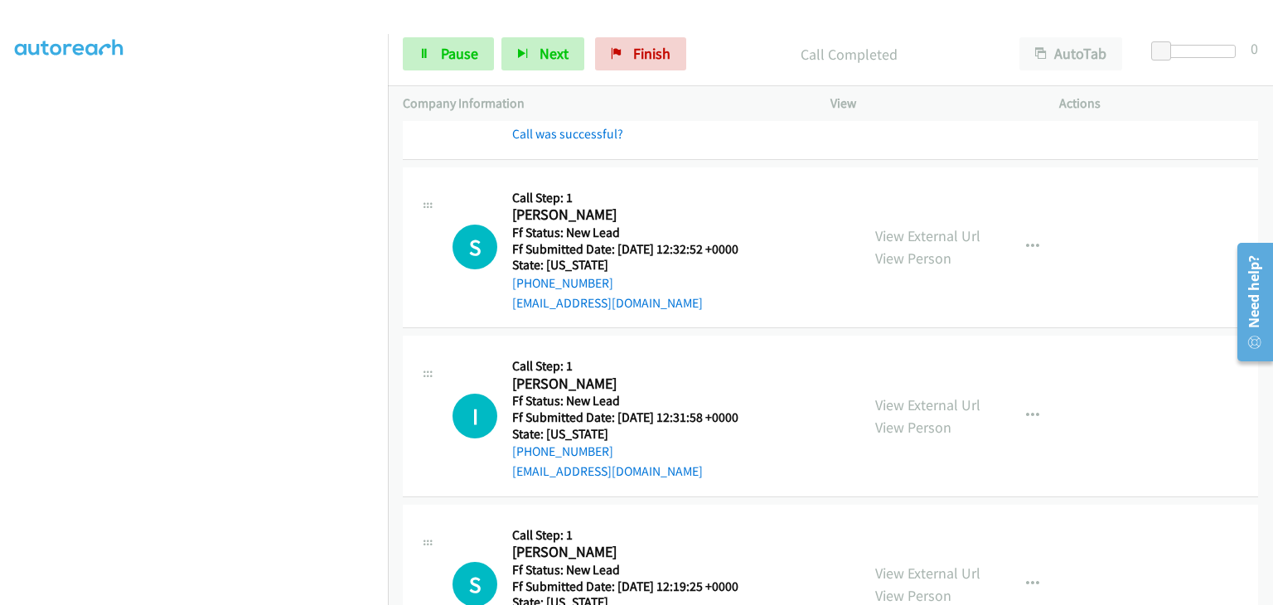
scroll to position [166, 0]
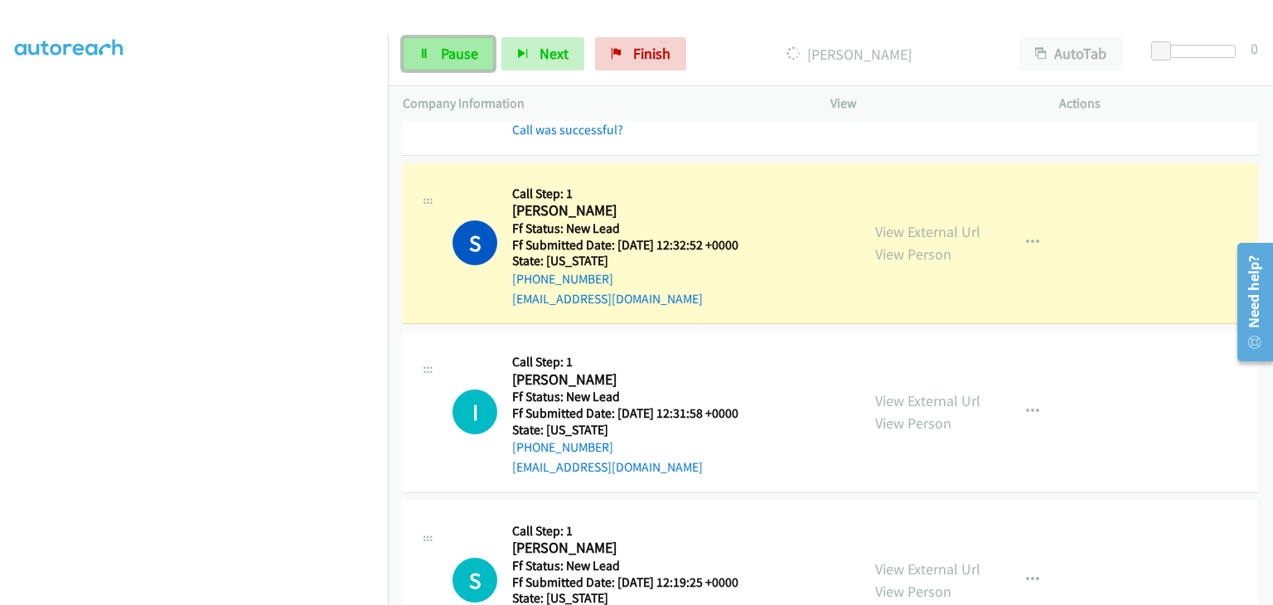
click at [418, 43] on link "Pause" at bounding box center [448, 53] width 91 height 33
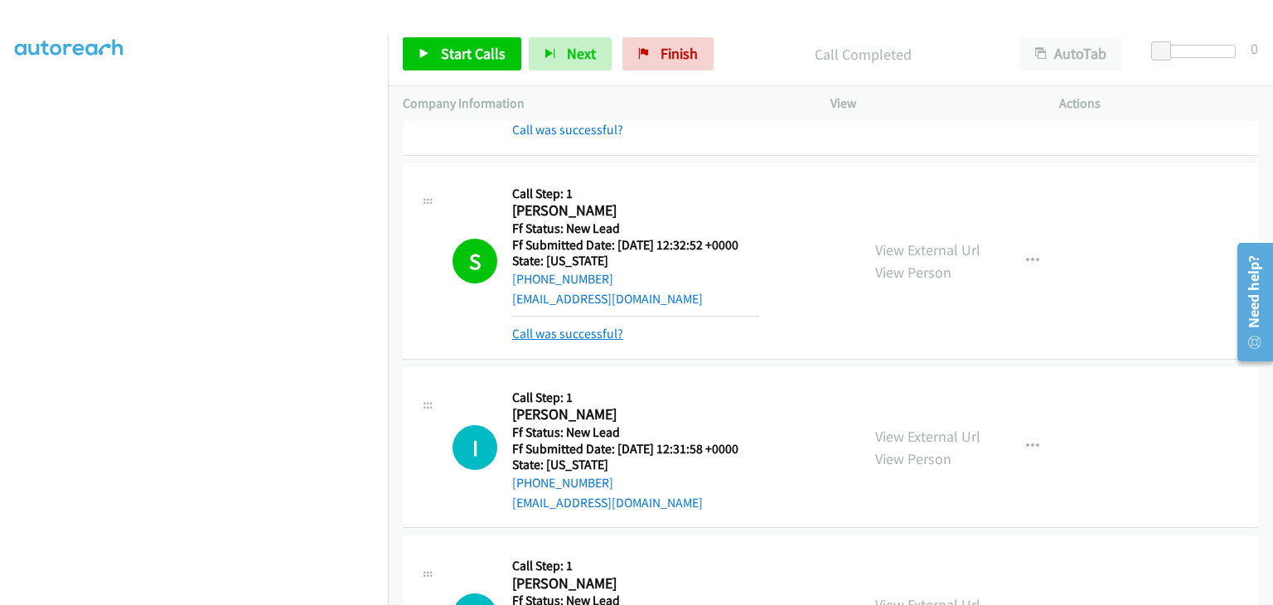
click at [600, 332] on link "Call was successful?" at bounding box center [567, 334] width 111 height 16
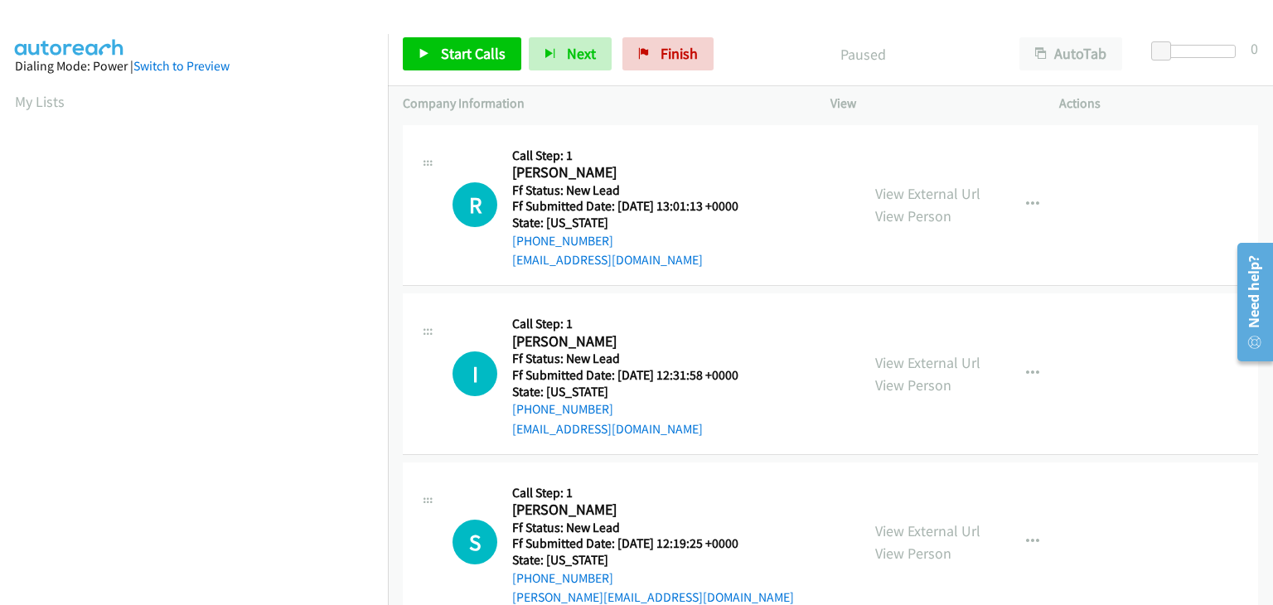
drag, startPoint x: 914, startPoint y: 194, endPoint x: 1098, endPoint y: 190, distance: 184.1
click at [924, 201] on link "View External Url" at bounding box center [927, 193] width 105 height 19
click at [1026, 198] on icon "button" at bounding box center [1032, 204] width 13 height 13
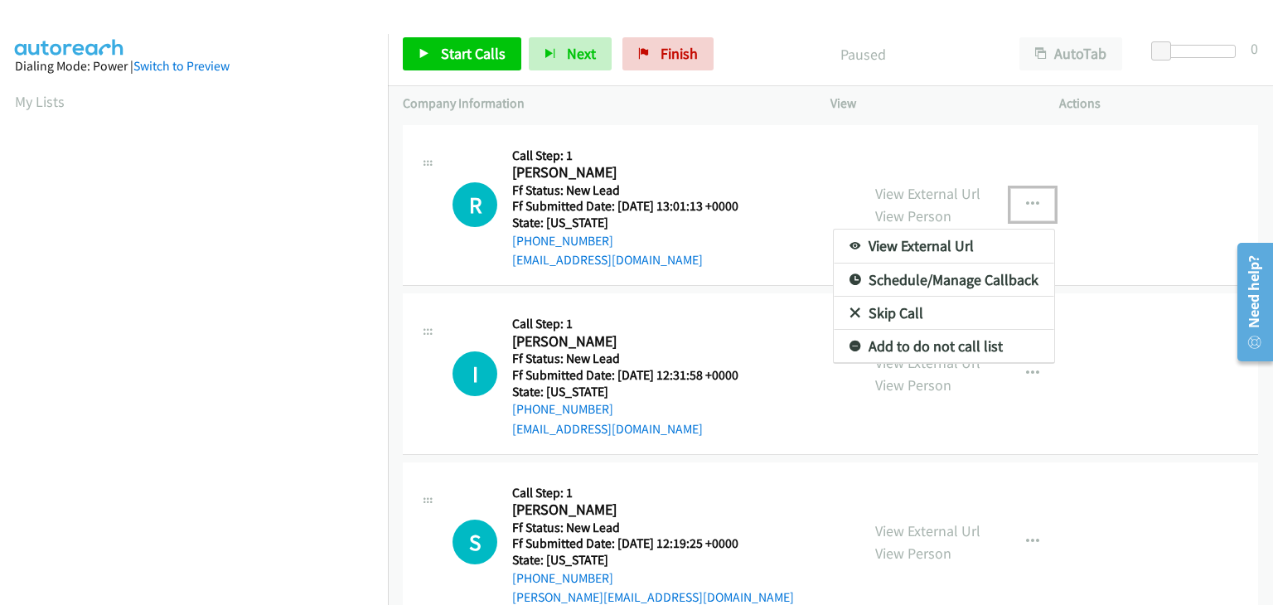
click at [897, 312] on link "Skip Call" at bounding box center [944, 313] width 221 height 33
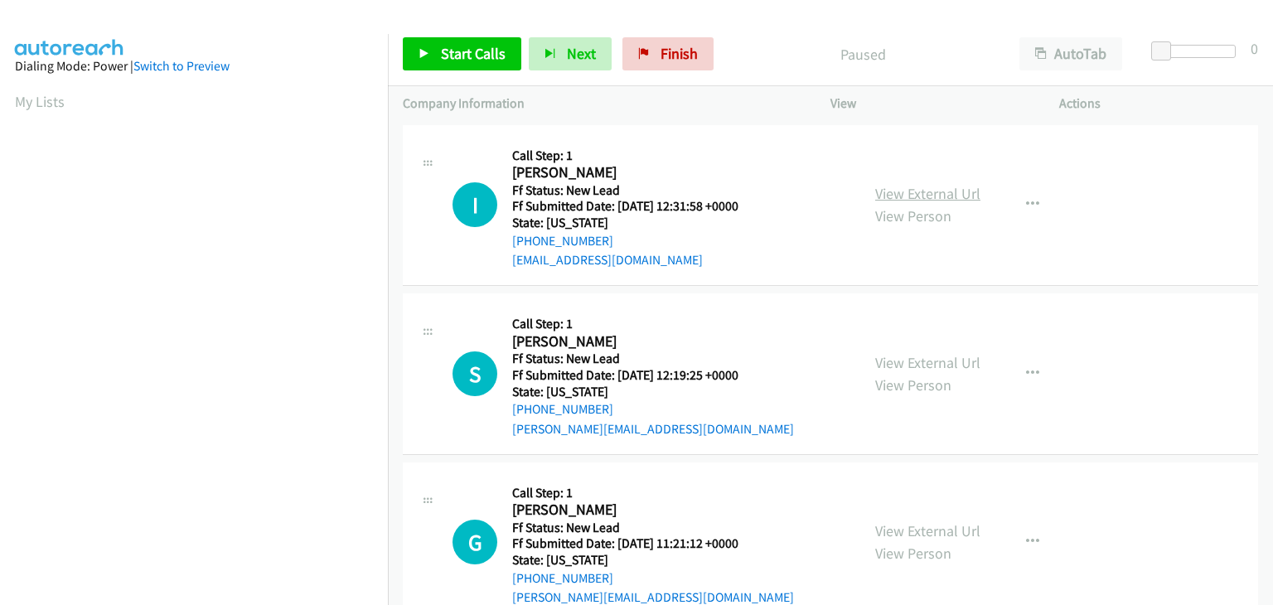
click at [899, 198] on link "View External Url" at bounding box center [927, 193] width 105 height 19
drag, startPoint x: 487, startPoint y: 57, endPoint x: 569, endPoint y: 94, distance: 89.1
click at [487, 57] on span "Start Calls" at bounding box center [473, 53] width 65 height 19
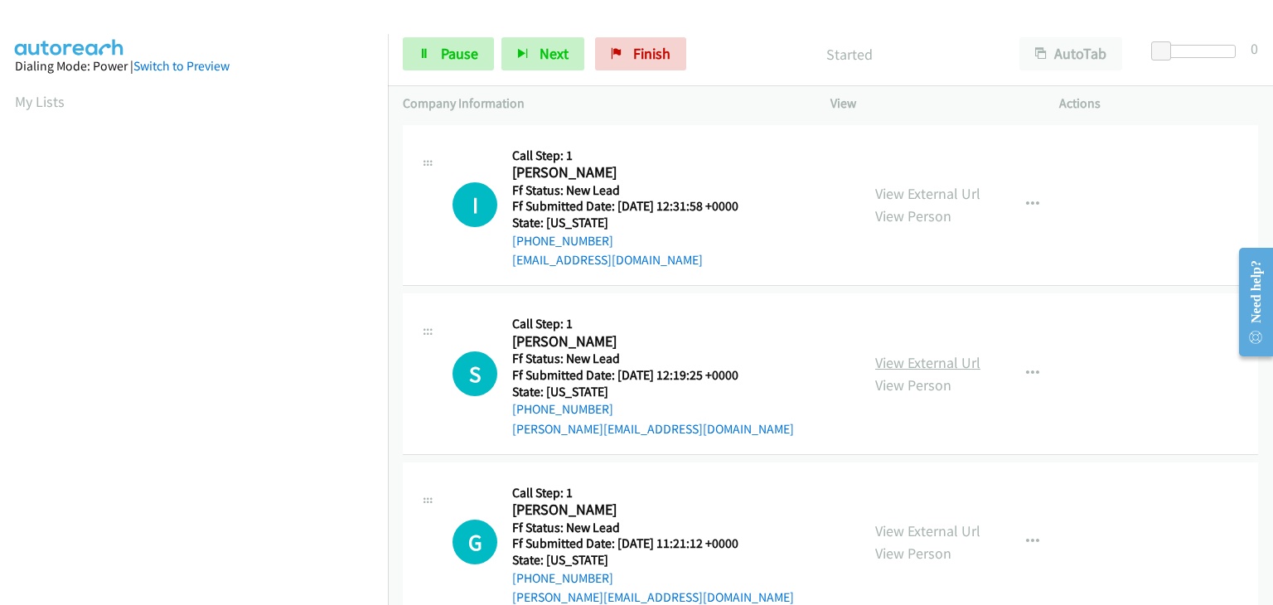
click at [932, 361] on link "View External Url" at bounding box center [927, 362] width 105 height 19
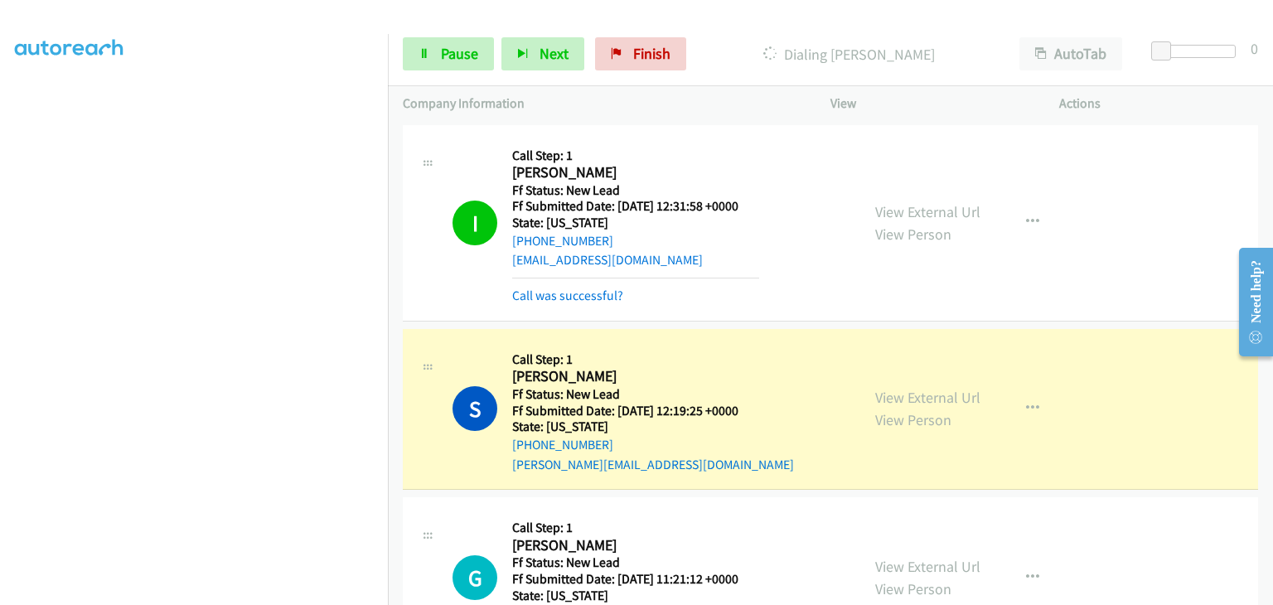
scroll to position [325, 0]
drag, startPoint x: 468, startPoint y: 63, endPoint x: 444, endPoint y: 73, distance: 26.0
click at [468, 63] on link "Pause" at bounding box center [448, 53] width 91 height 33
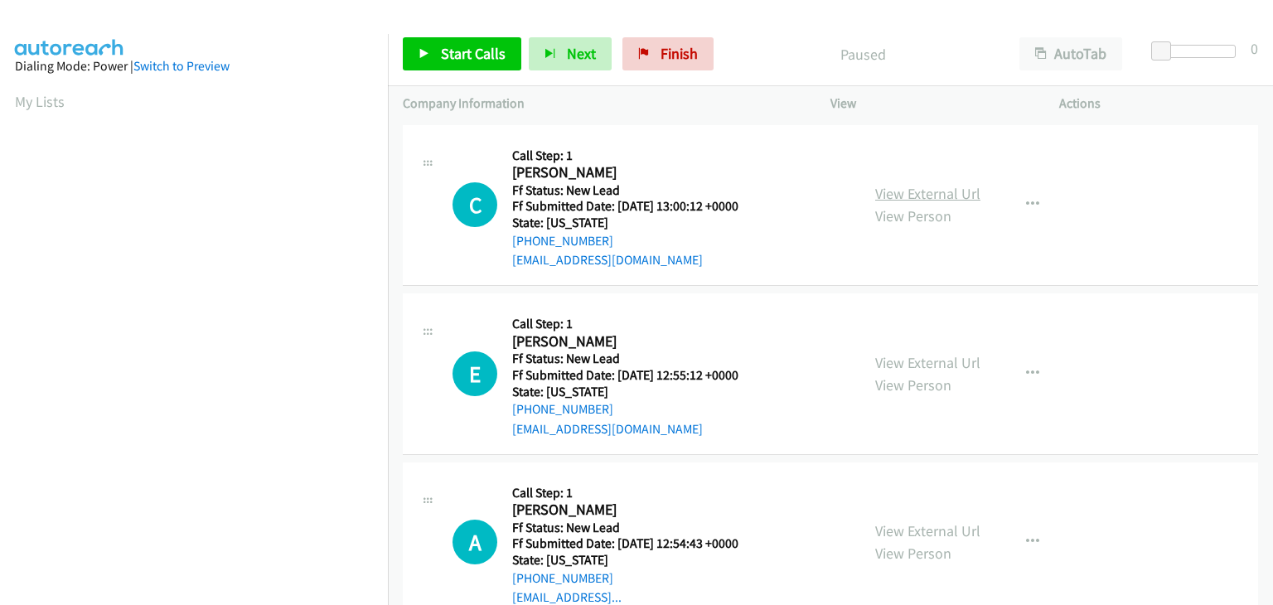
click at [962, 191] on link "View External Url" at bounding box center [927, 193] width 105 height 19
click at [487, 51] on span "Start Calls" at bounding box center [473, 53] width 65 height 19
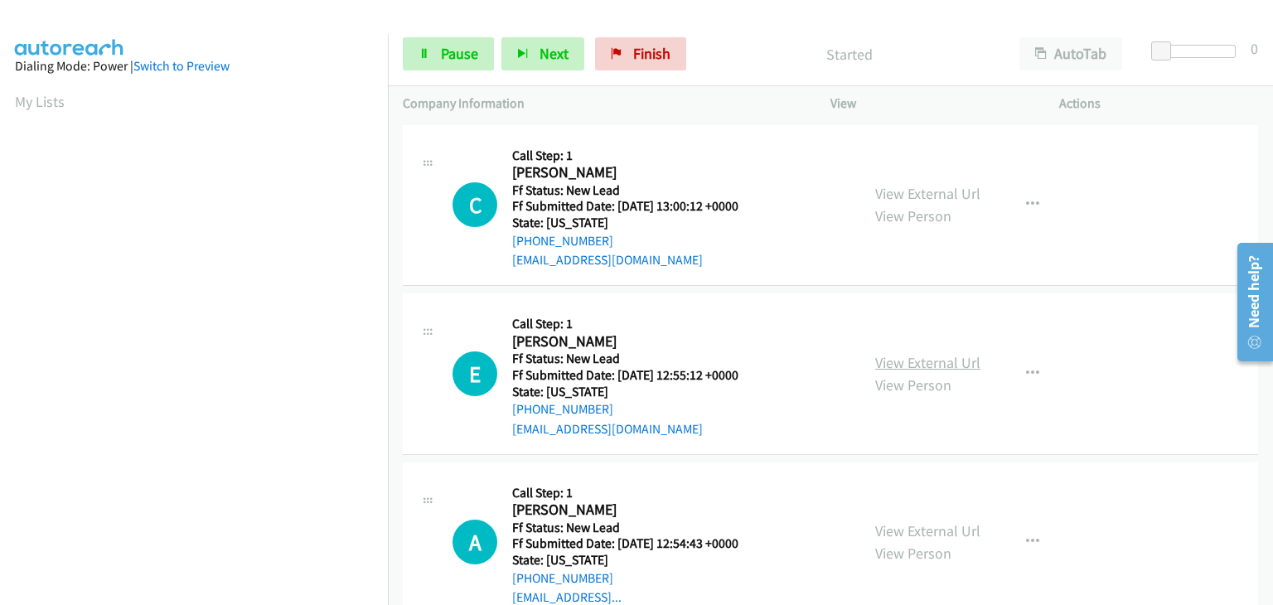
click at [909, 359] on link "View External Url" at bounding box center [927, 362] width 105 height 19
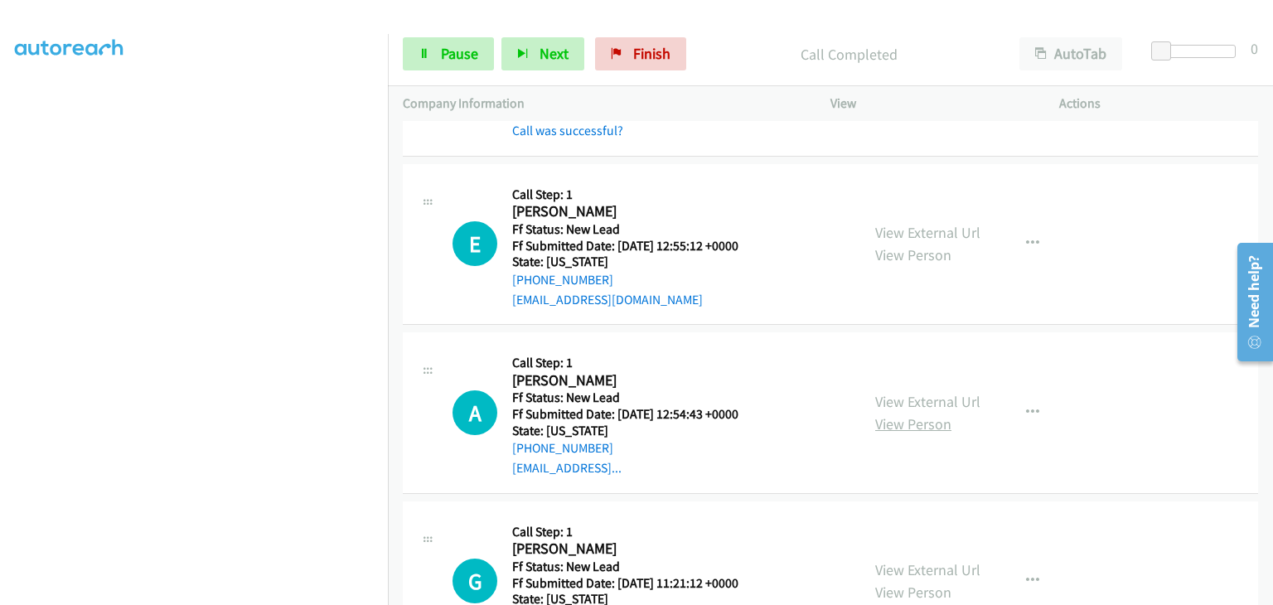
scroll to position [166, 0]
click at [919, 400] on link "View External Url" at bounding box center [927, 400] width 105 height 19
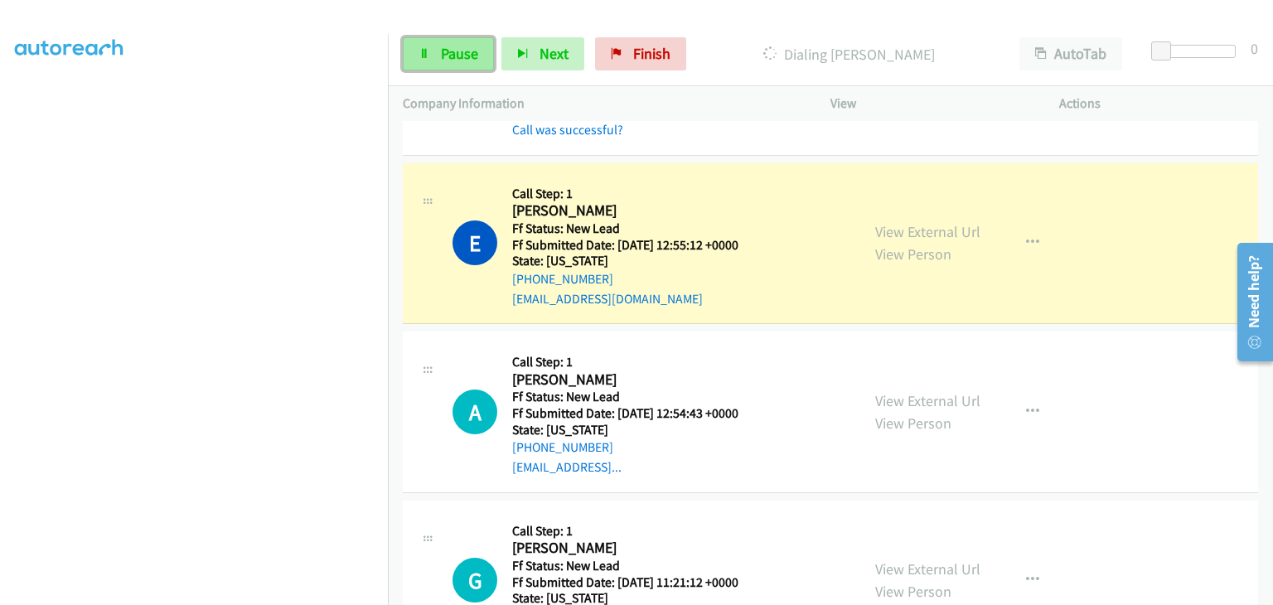
click at [453, 61] on span "Pause" at bounding box center [459, 53] width 37 height 19
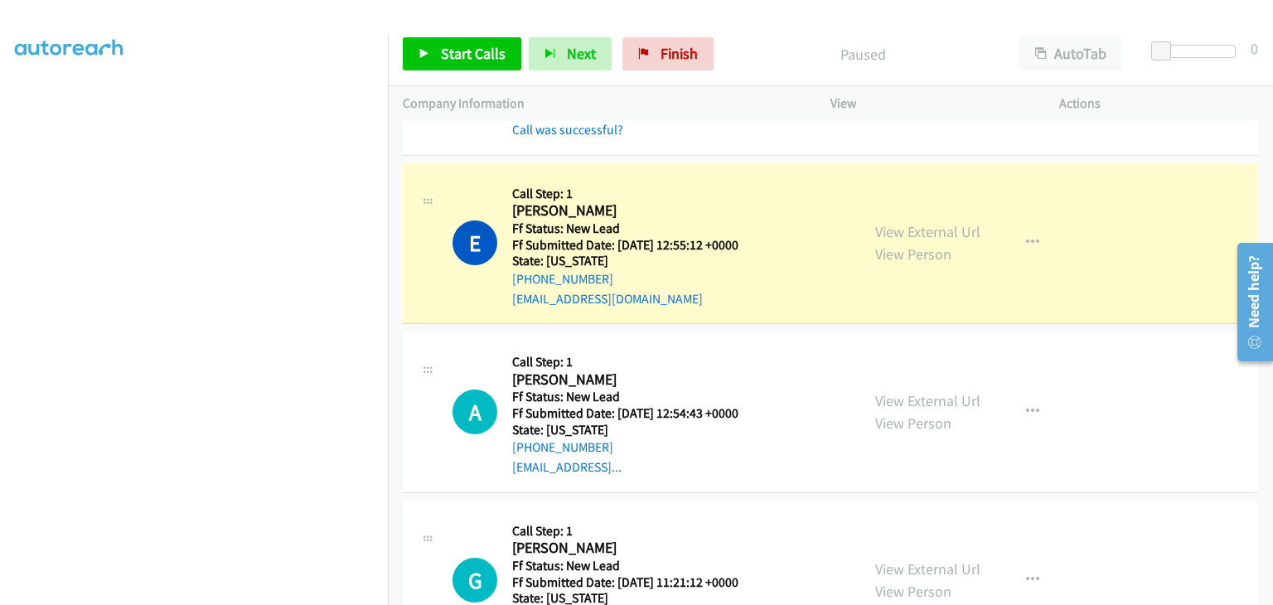
scroll to position [325, 0]
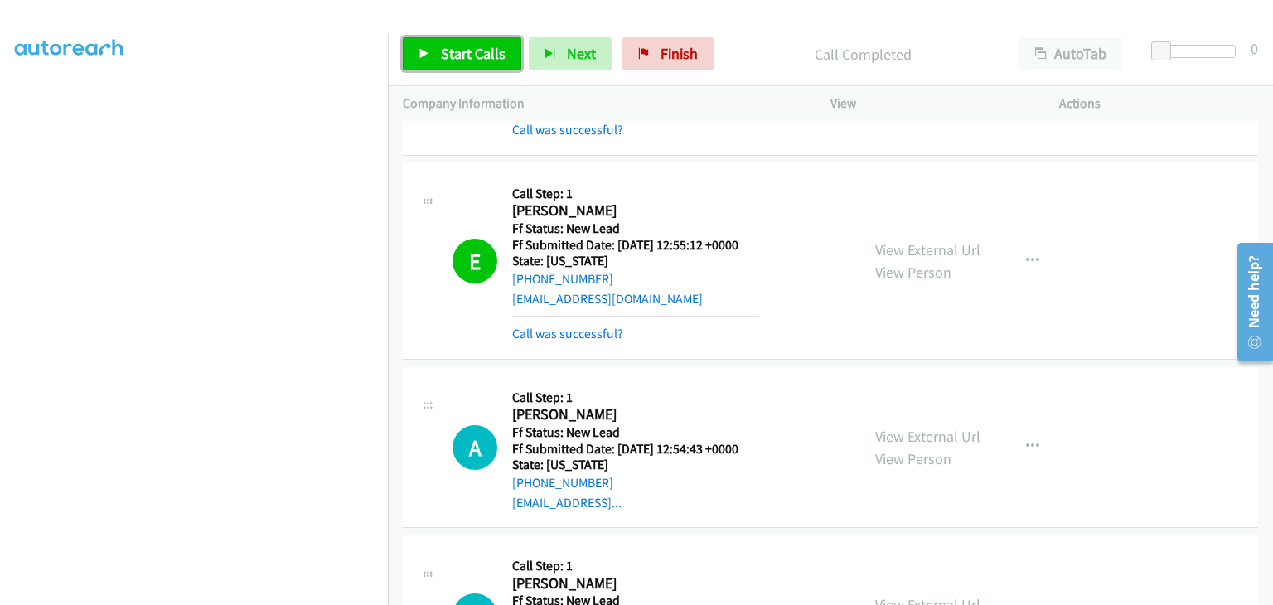
click at [457, 56] on span "Start Calls" at bounding box center [473, 53] width 65 height 19
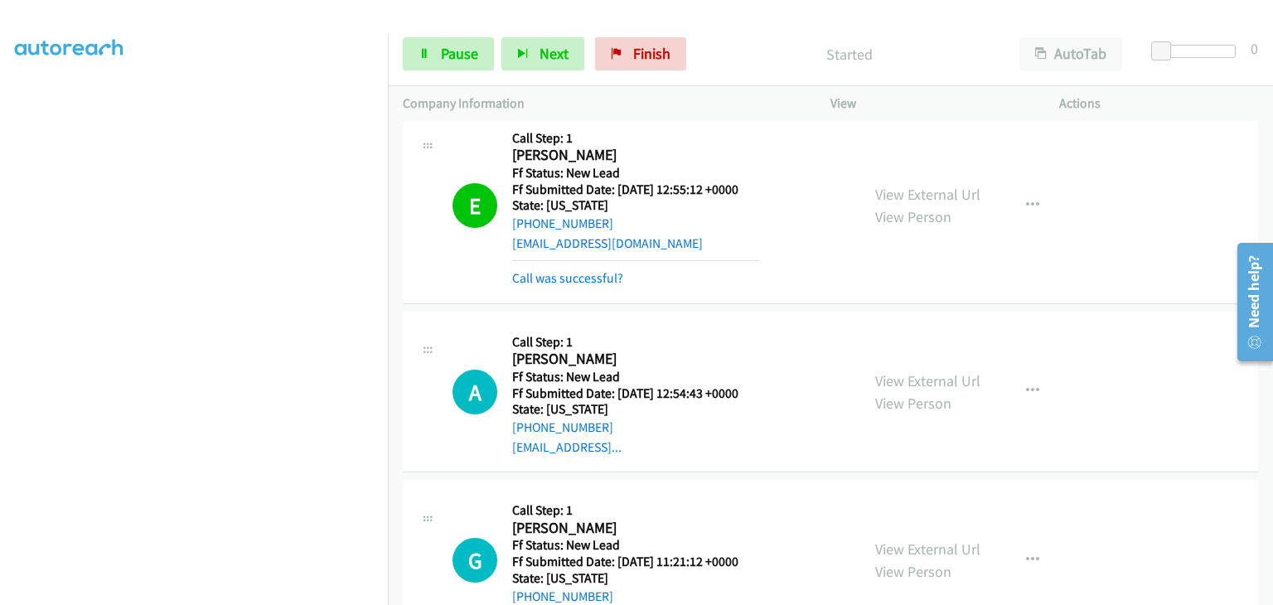
scroll to position [249, 0]
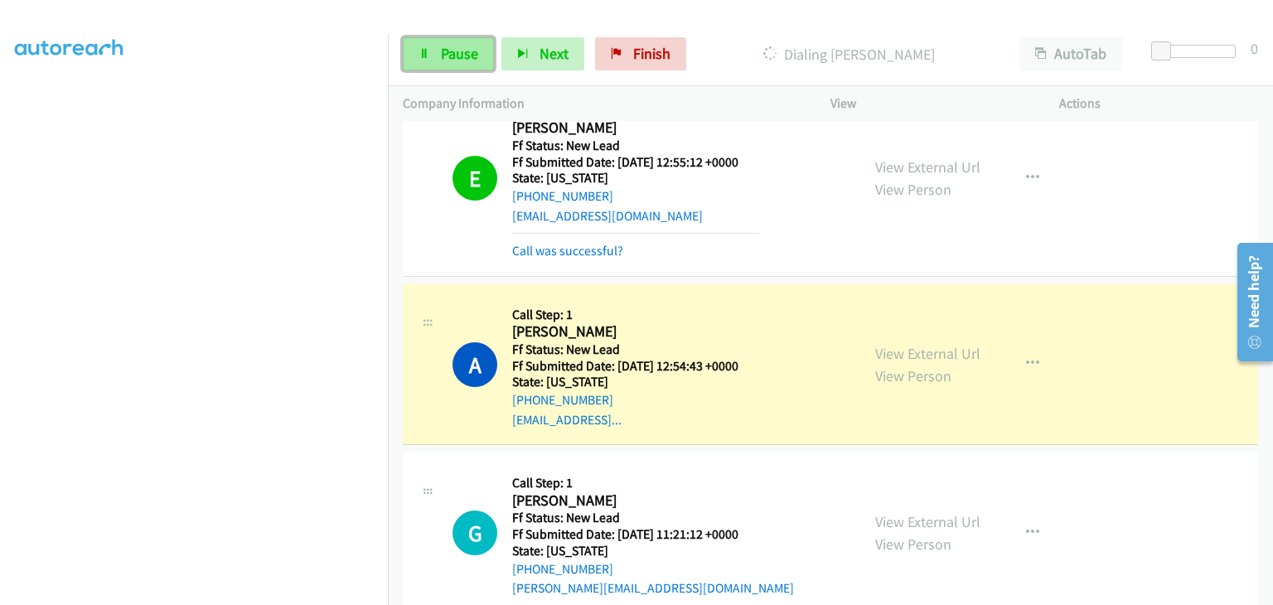
click at [471, 57] on span "Pause" at bounding box center [459, 53] width 37 height 19
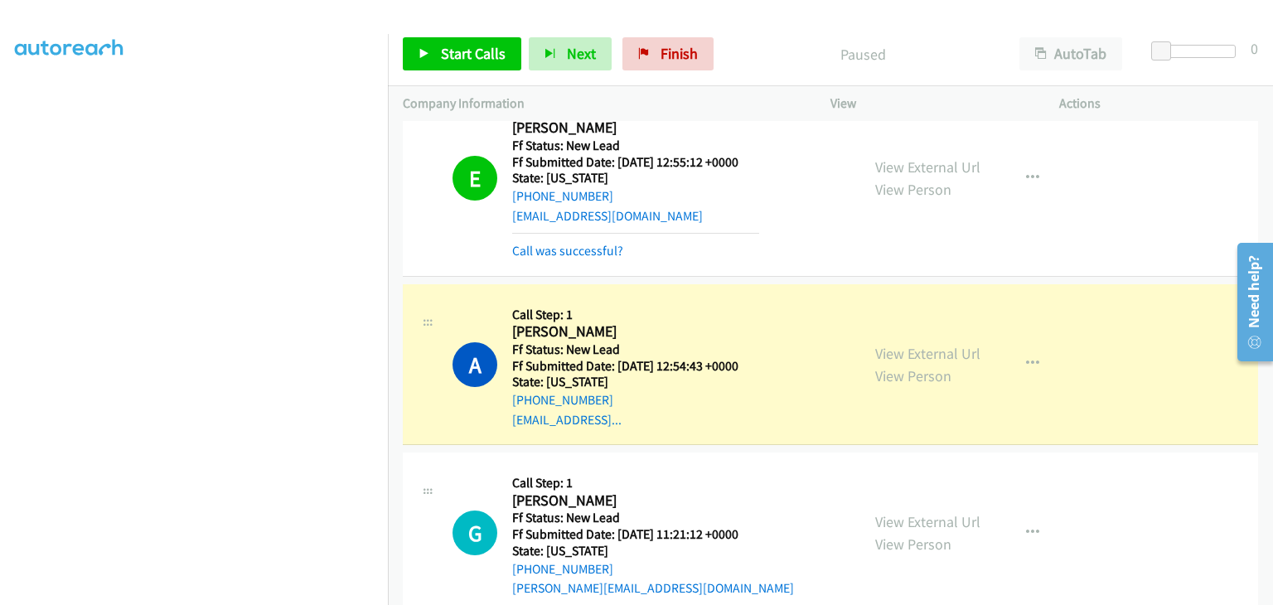
scroll to position [325, 0]
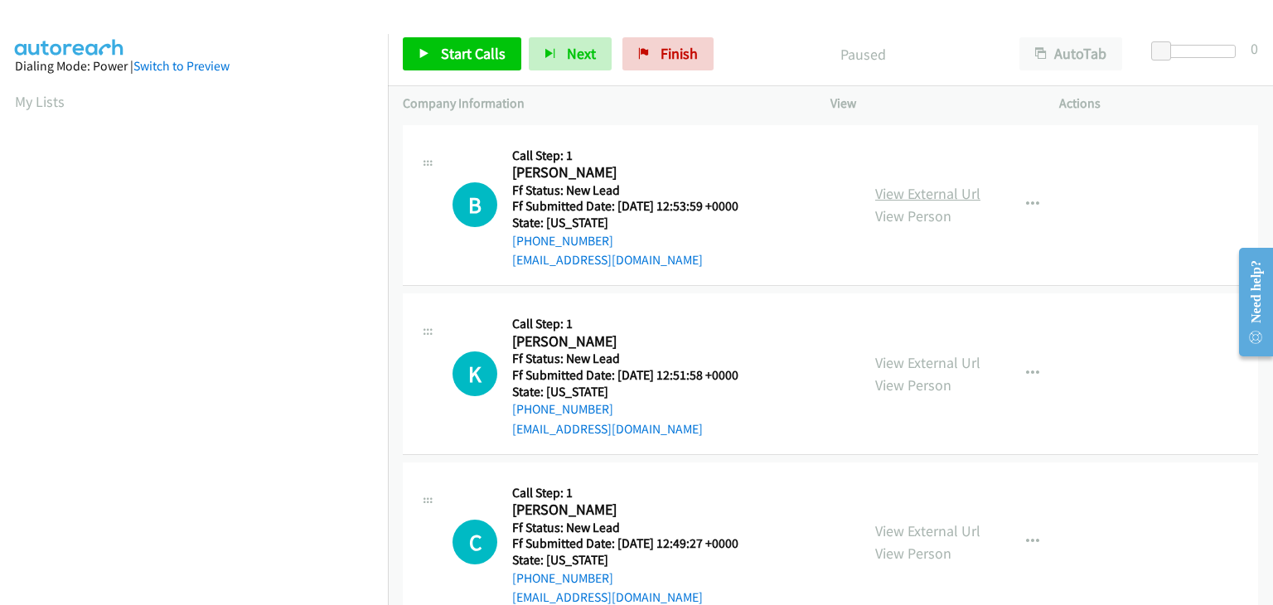
click at [914, 193] on link "View External Url" at bounding box center [927, 193] width 105 height 19
click at [940, 363] on link "View External Url" at bounding box center [927, 362] width 105 height 19
click at [458, 45] on span "Start Calls" at bounding box center [473, 53] width 65 height 19
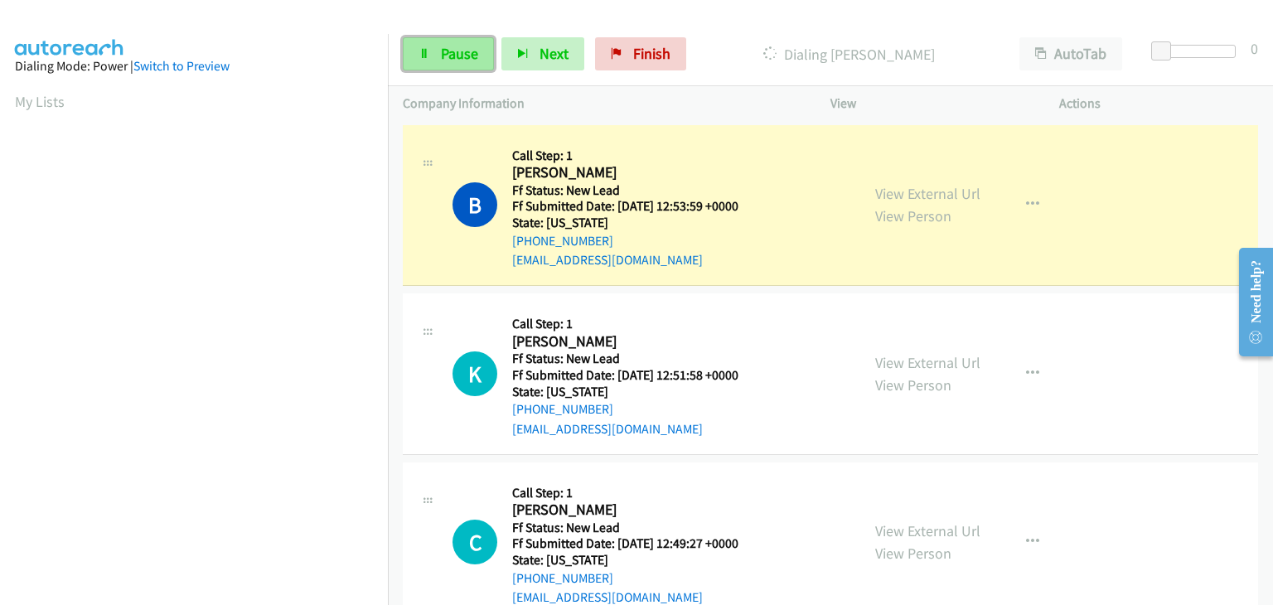
click at [487, 64] on link "Pause" at bounding box center [448, 53] width 91 height 33
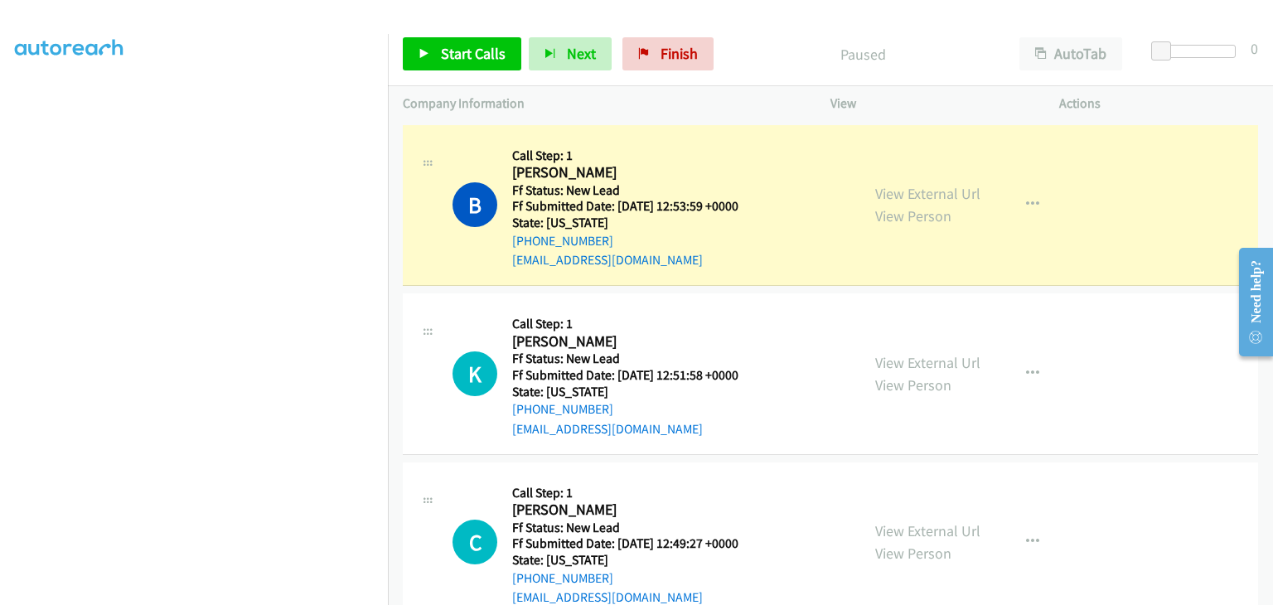
scroll to position [325, 0]
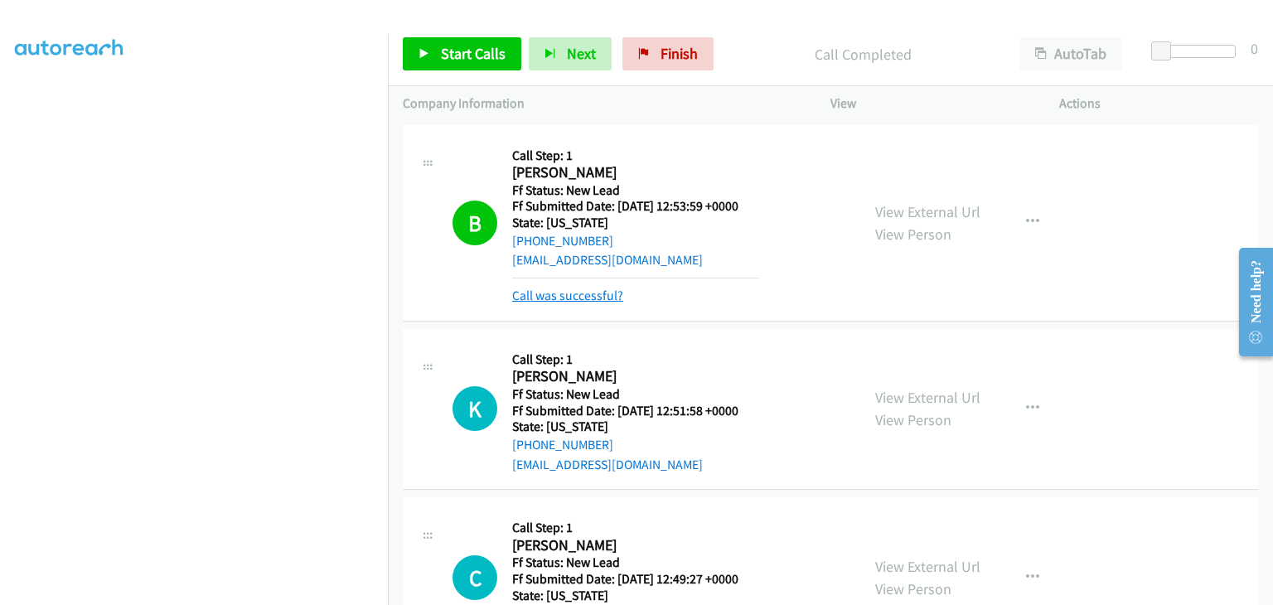
drag, startPoint x: 521, startPoint y: 298, endPoint x: 536, endPoint y: 298, distance: 14.1
click at [521, 298] on link "Call was successful?" at bounding box center [567, 296] width 111 height 16
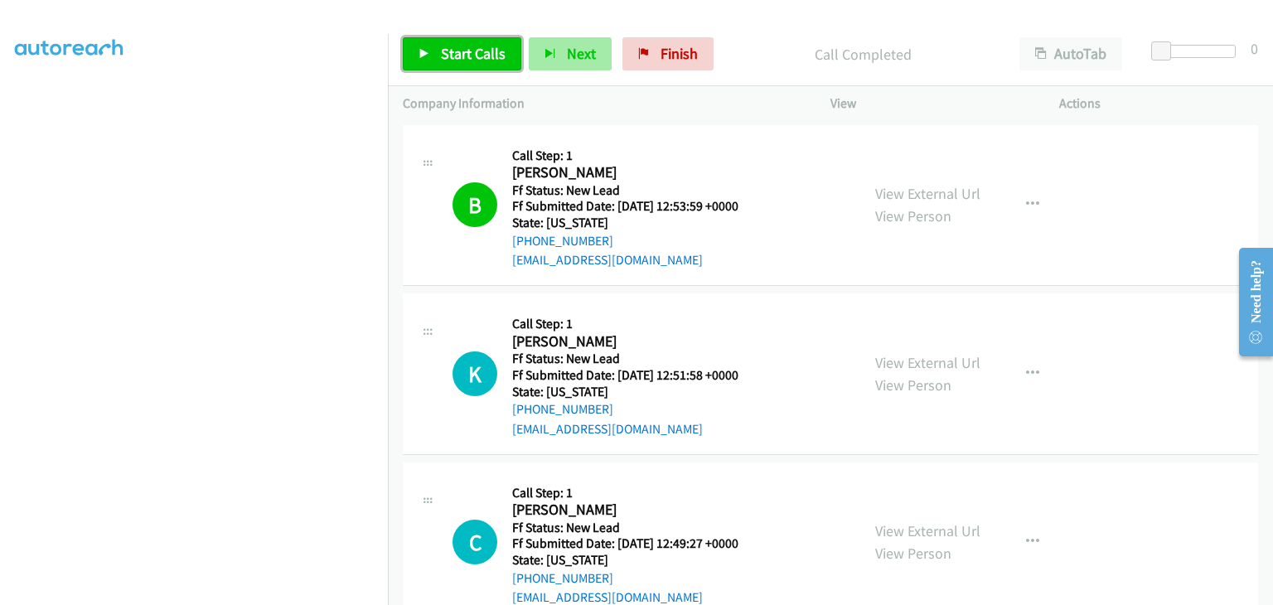
click at [491, 61] on span "Start Calls" at bounding box center [473, 53] width 65 height 19
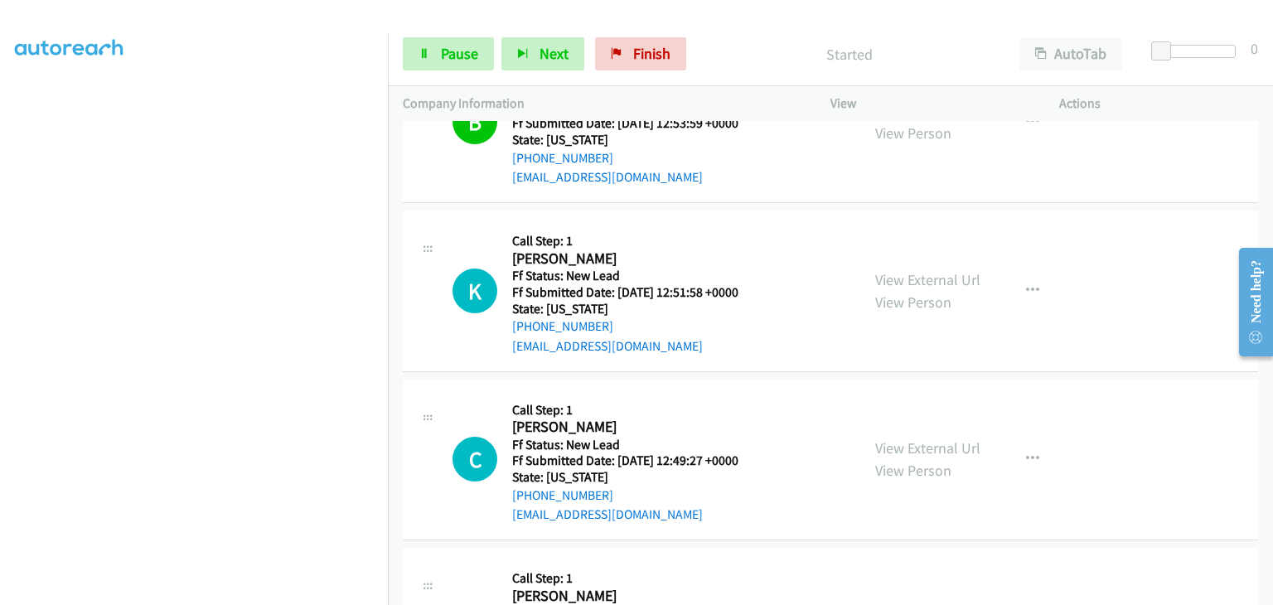
scroll to position [166, 0]
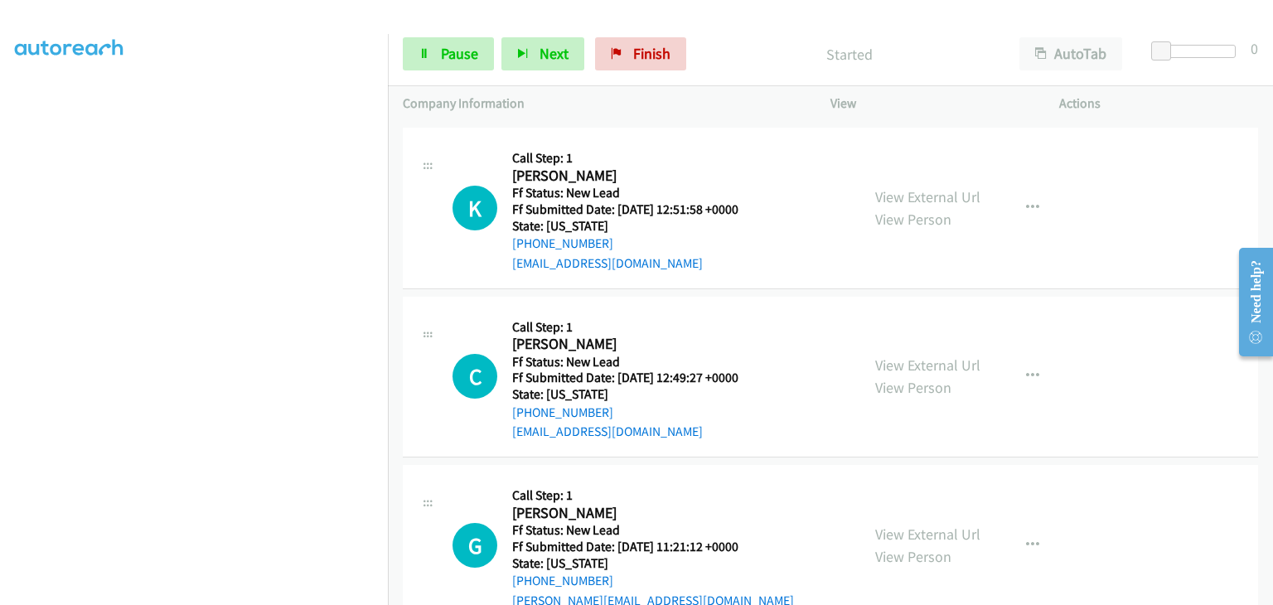
click at [904, 352] on div "View External Url View Person View External Url Email Schedule/Manage Callback …" at bounding box center [983, 377] width 244 height 131
click at [906, 359] on link "View External Url" at bounding box center [927, 365] width 105 height 19
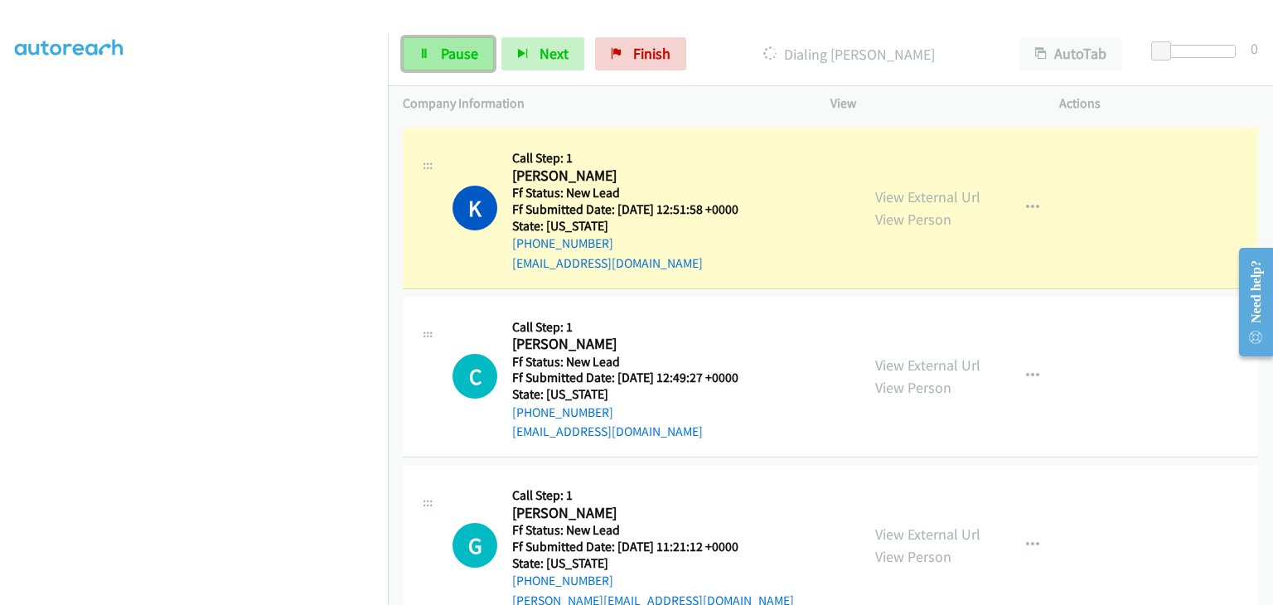
click at [421, 52] on icon at bounding box center [425, 55] width 12 height 12
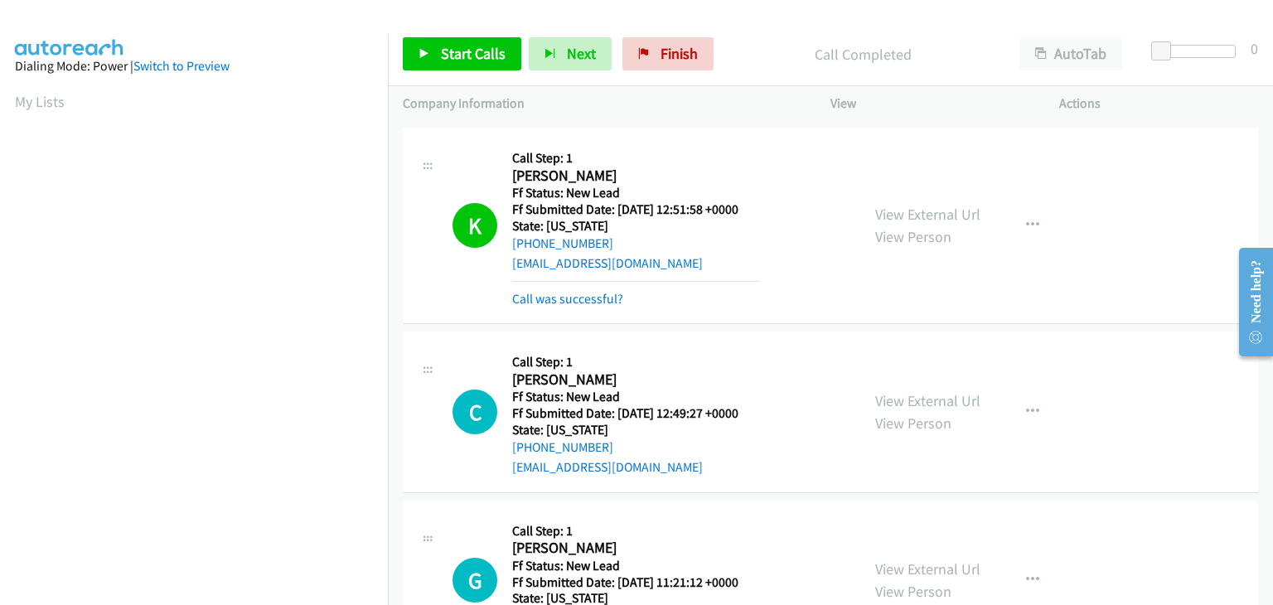
scroll to position [325, 0]
drag, startPoint x: 584, startPoint y: 289, endPoint x: 567, endPoint y: 291, distance: 16.7
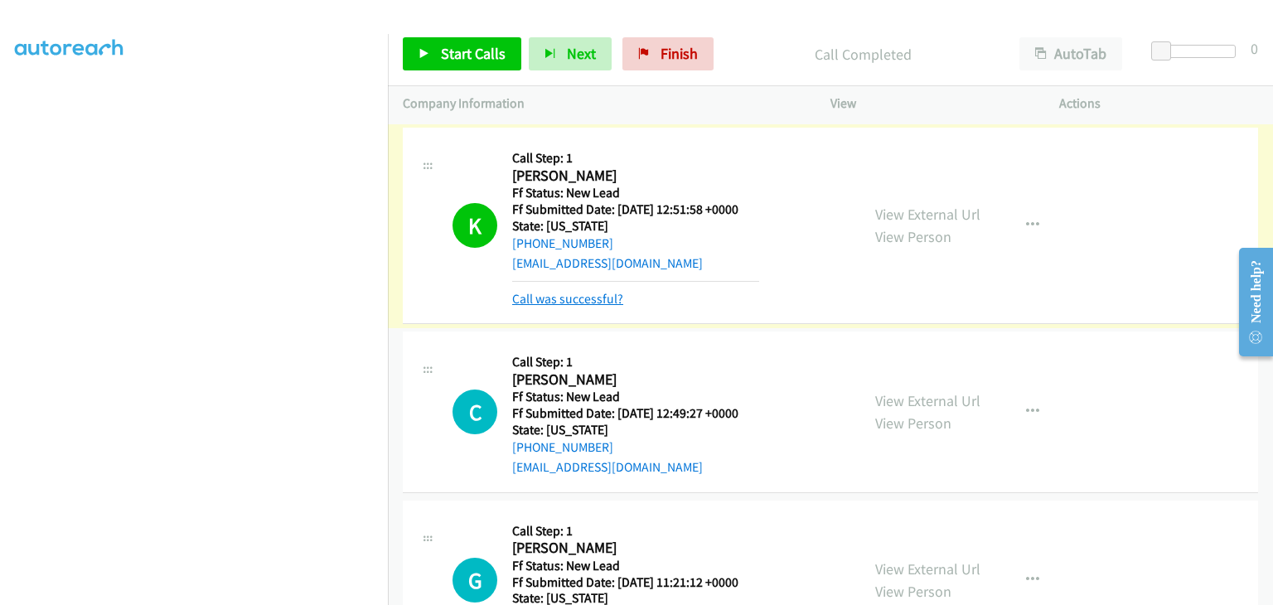
click at [562, 303] on link "Call was successful?" at bounding box center [567, 299] width 111 height 16
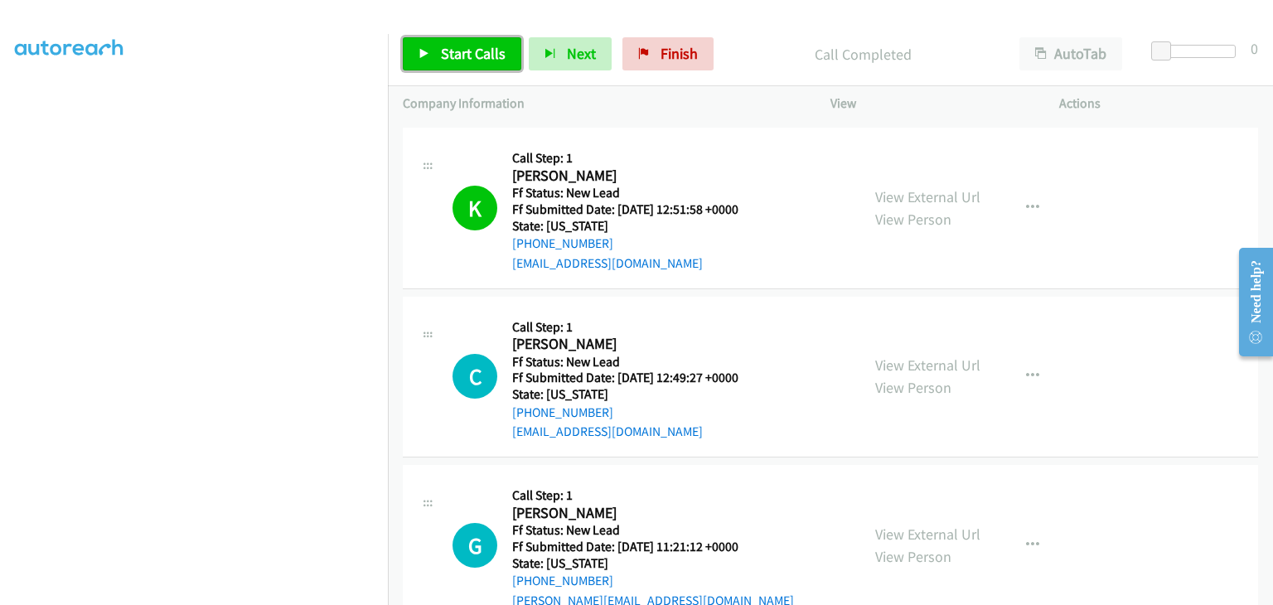
click at [487, 62] on span "Start Calls" at bounding box center [473, 53] width 65 height 19
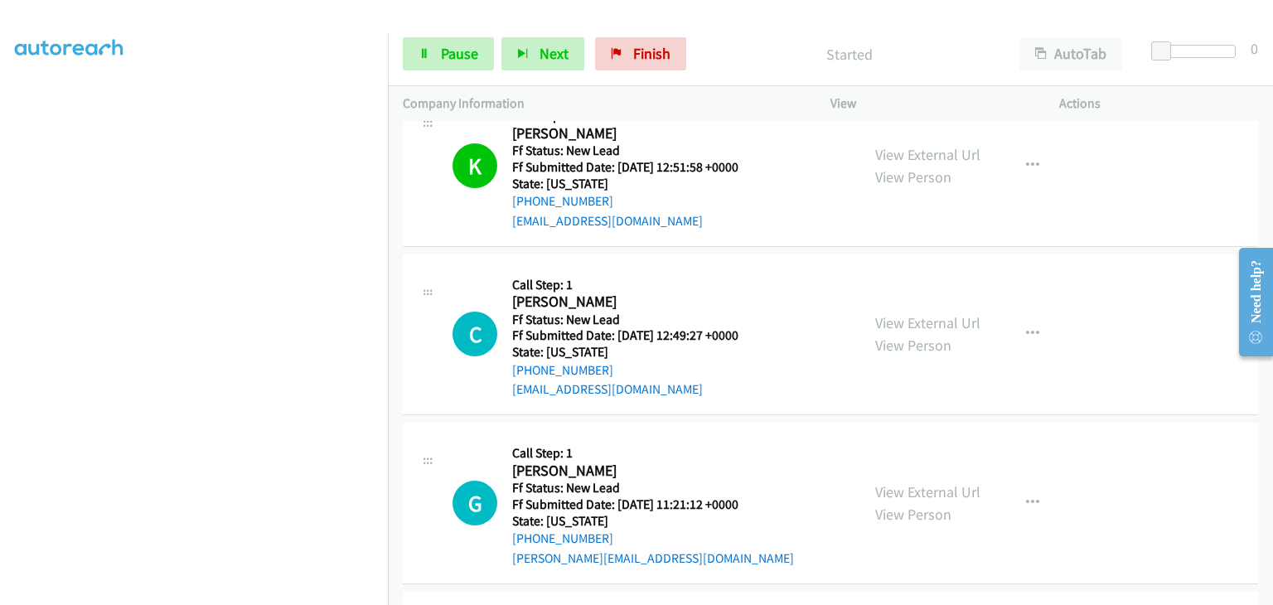
scroll to position [249, 0]
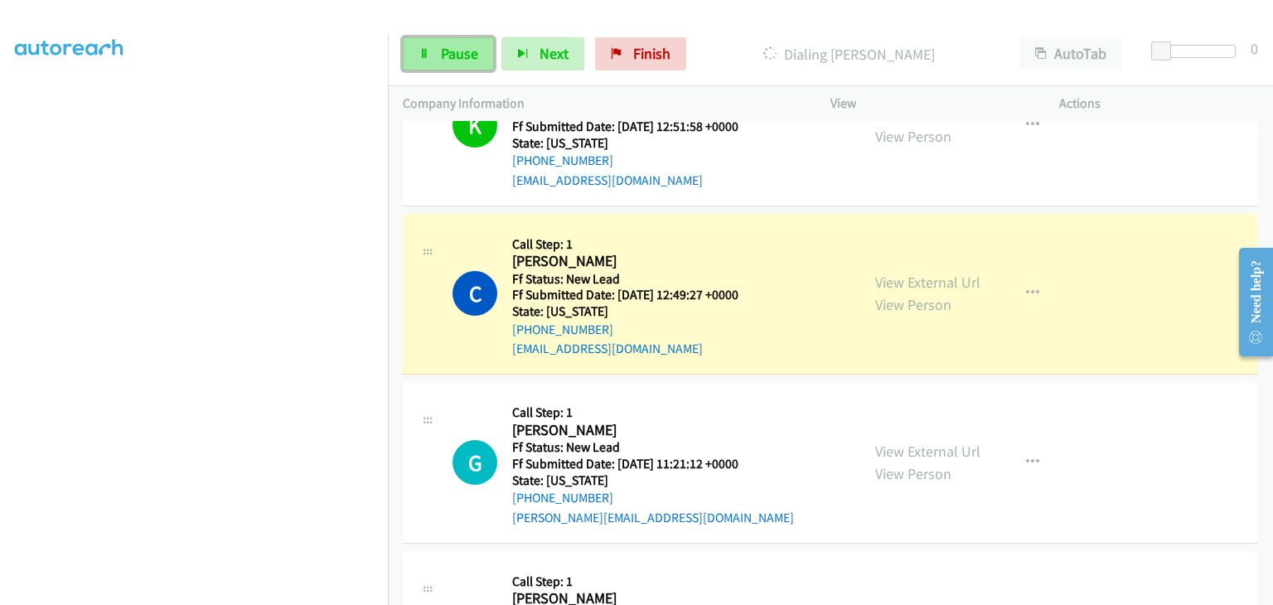
click at [454, 47] on span "Pause" at bounding box center [459, 53] width 37 height 19
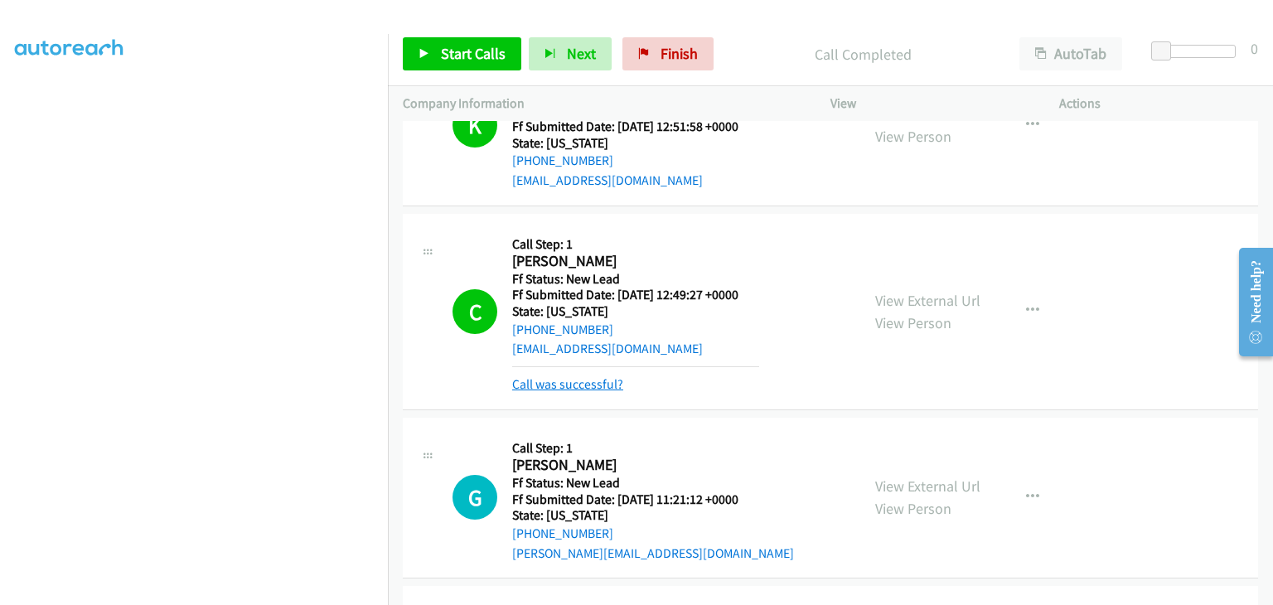
click at [576, 384] on link "Call was successful?" at bounding box center [567, 384] width 111 height 16
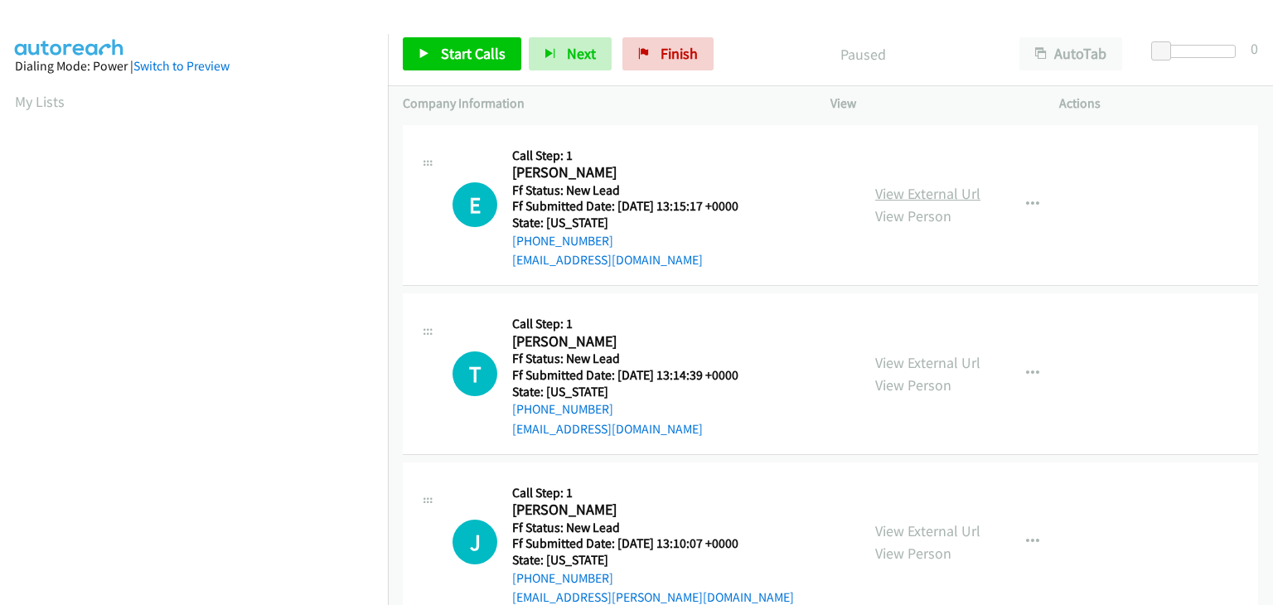
click at [901, 187] on link "View External Url" at bounding box center [927, 193] width 105 height 19
click at [507, 55] on link "Start Calls" at bounding box center [462, 53] width 119 height 33
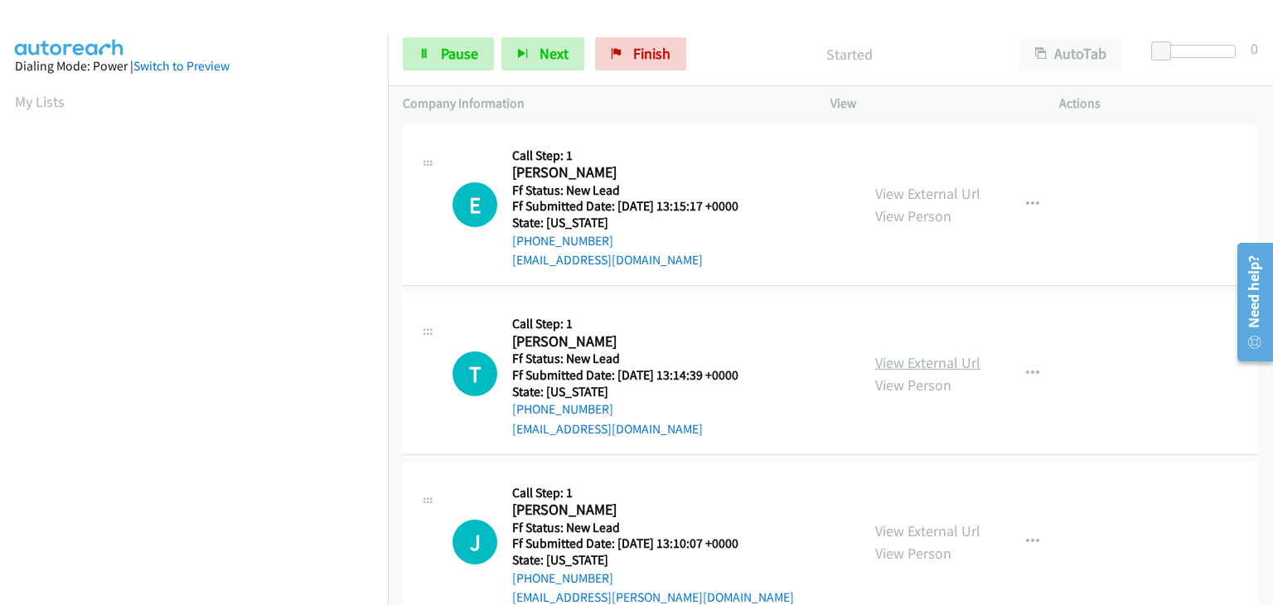
click at [935, 366] on link "View External Url" at bounding box center [927, 362] width 105 height 19
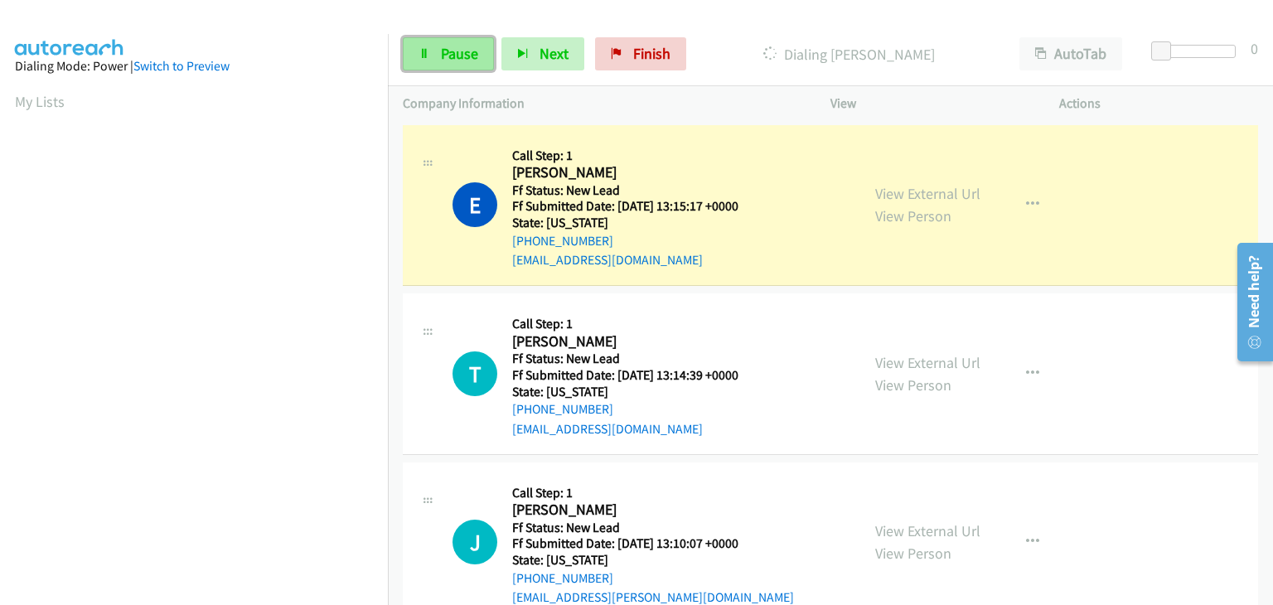
click at [435, 50] on link "Pause" at bounding box center [448, 53] width 91 height 33
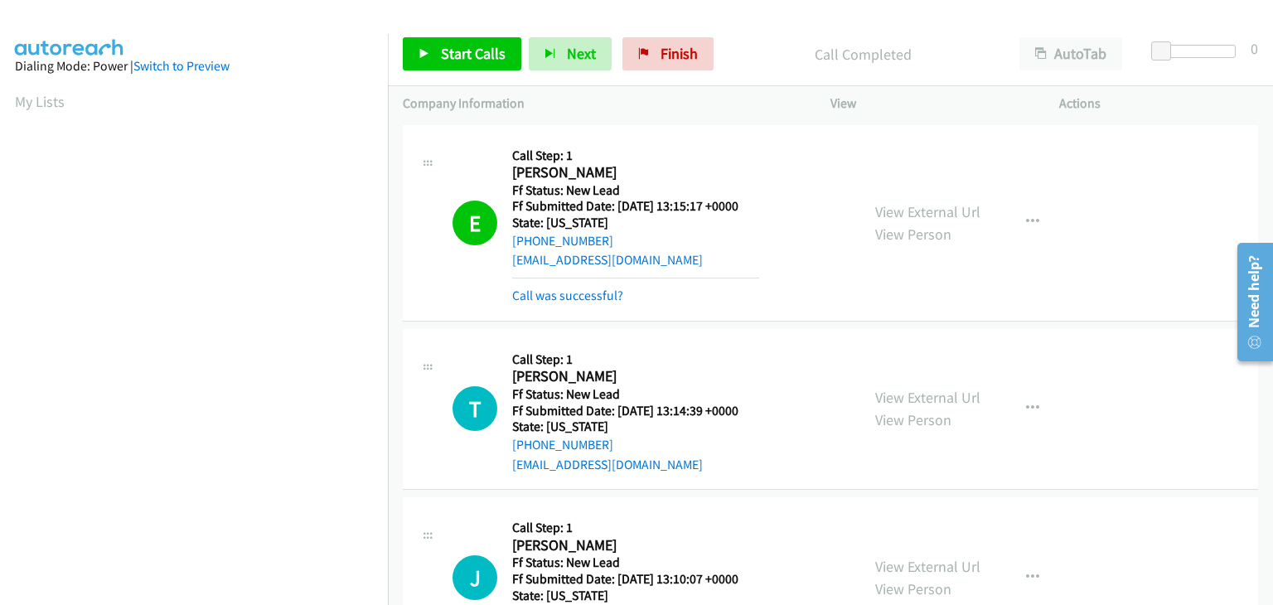
scroll to position [325, 0]
click at [594, 291] on link "Call was successful?" at bounding box center [567, 296] width 111 height 16
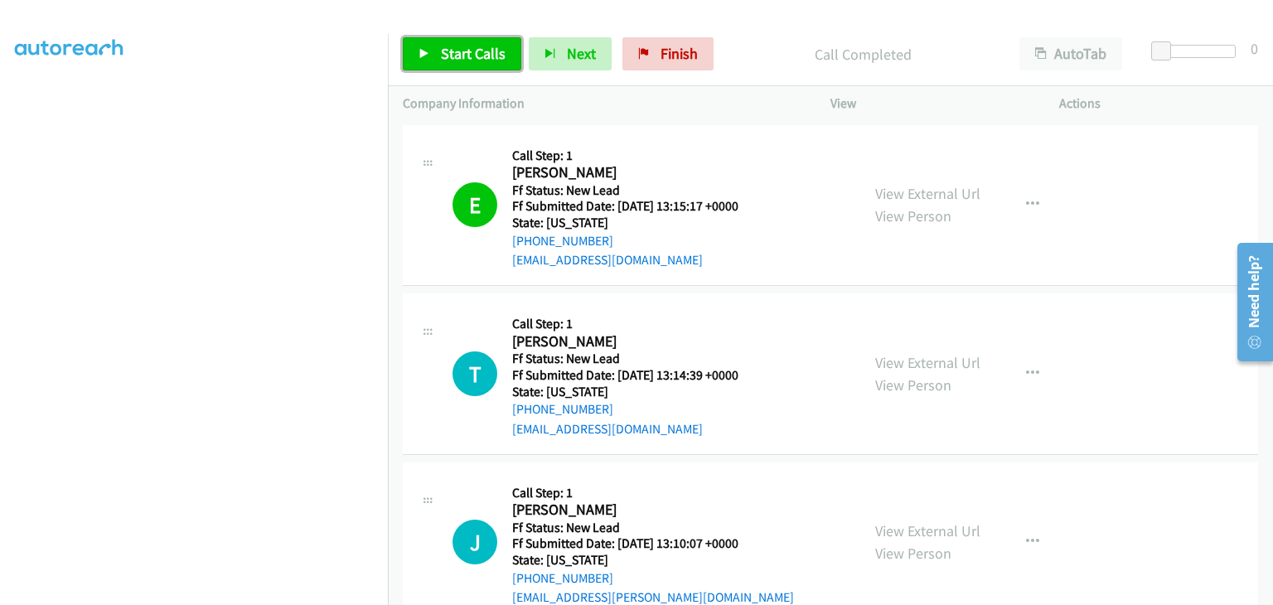
click at [478, 57] on span "Start Calls" at bounding box center [473, 53] width 65 height 19
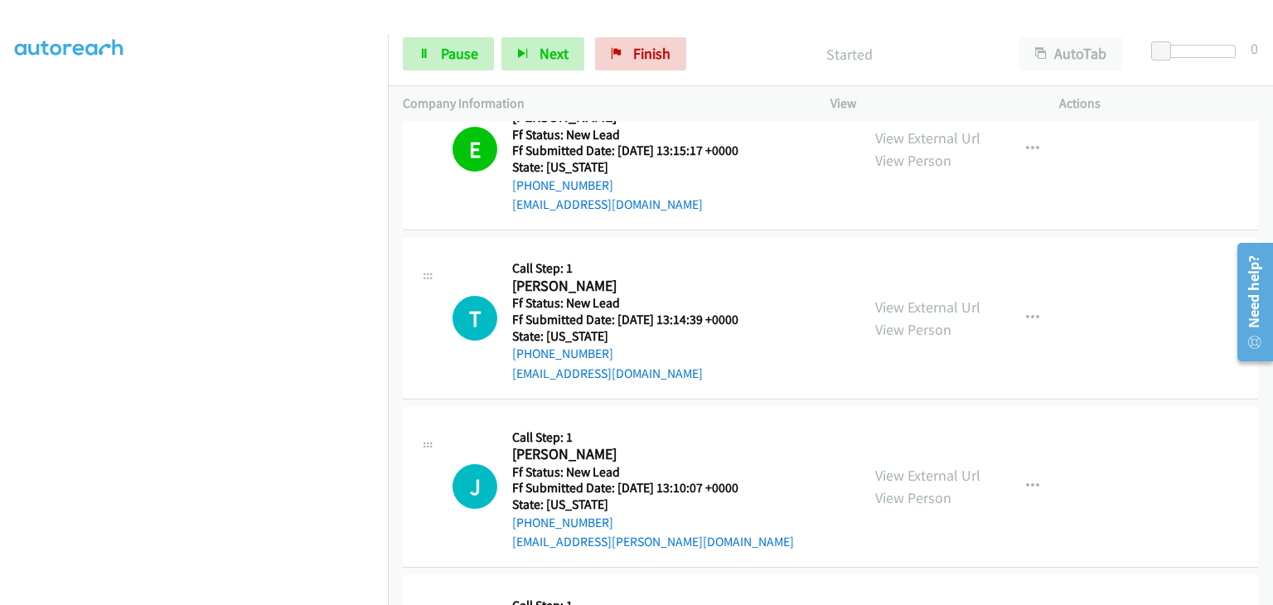
scroll to position [83, 0]
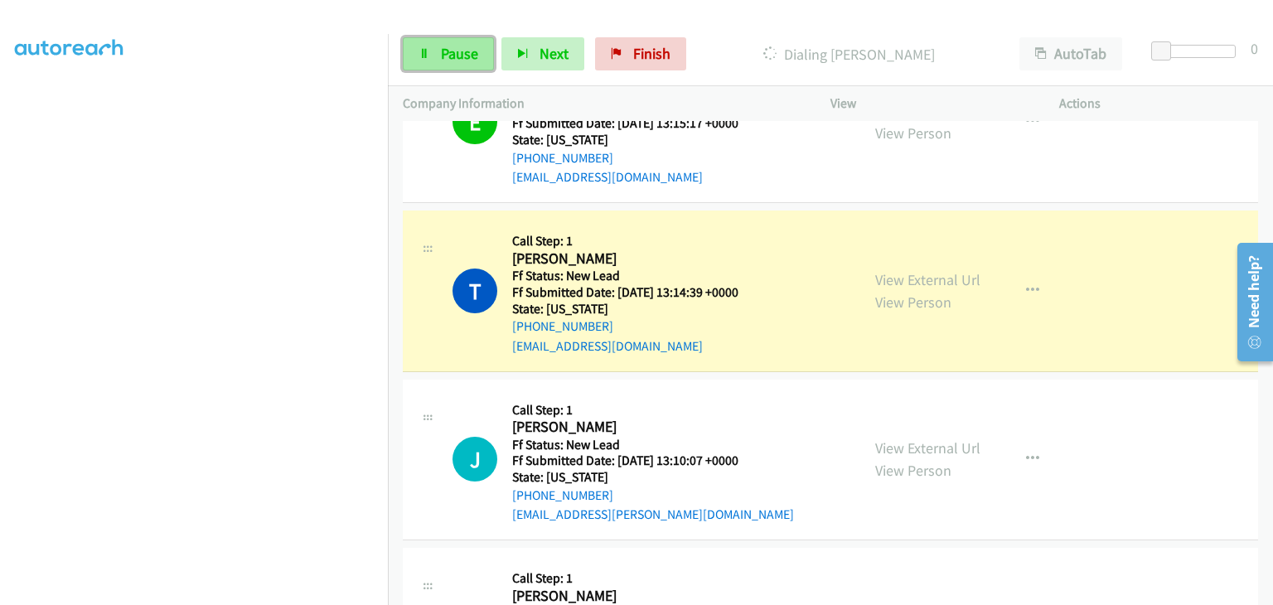
click at [481, 55] on link "Pause" at bounding box center [448, 53] width 91 height 33
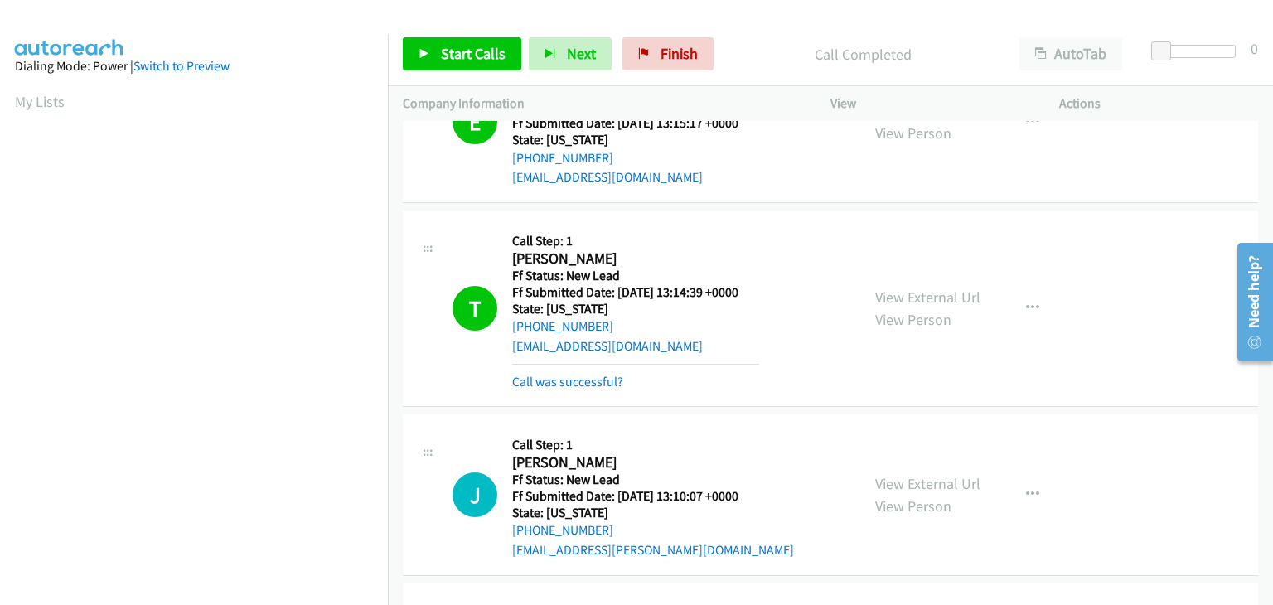
scroll to position [325, 0]
click at [606, 381] on link "Call was successful?" at bounding box center [567, 382] width 111 height 16
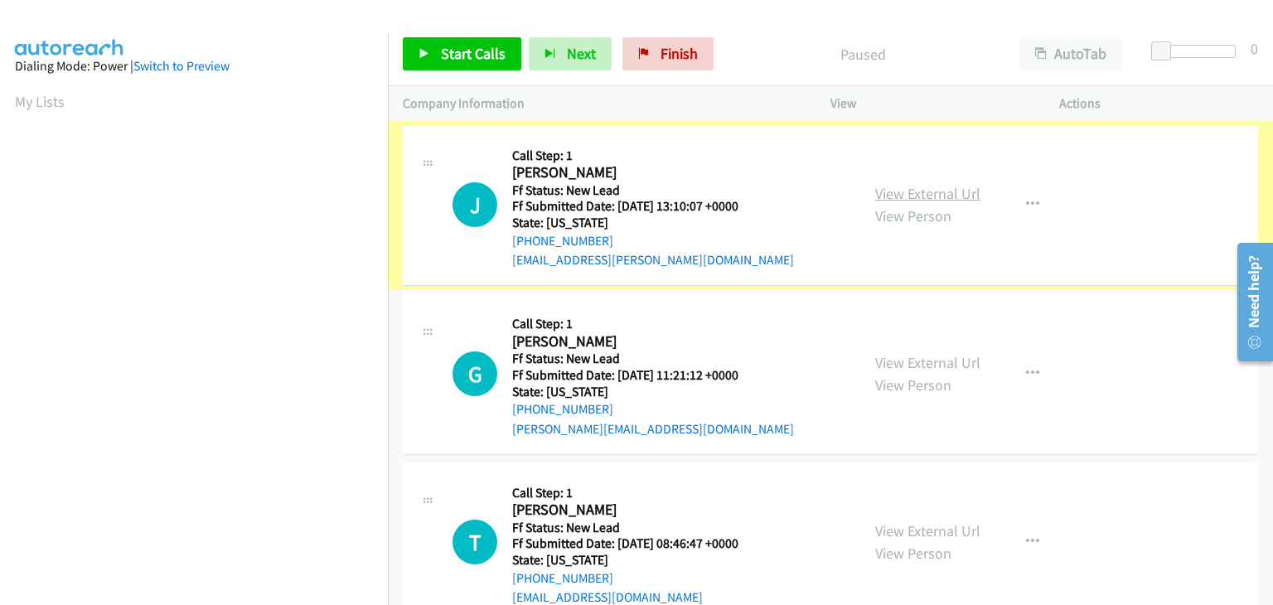
click at [942, 196] on link "View External Url" at bounding box center [927, 193] width 105 height 19
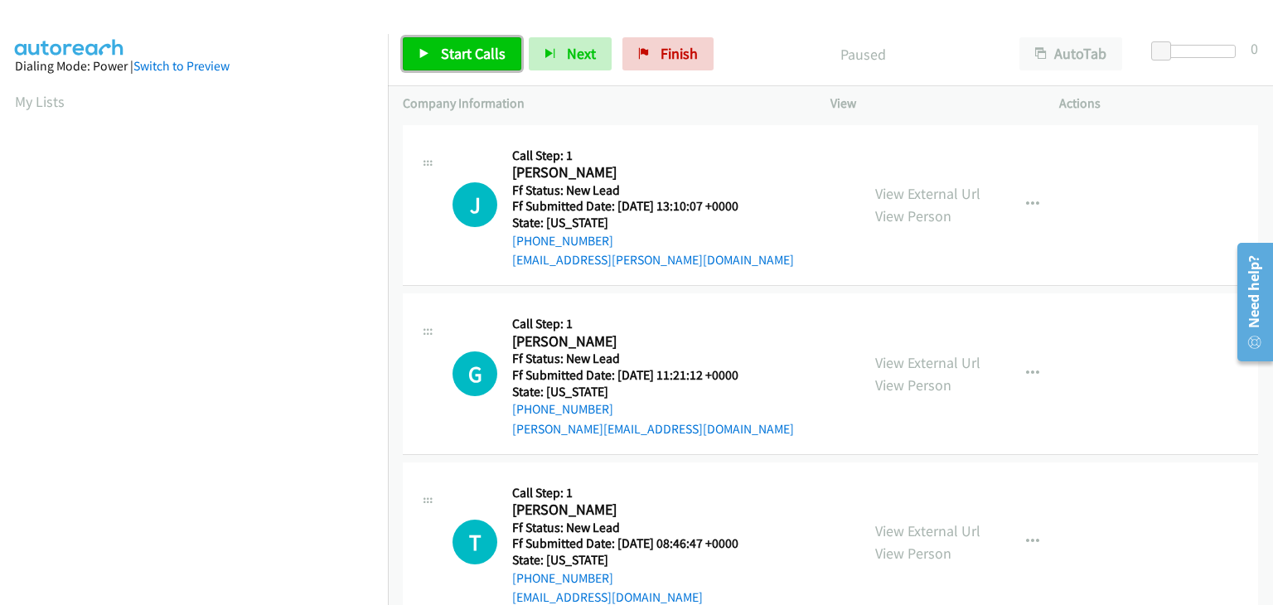
click at [478, 49] on span "Start Calls" at bounding box center [473, 53] width 65 height 19
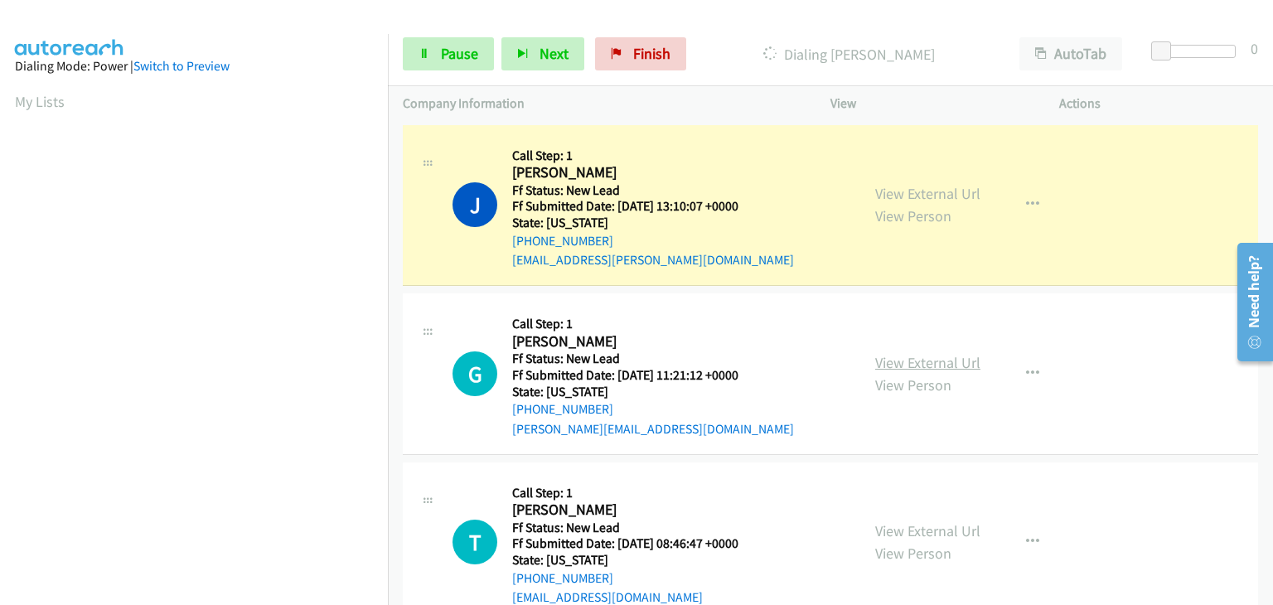
click at [902, 362] on link "View External Url" at bounding box center [927, 362] width 105 height 19
click at [476, 54] on span "Pause" at bounding box center [459, 53] width 37 height 19
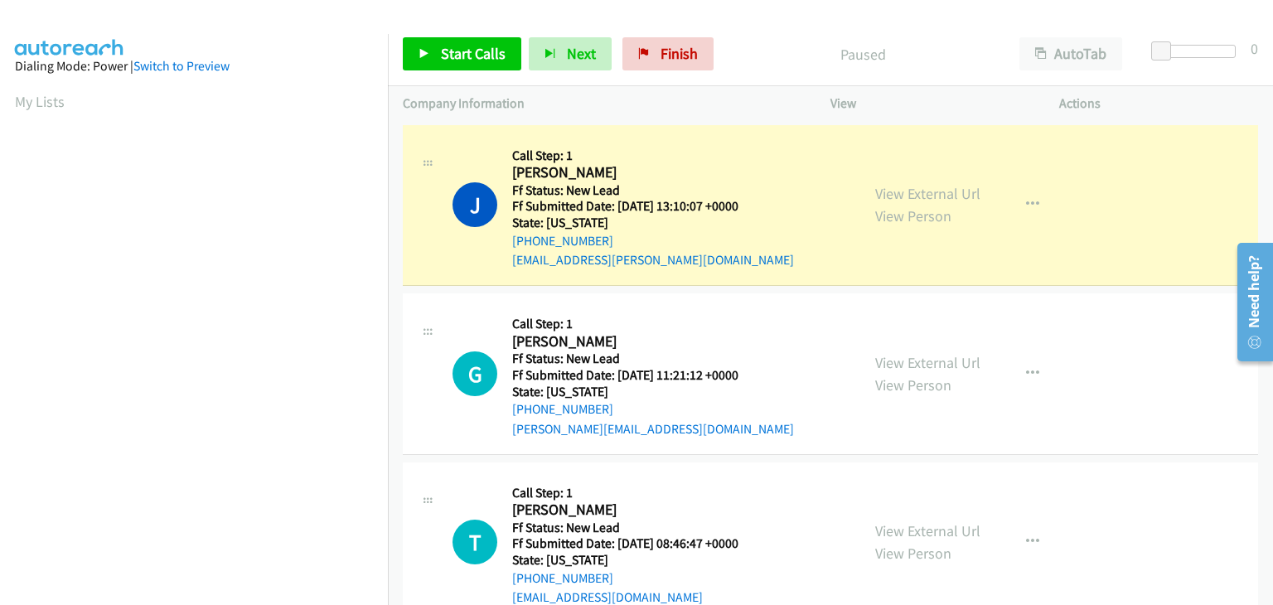
scroll to position [325, 0]
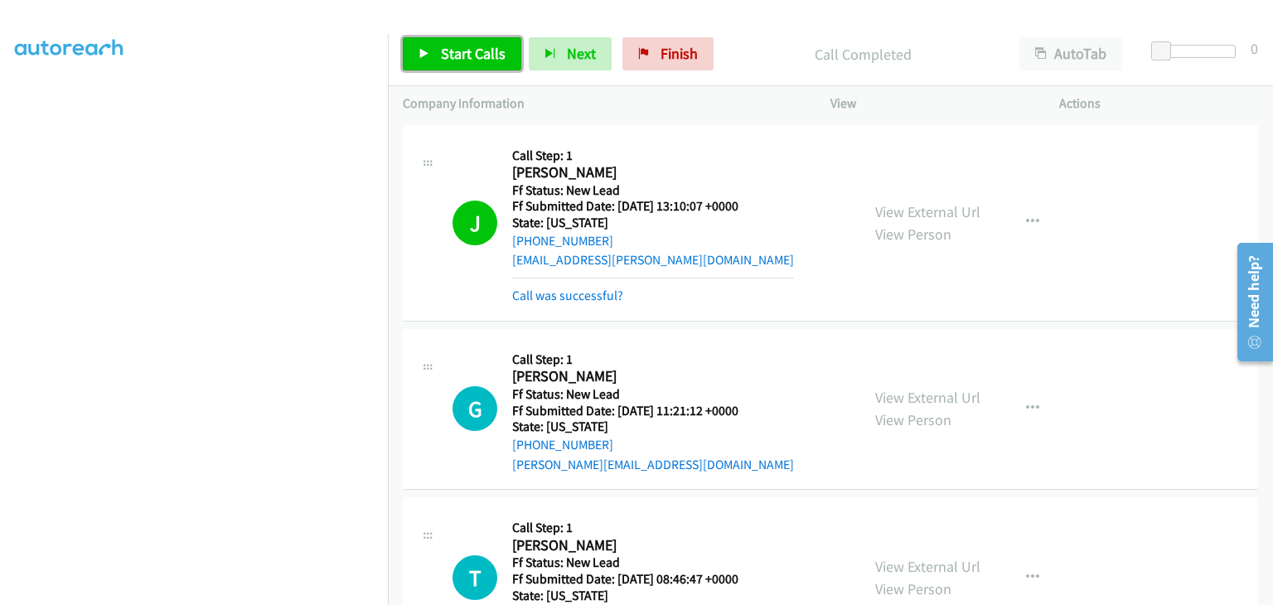
click at [428, 49] on icon at bounding box center [425, 55] width 12 height 12
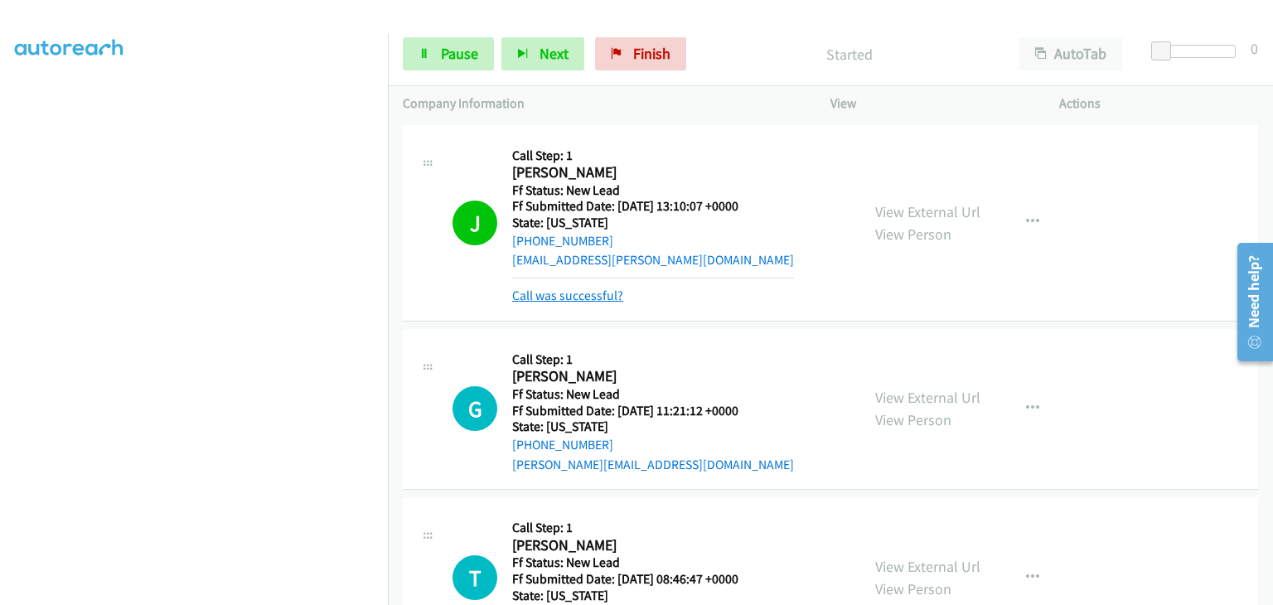
click at [583, 290] on link "Call was successful?" at bounding box center [567, 296] width 111 height 16
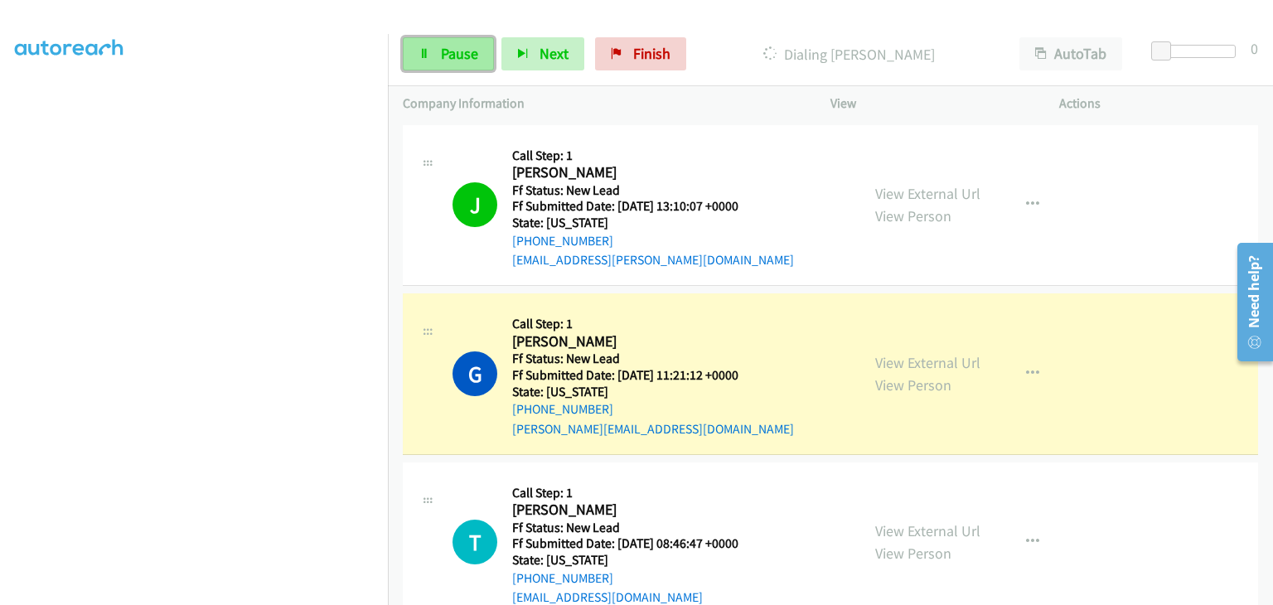
click at [476, 57] on span "Pause" at bounding box center [459, 53] width 37 height 19
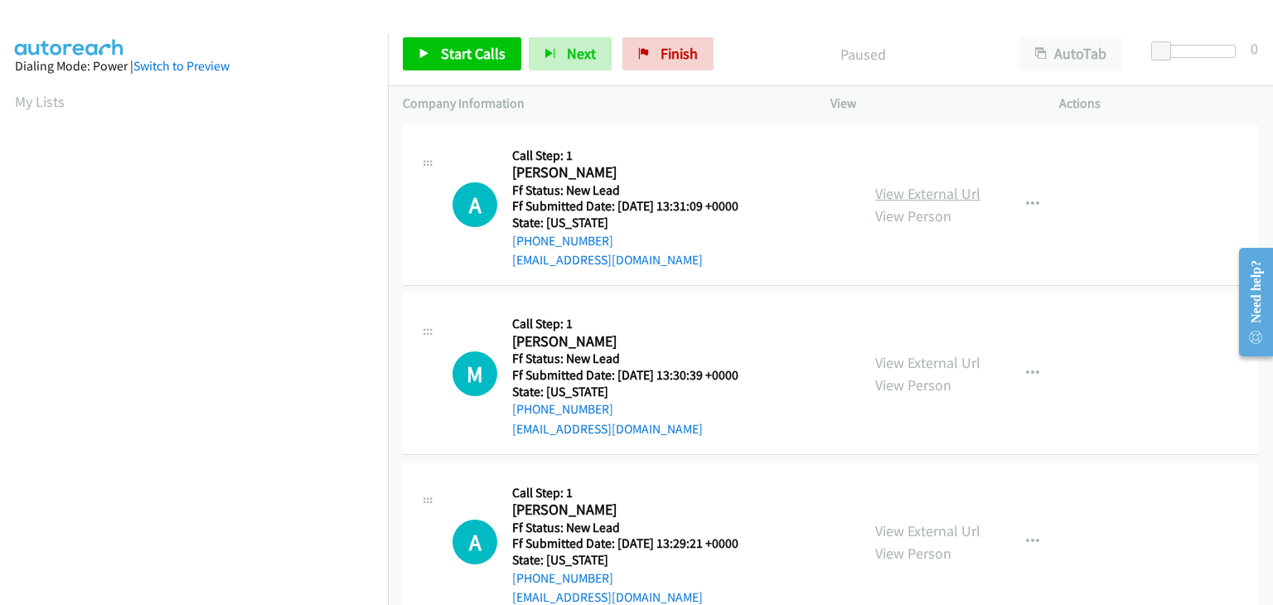
click at [951, 191] on link "View External Url" at bounding box center [927, 193] width 105 height 19
click at [445, 60] on span "Start Calls" at bounding box center [473, 53] width 65 height 19
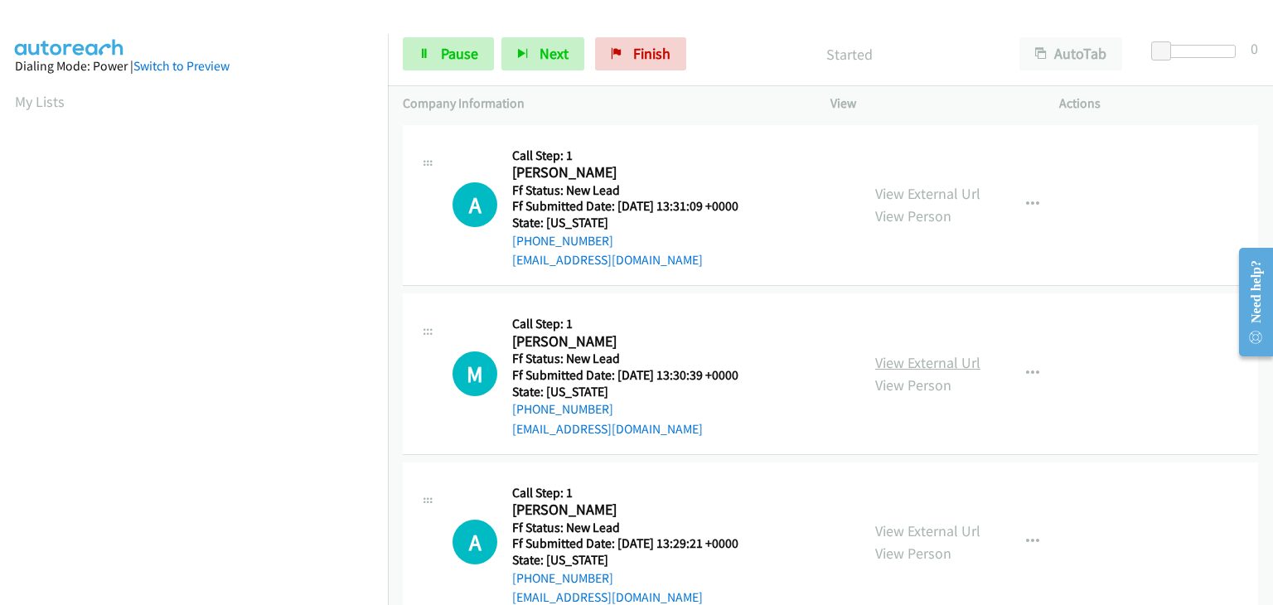
click at [926, 353] on link "View External Url" at bounding box center [927, 362] width 105 height 19
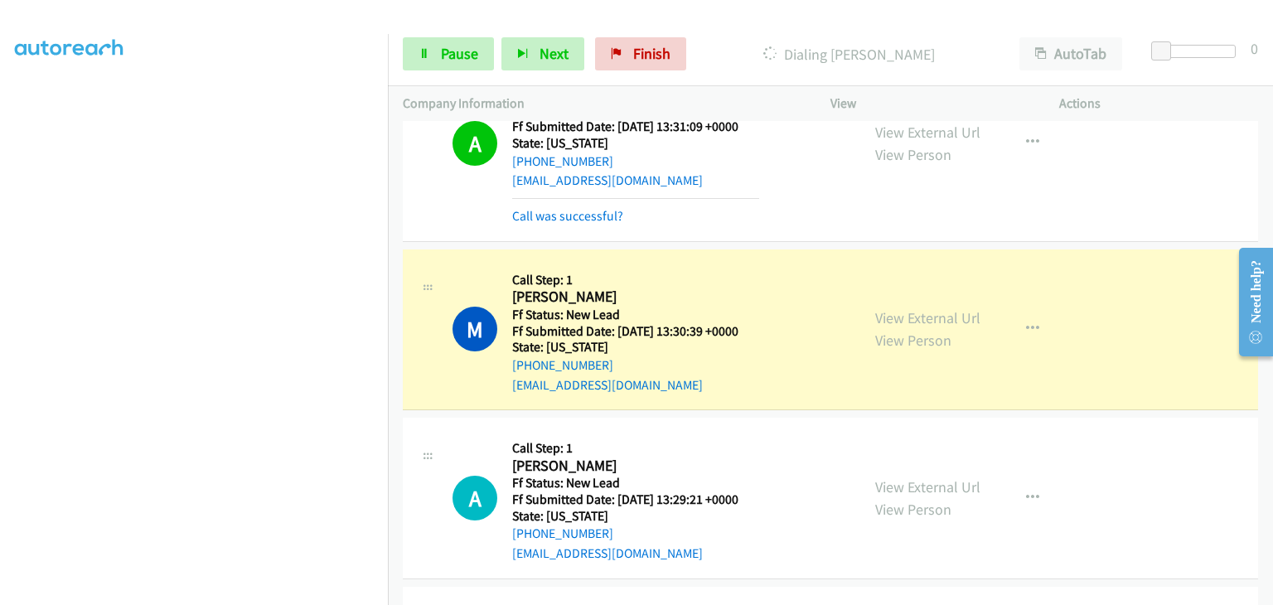
scroll to position [166, 0]
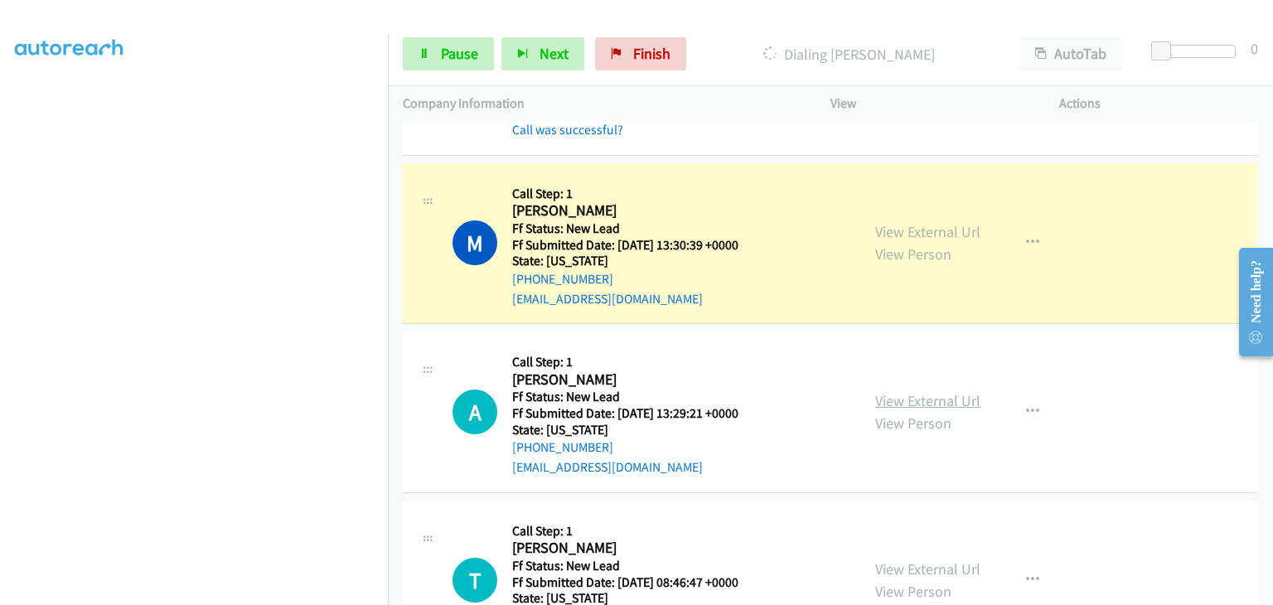
click at [914, 394] on link "View External Url" at bounding box center [927, 400] width 105 height 19
click at [446, 61] on span "Pause" at bounding box center [459, 53] width 37 height 19
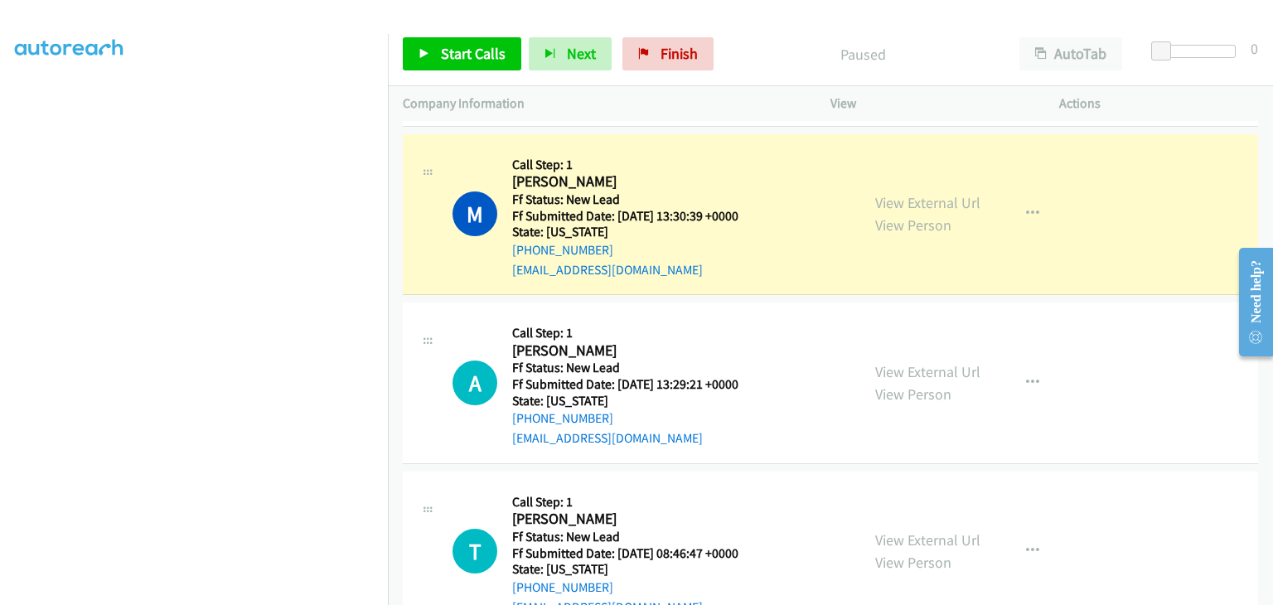
scroll to position [200, 0]
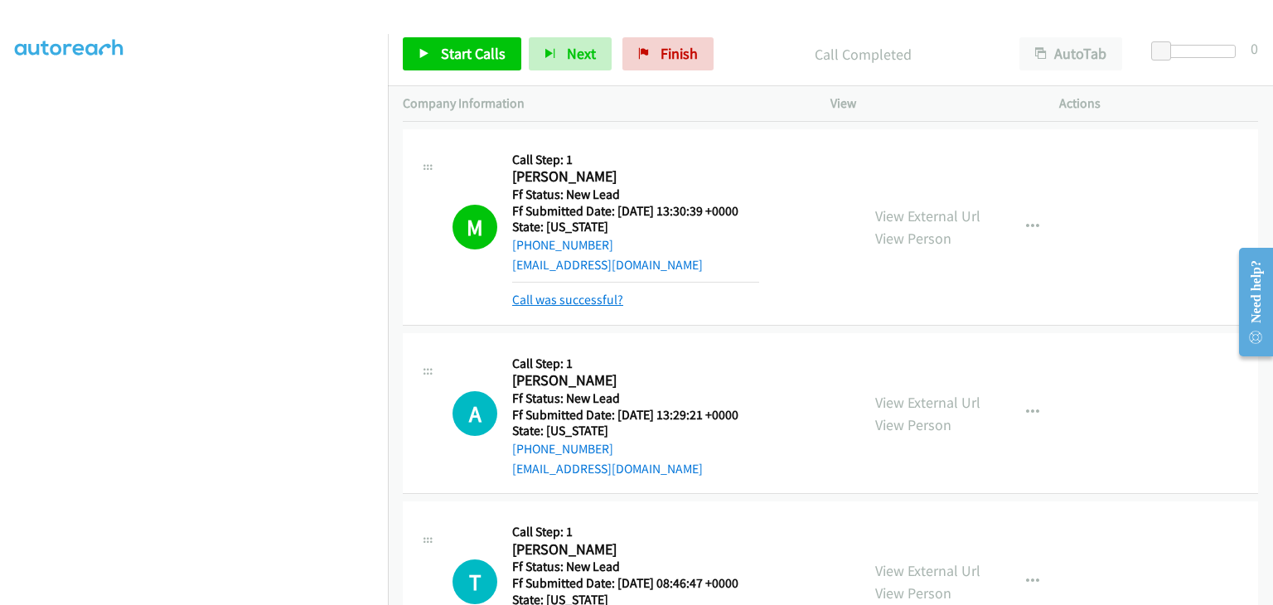
click at [607, 293] on link "Call was successful?" at bounding box center [567, 300] width 111 height 16
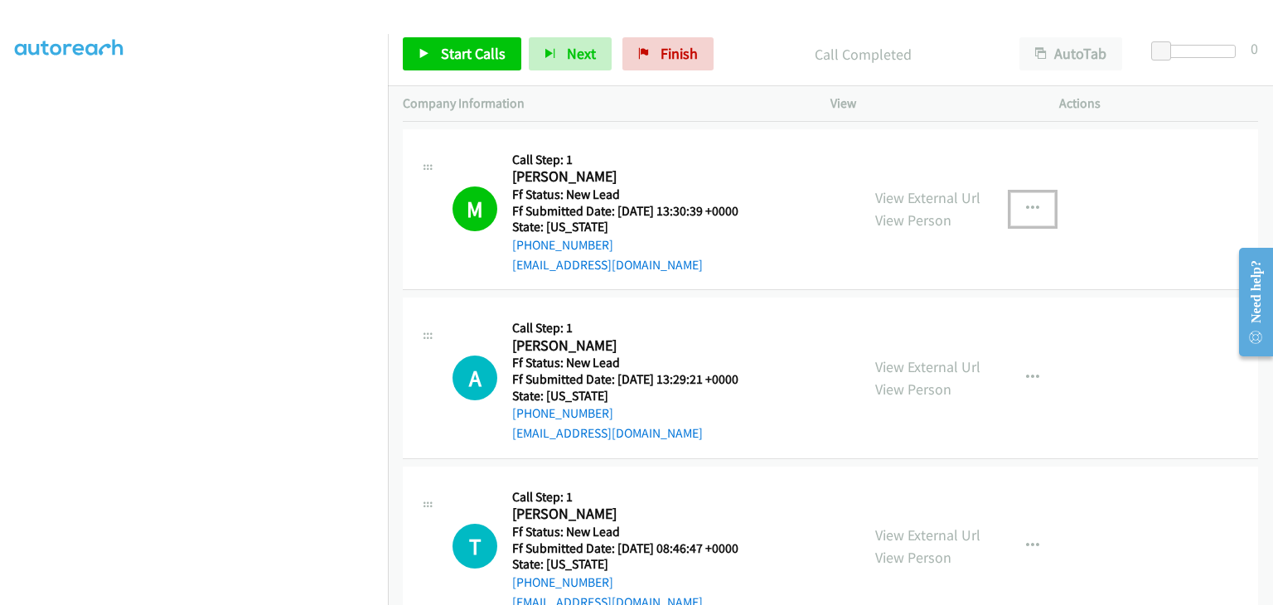
click at [1026, 203] on icon "button" at bounding box center [1032, 208] width 13 height 13
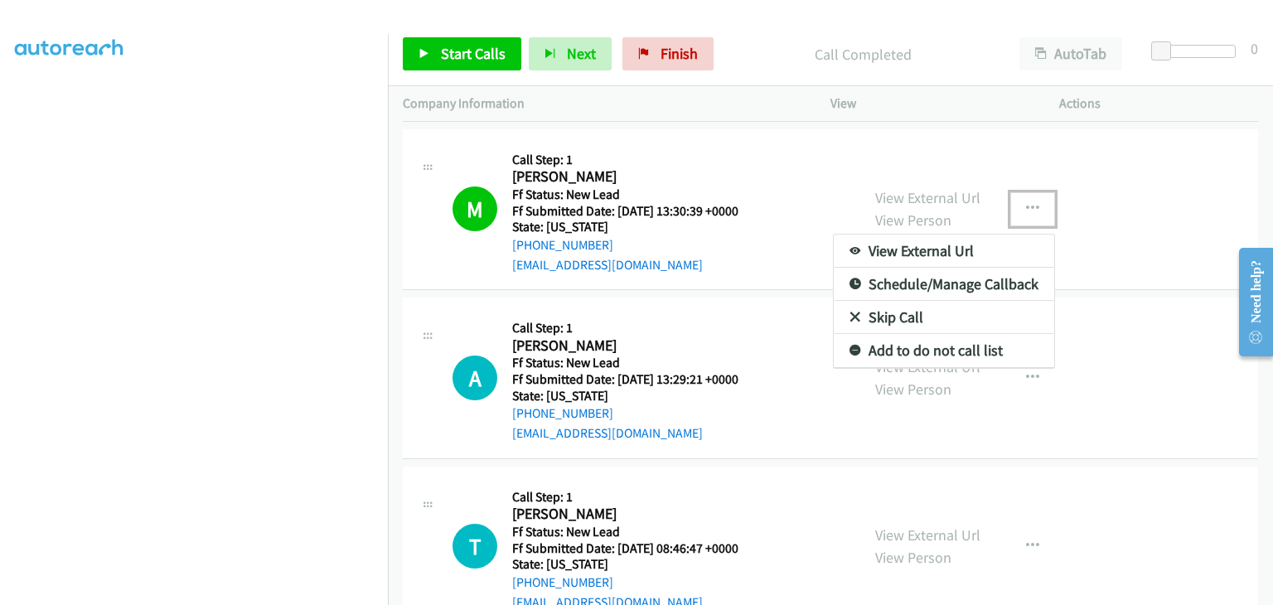
click at [930, 347] on link "Add to do not call list" at bounding box center [944, 350] width 221 height 33
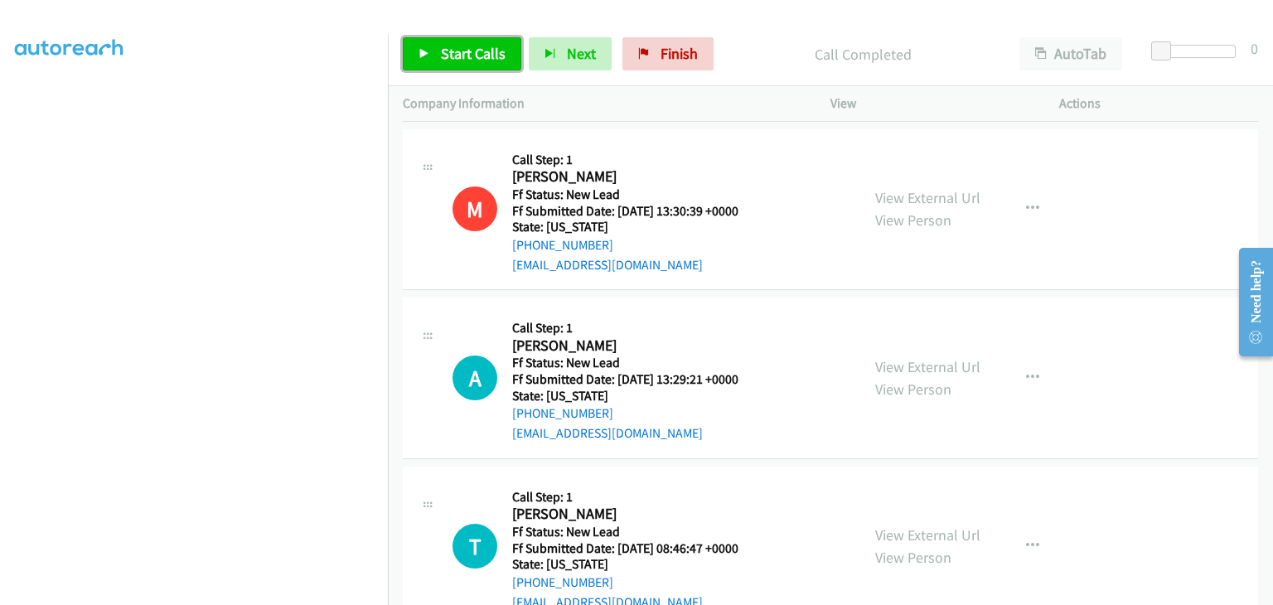
click at [449, 54] on span "Start Calls" at bounding box center [473, 53] width 65 height 19
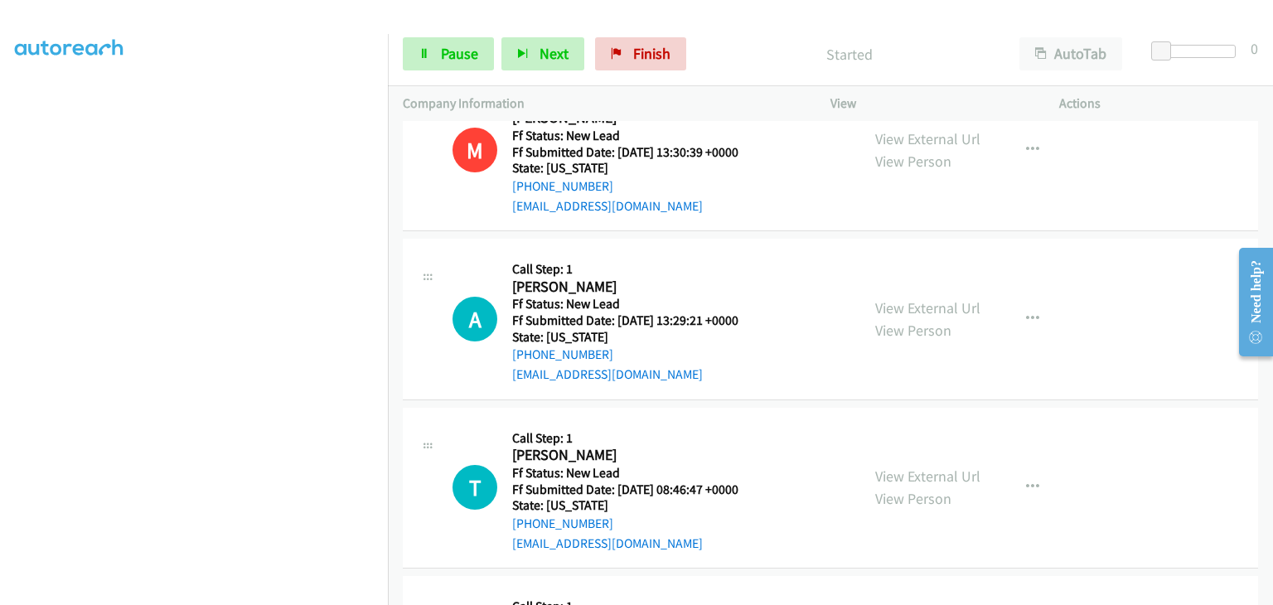
scroll to position [283, 0]
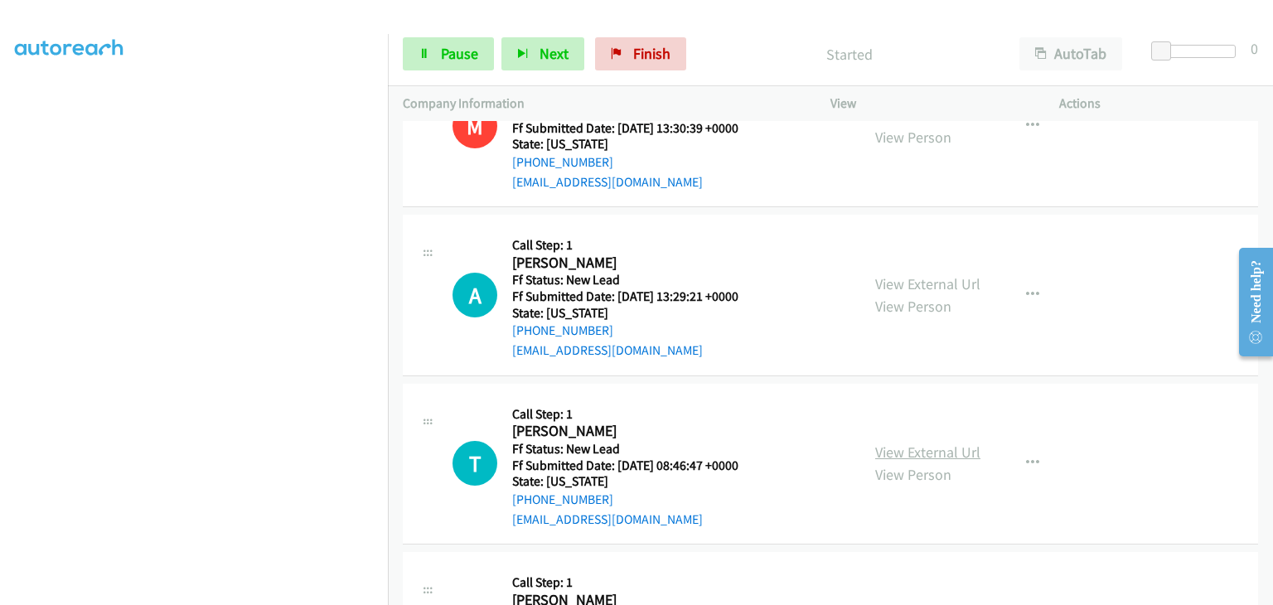
click at [904, 449] on link "View External Url" at bounding box center [927, 452] width 105 height 19
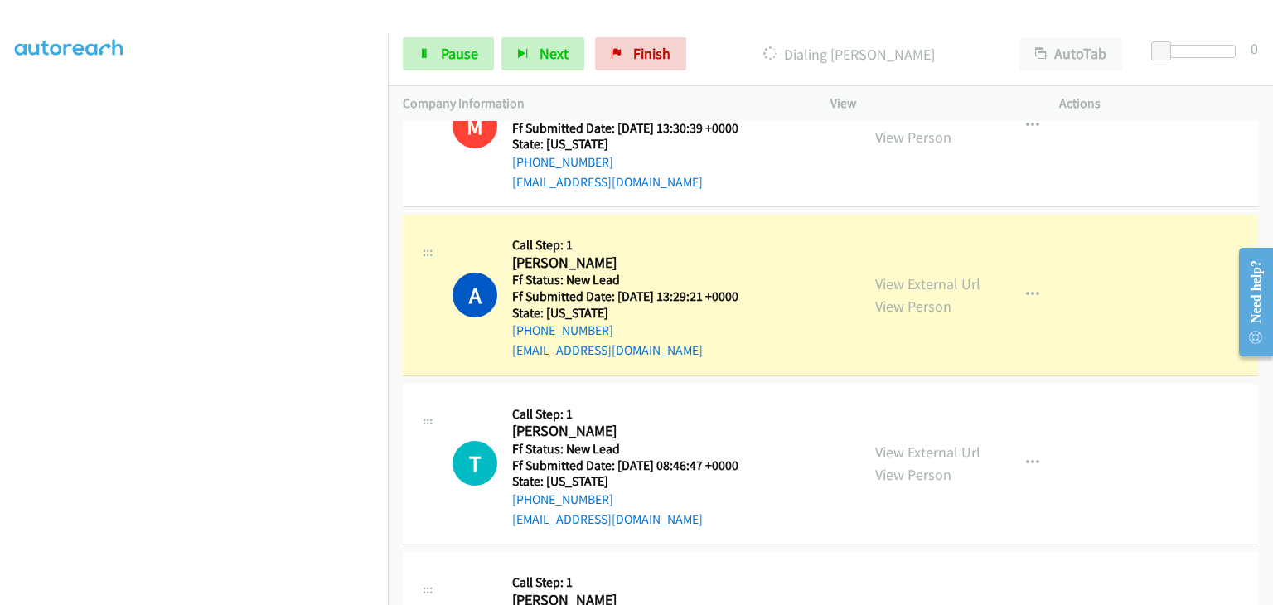
scroll to position [325, 0]
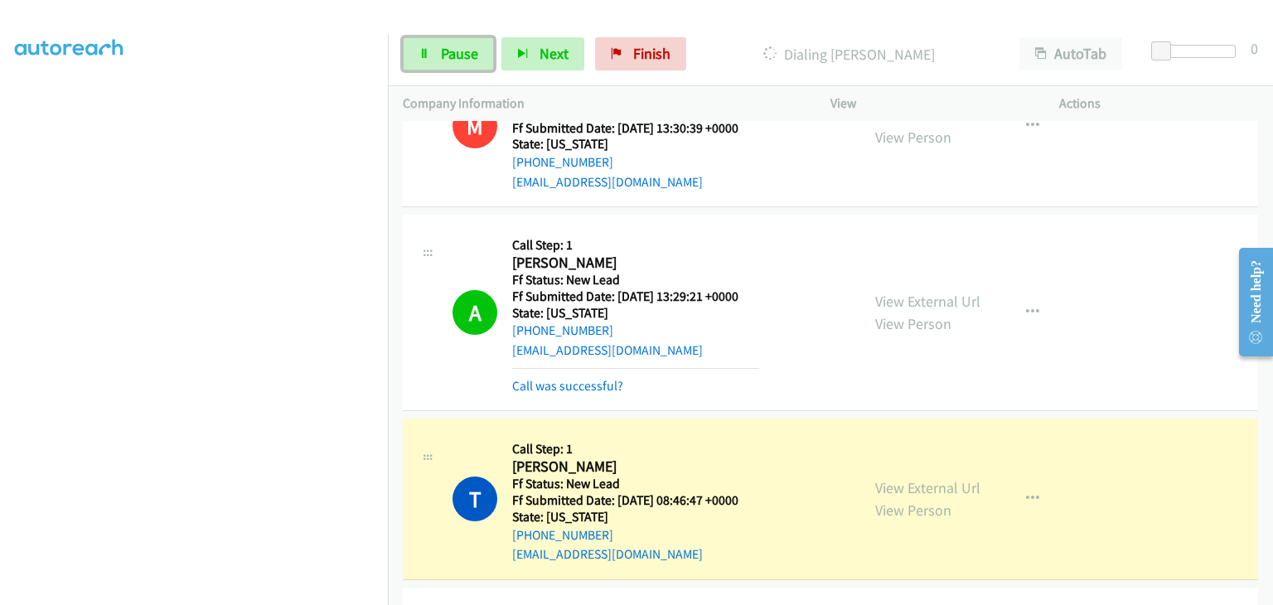
drag, startPoint x: 424, startPoint y: 47, endPoint x: 504, endPoint y: 104, distance: 98.0
click at [424, 49] on icon at bounding box center [425, 55] width 12 height 12
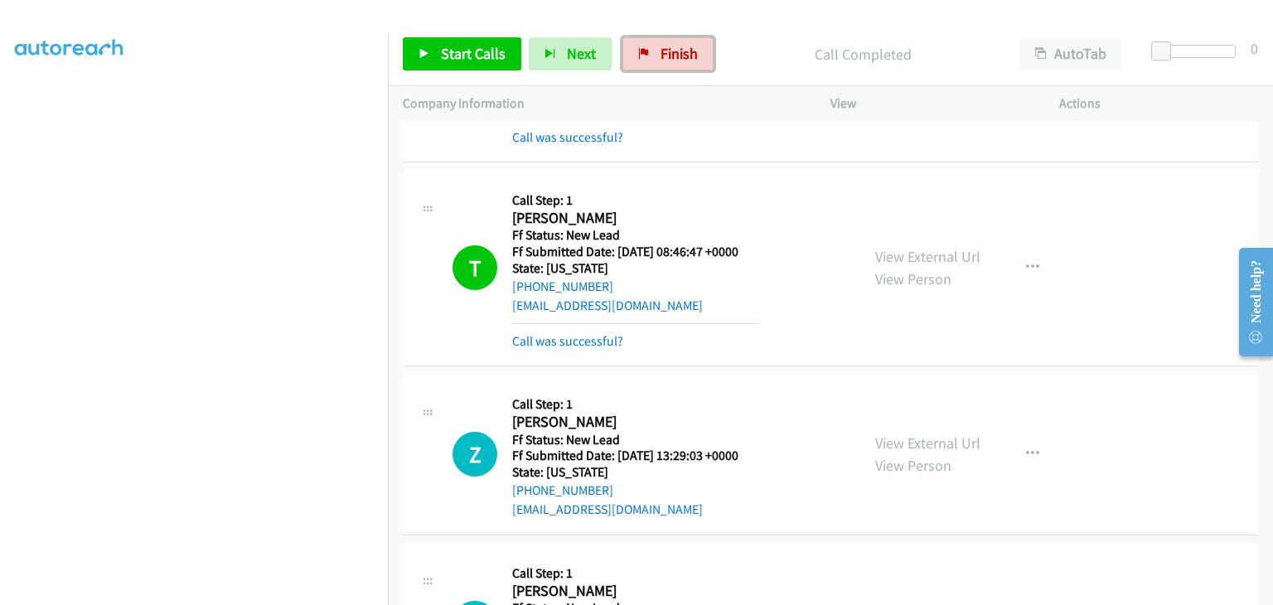
click at [663, 54] on span "Finish" at bounding box center [679, 53] width 37 height 19
